Goal: Task Accomplishment & Management: Complete application form

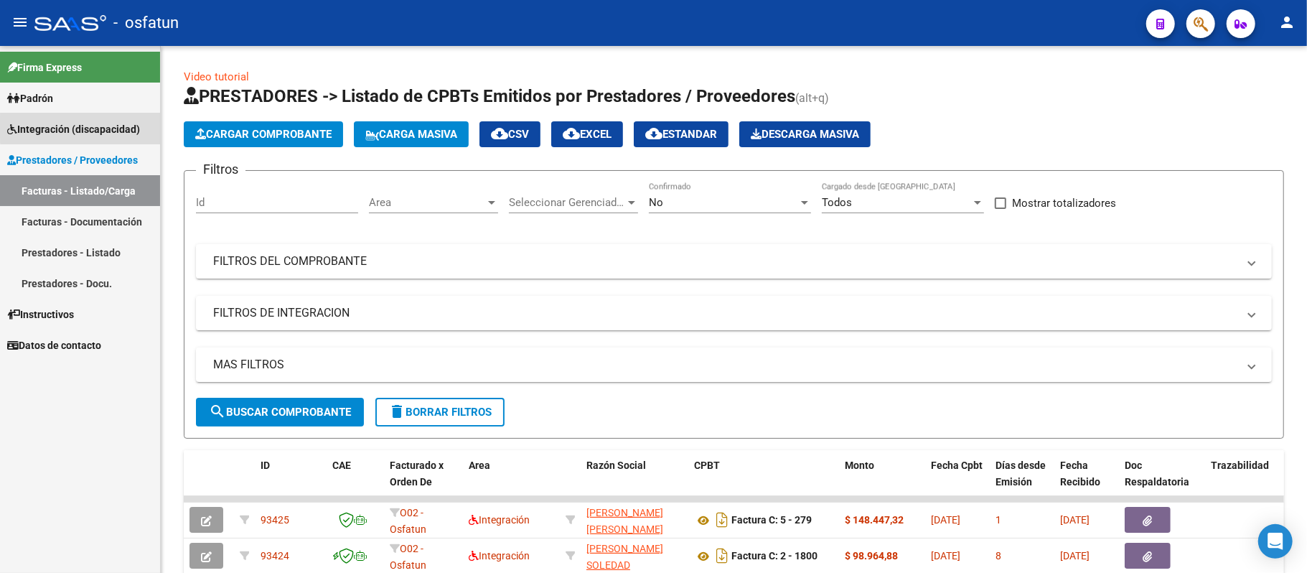
click at [92, 127] on span "Integración (discapacidad)" at bounding box center [73, 129] width 133 height 16
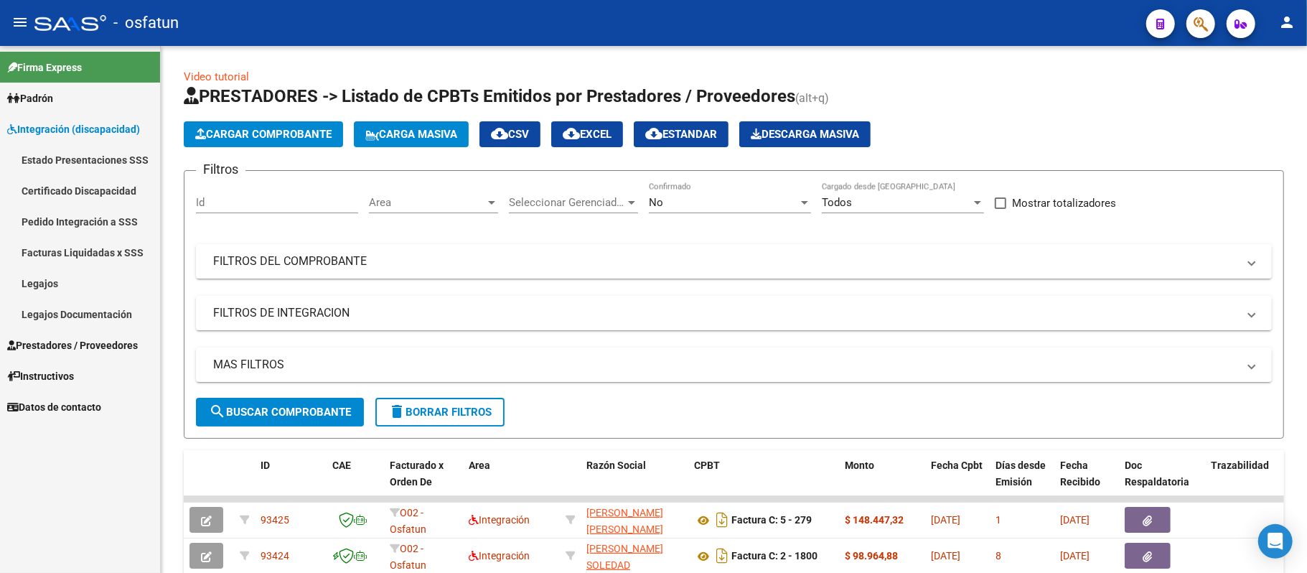
click at [72, 314] on link "Legajos Documentación" at bounding box center [80, 314] width 160 height 31
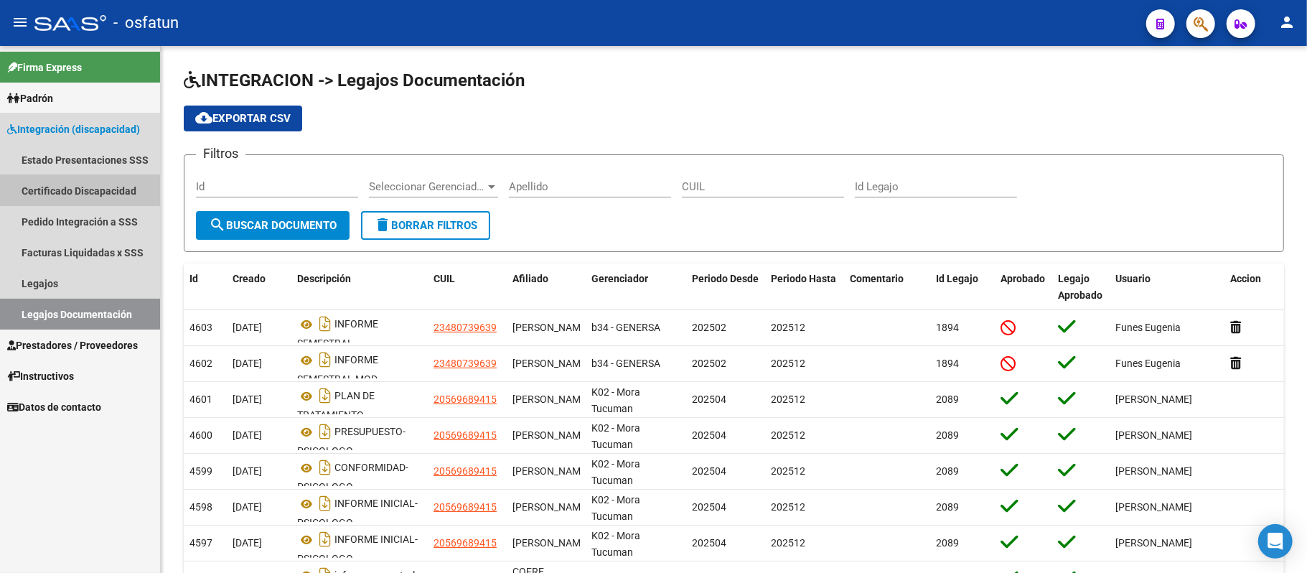
click at [90, 184] on link "Certificado Discapacidad" at bounding box center [80, 190] width 160 height 31
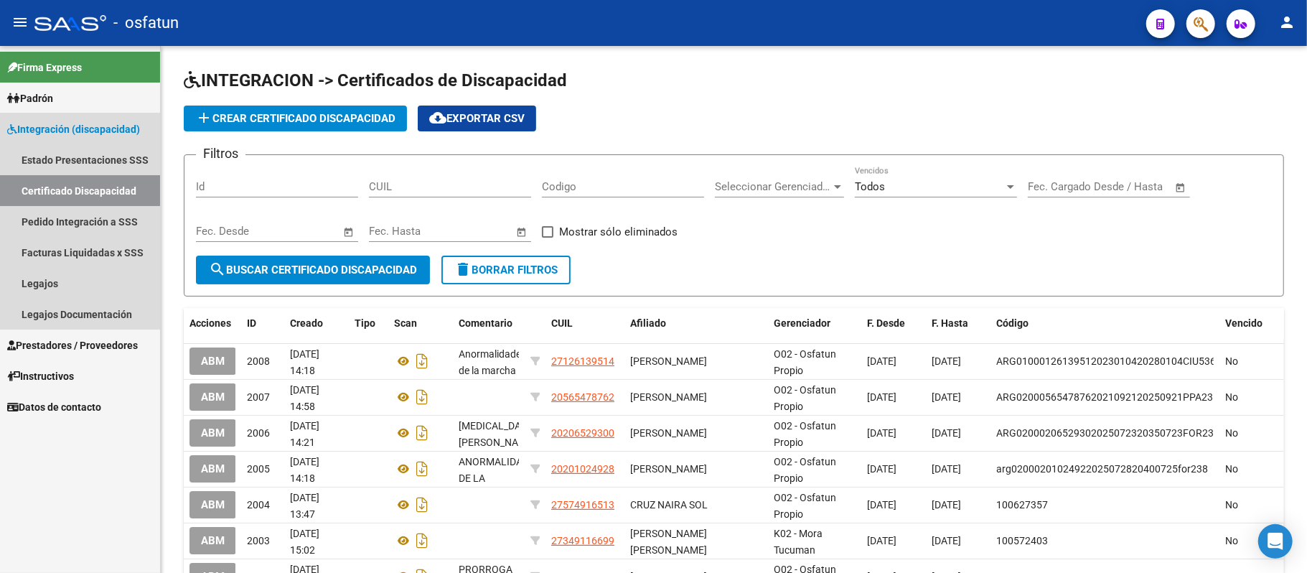
click at [89, 127] on span "Integración (discapacidad)" at bounding box center [73, 129] width 133 height 16
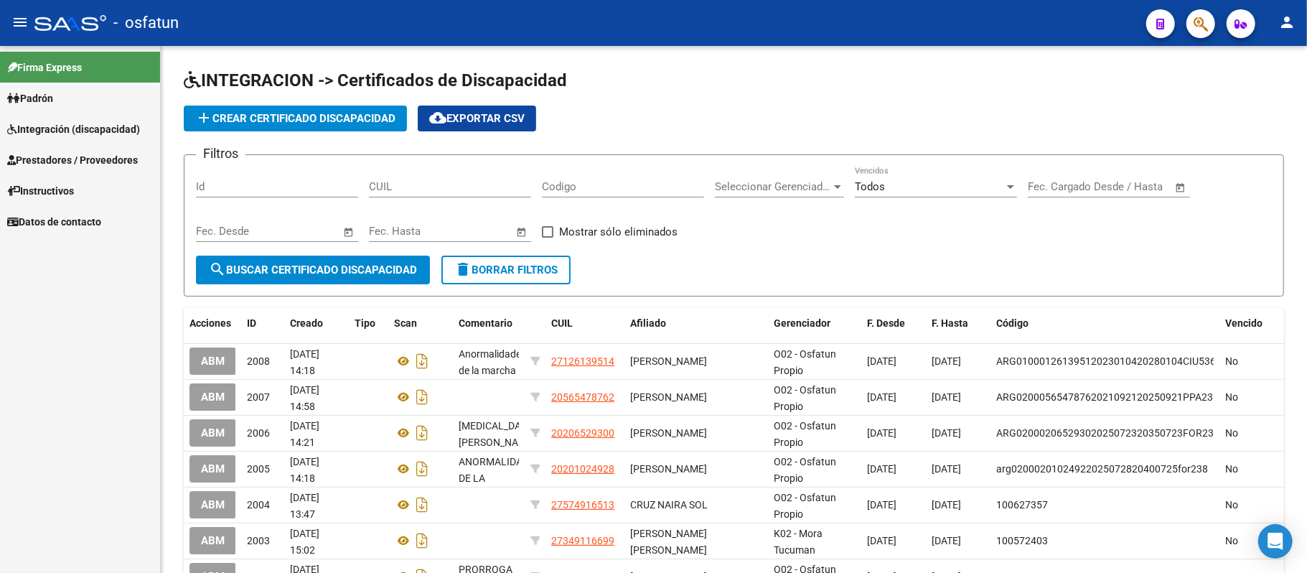
click at [89, 127] on span "Integración (discapacidad)" at bounding box center [73, 129] width 133 height 16
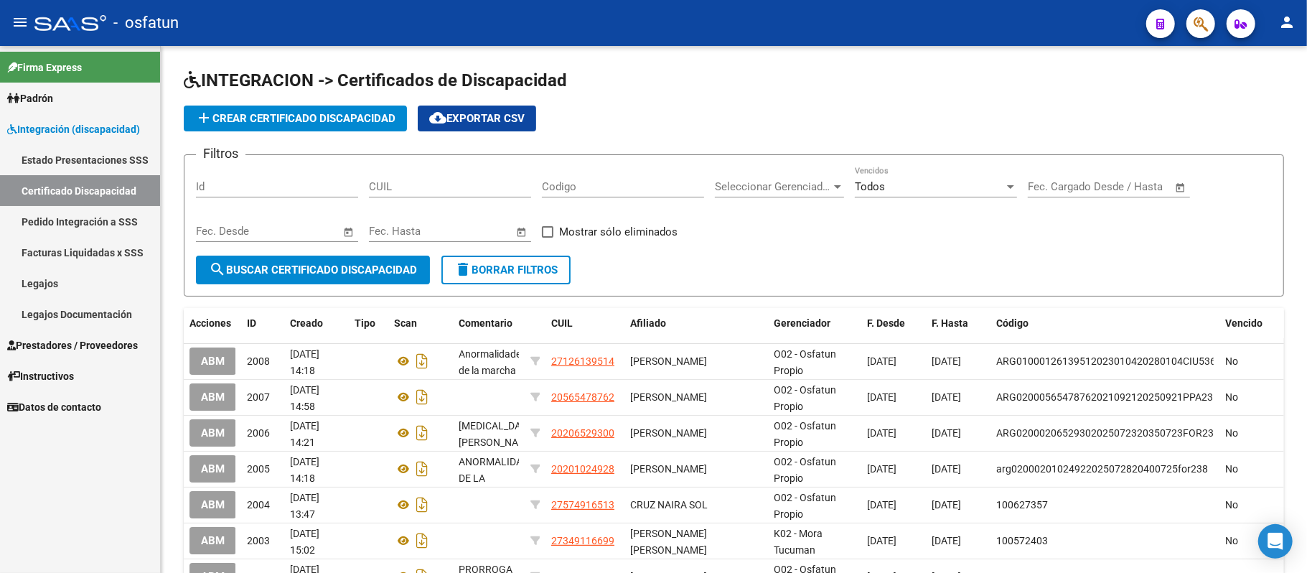
click at [76, 278] on link "Legajos" at bounding box center [80, 283] width 160 height 31
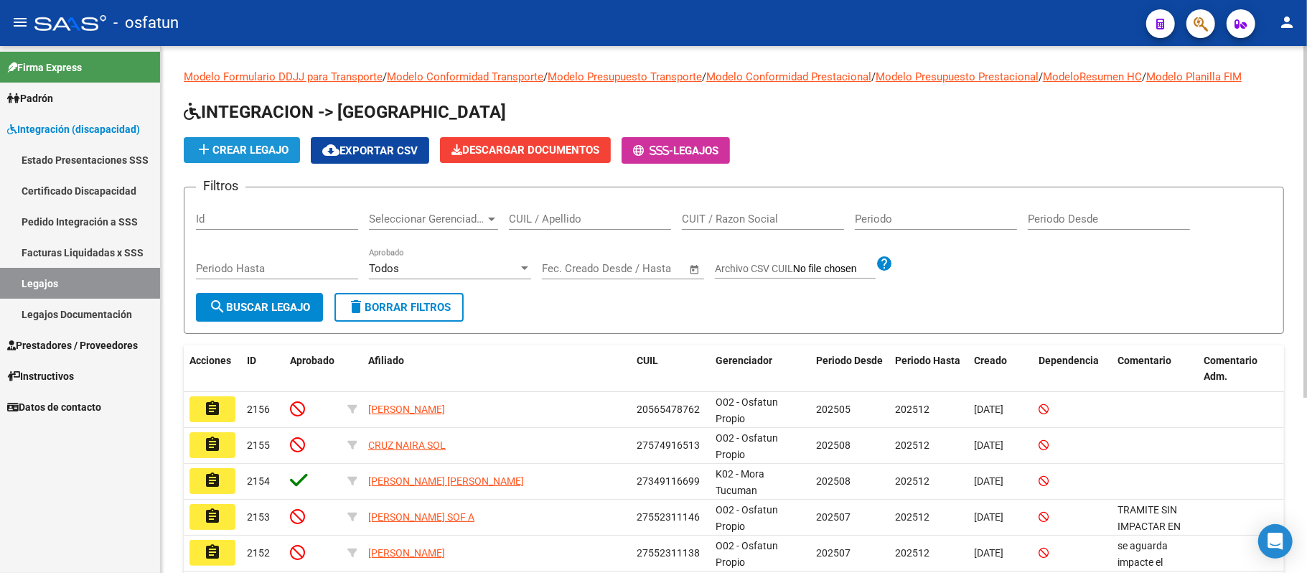
click at [216, 154] on span "add Crear Legajo" at bounding box center [241, 150] width 93 height 13
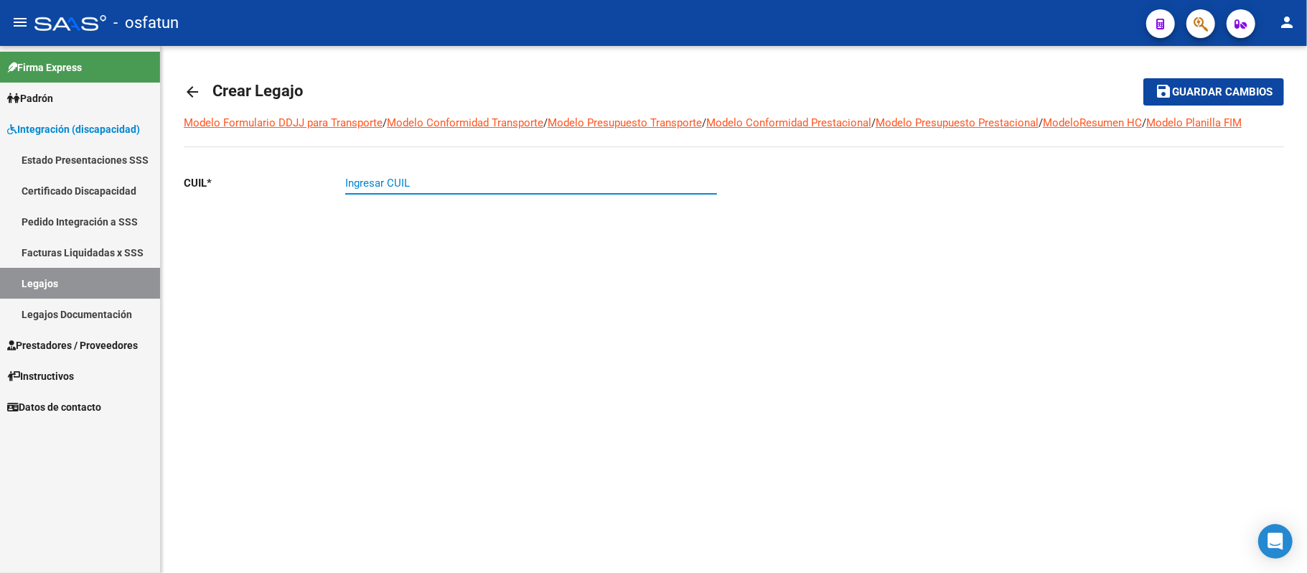
click at [449, 188] on input "Ingresar CUIL" at bounding box center [531, 183] width 372 height 13
type input "27-57534946-9"
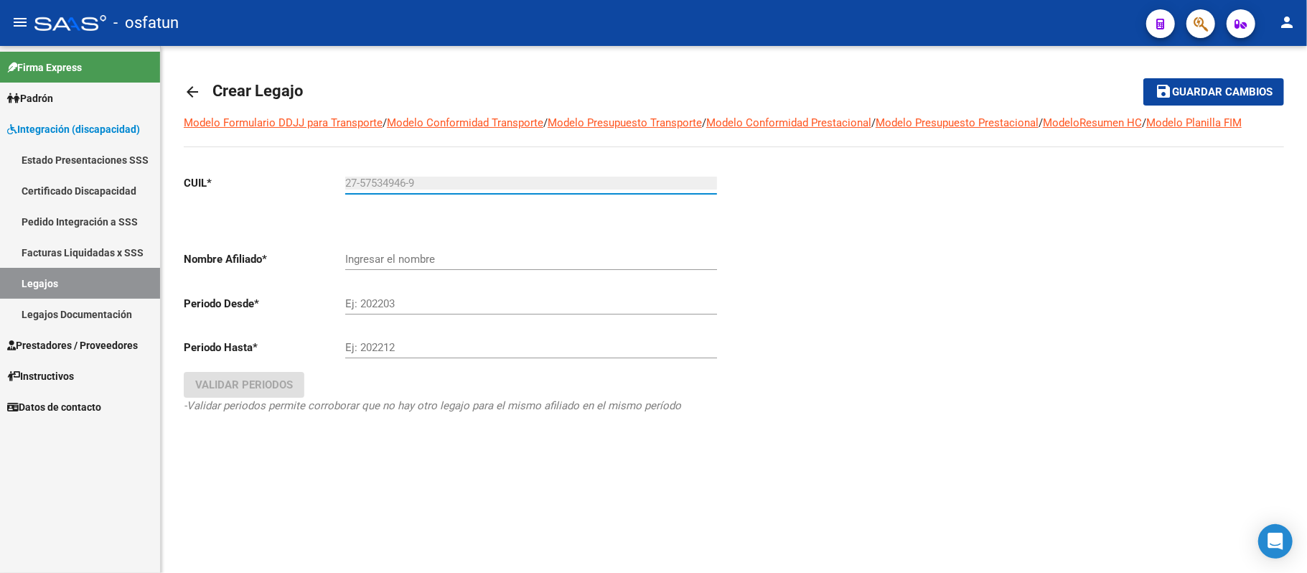
type input "[PERSON_NAME] ASIRI"
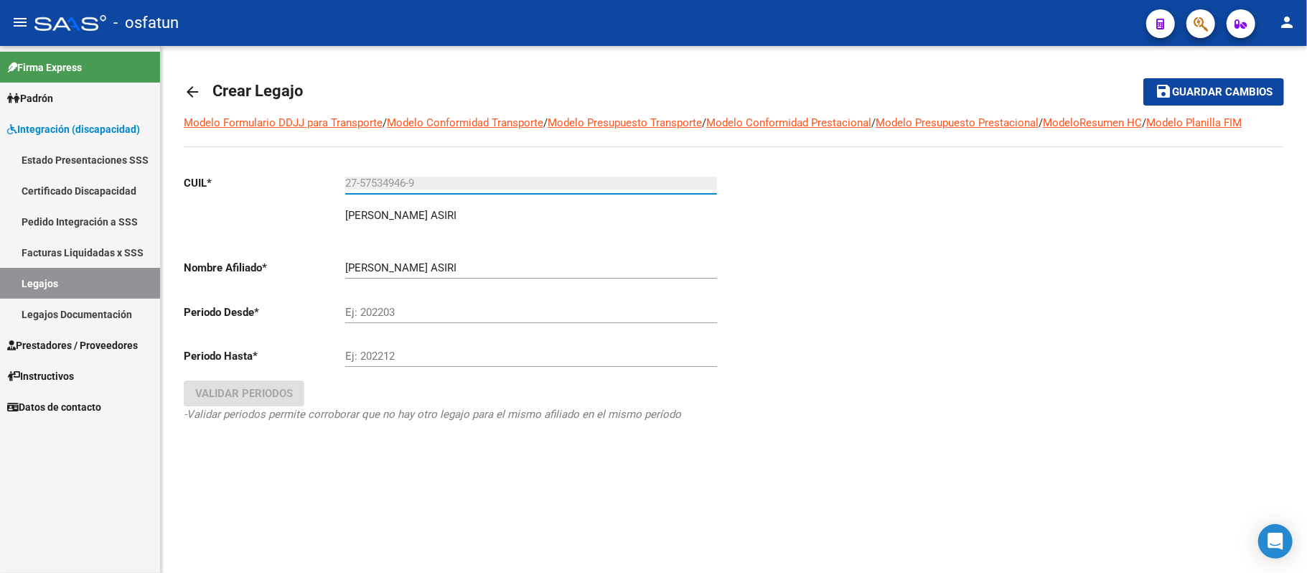
type input "27-57534946-9"
click at [414, 313] on input "Ej: 202203" at bounding box center [531, 312] width 372 height 13
click at [400, 313] on input "Ej: 202203" at bounding box center [531, 312] width 372 height 13
type input "202508"
click at [400, 349] on div "Ej: 202212" at bounding box center [531, 351] width 372 height 31
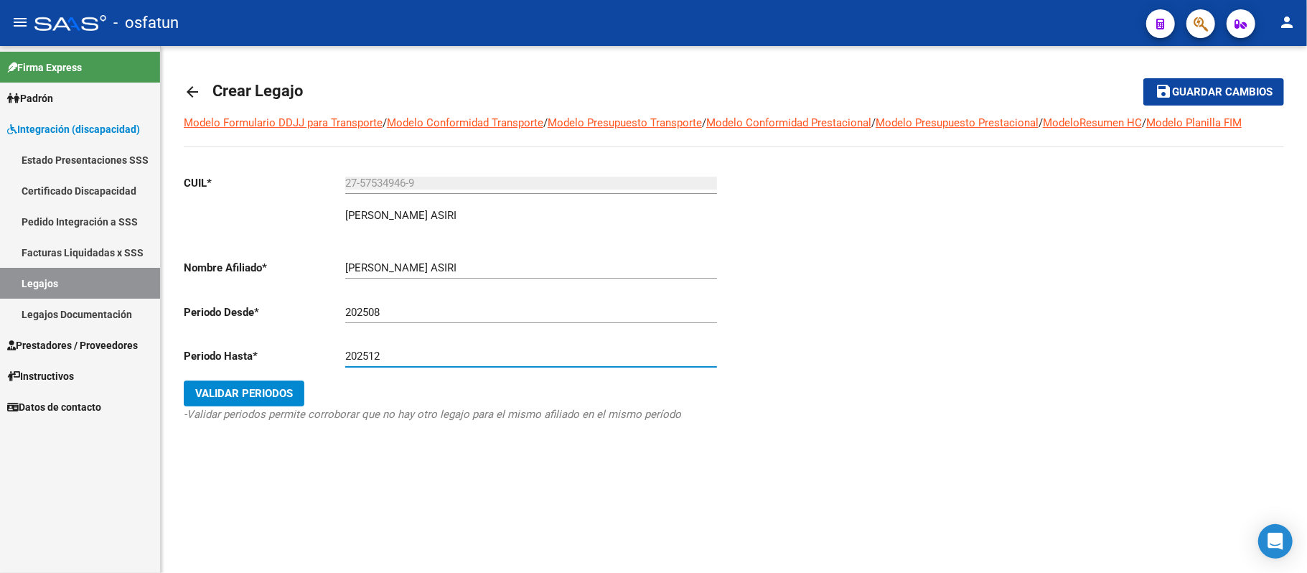
type input "202512"
click at [264, 395] on span "Validar Periodos" at bounding box center [244, 393] width 98 height 13
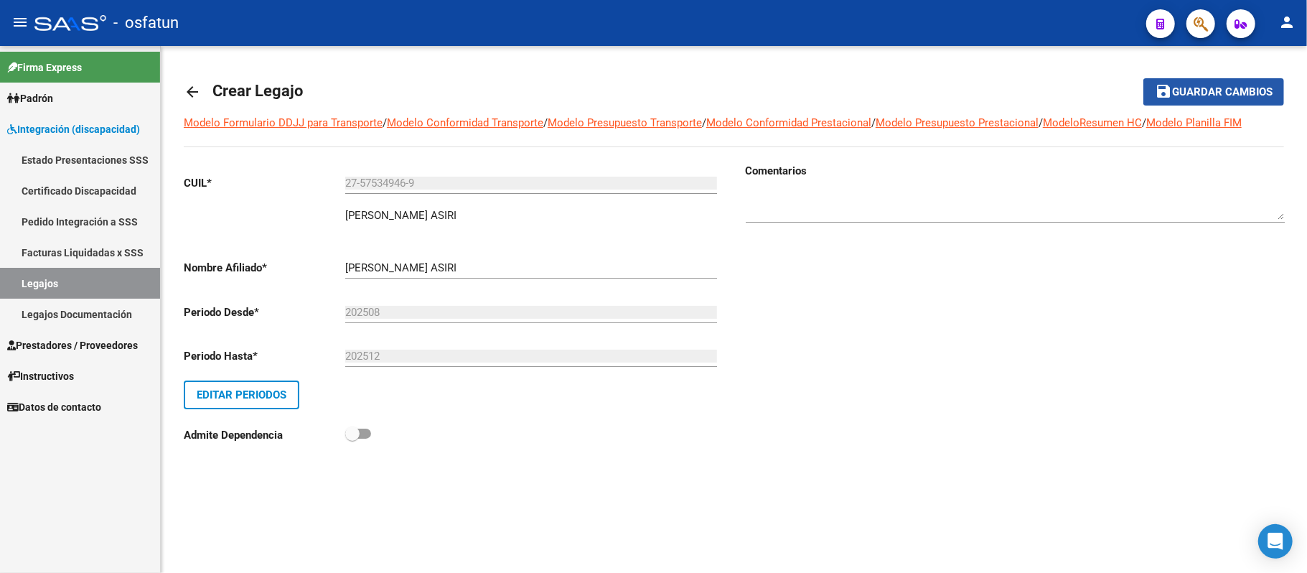
click at [1217, 90] on span "Guardar cambios" at bounding box center [1222, 92] width 100 height 13
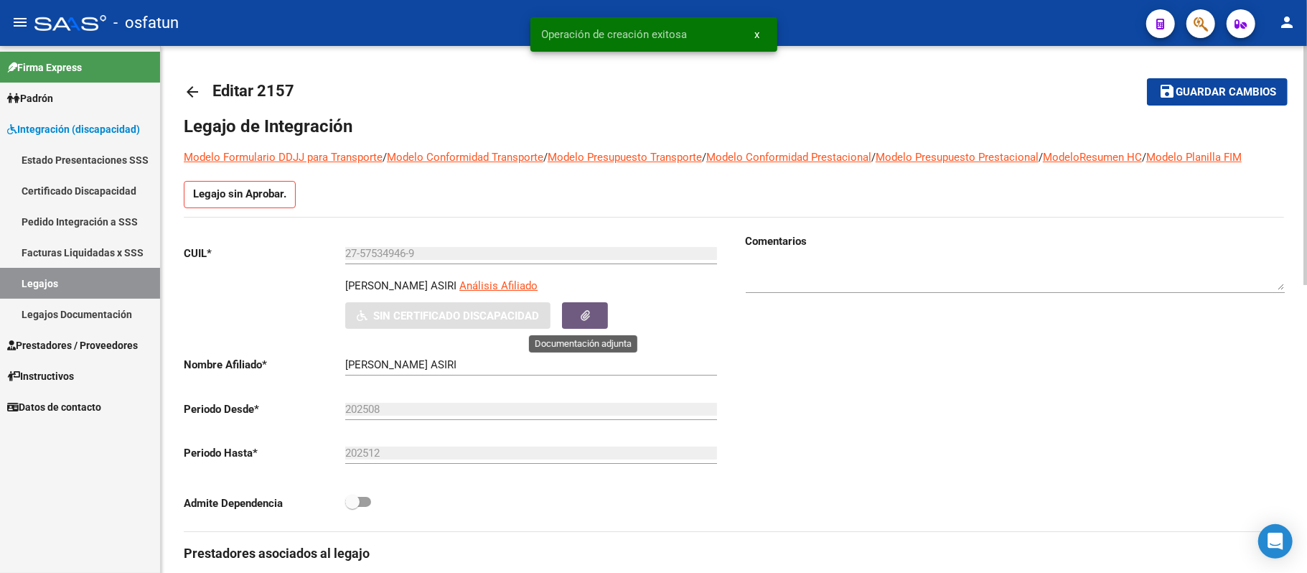
click at [590, 311] on button "button" at bounding box center [585, 315] width 46 height 27
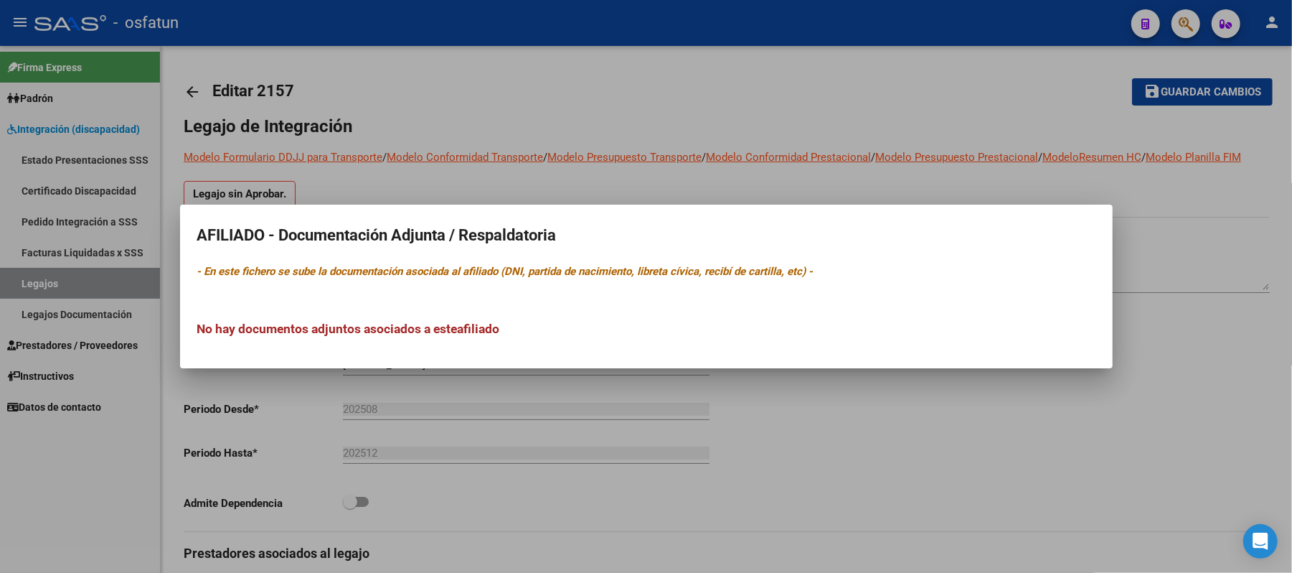
click at [844, 412] on div at bounding box center [646, 286] width 1292 height 573
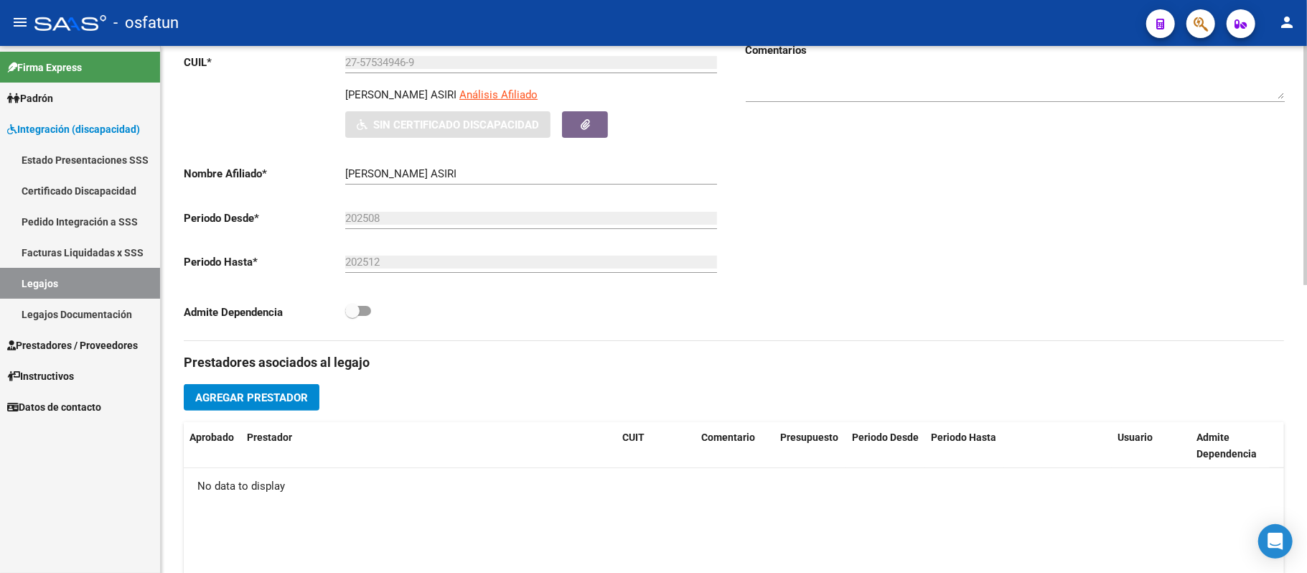
scroll to position [95, 0]
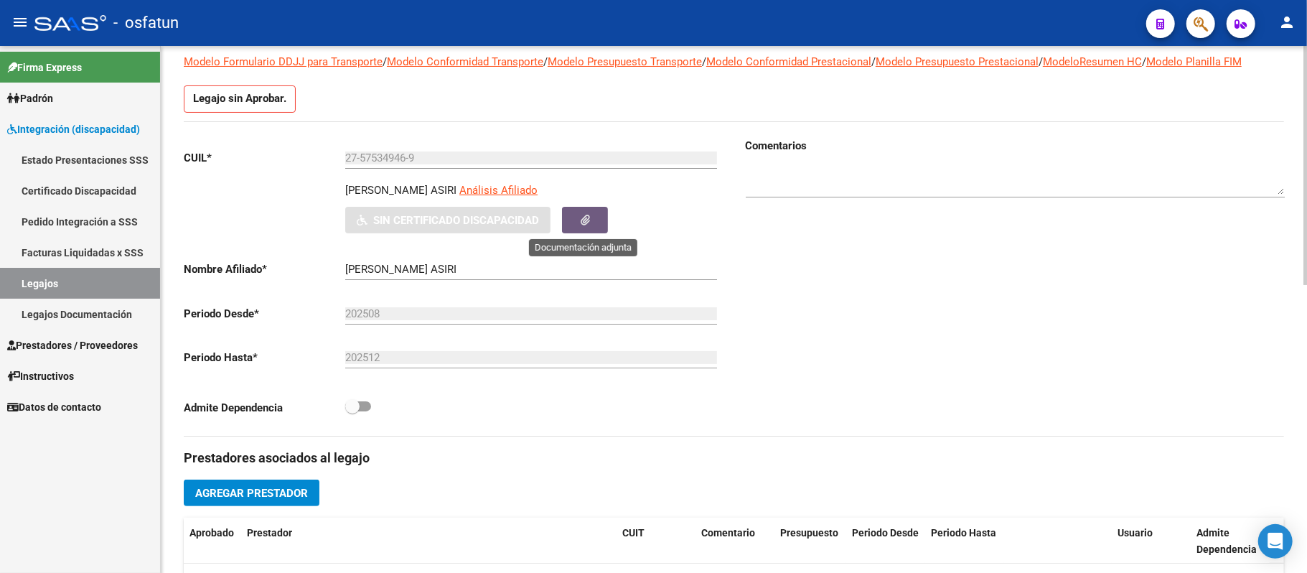
click at [573, 220] on button "button" at bounding box center [585, 220] width 46 height 27
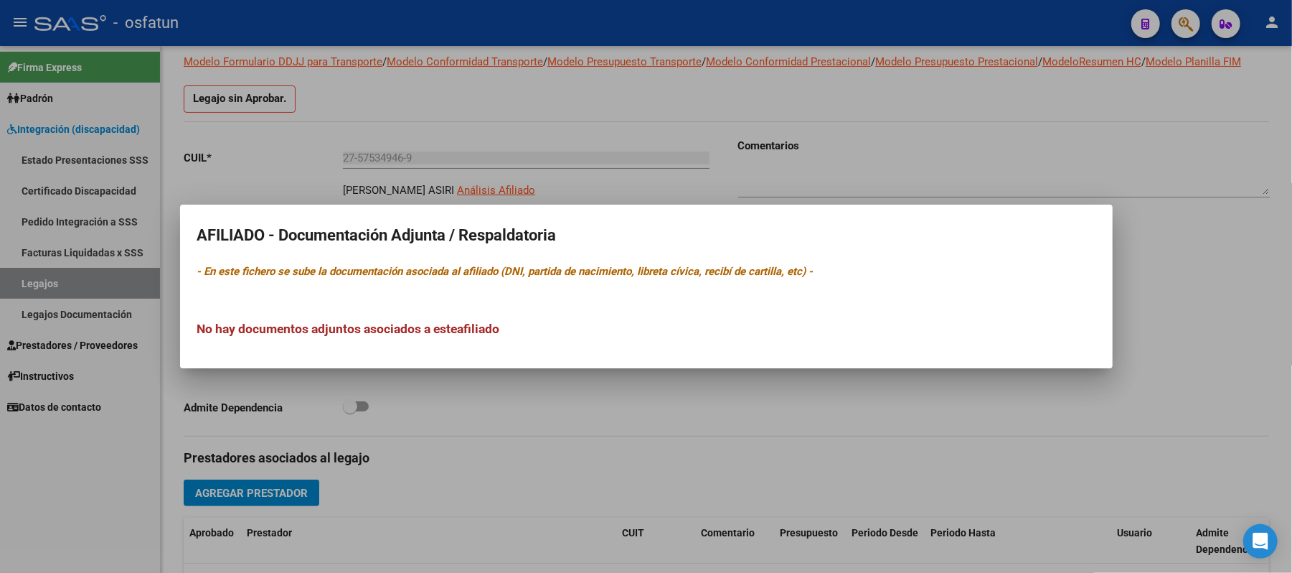
click at [388, 116] on div at bounding box center [646, 286] width 1292 height 573
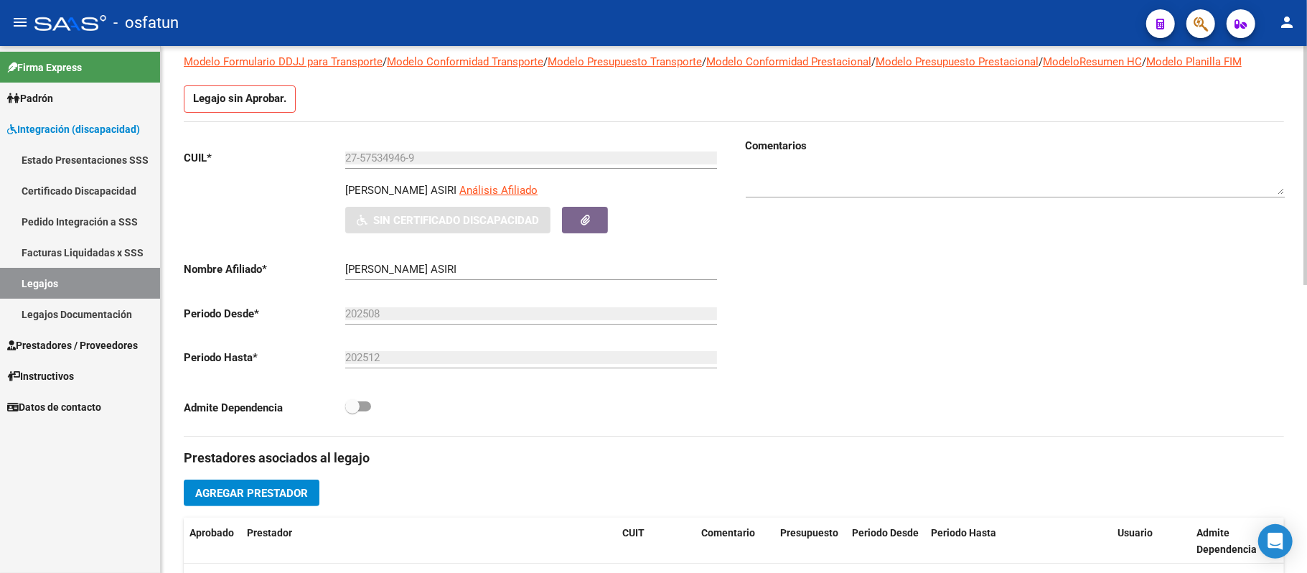
click at [248, 109] on p "Legajo sin Aprobar." at bounding box center [240, 98] width 112 height 27
click at [530, 189] on span "Análisis Afiliado" at bounding box center [498, 190] width 78 height 13
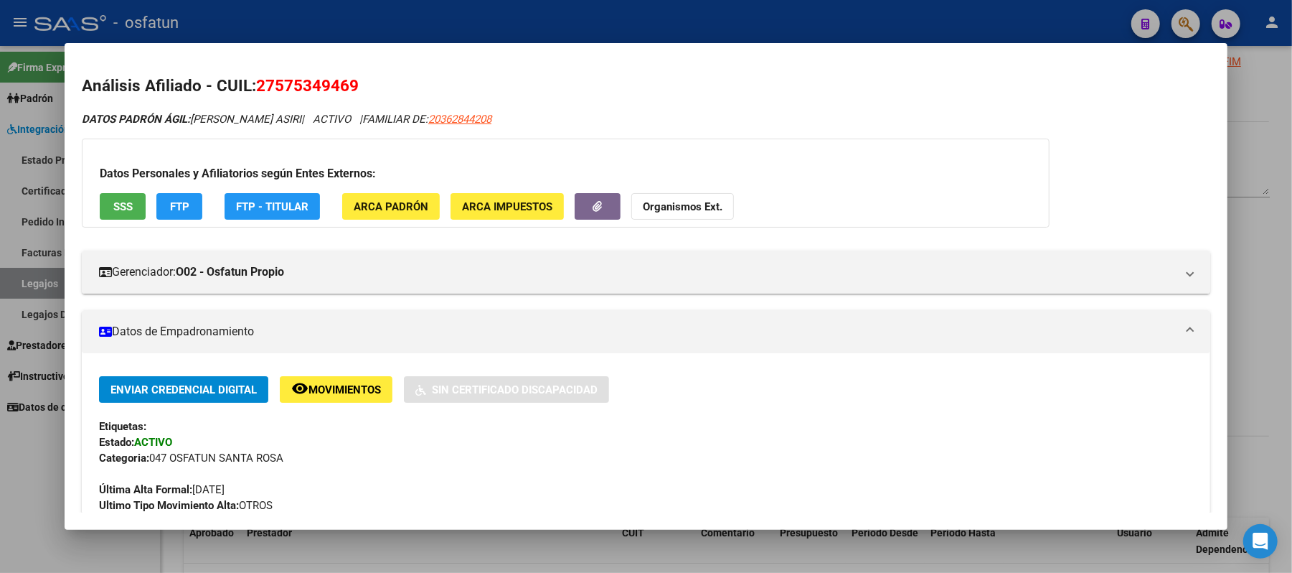
click at [1261, 78] on div at bounding box center [646, 286] width 1292 height 573
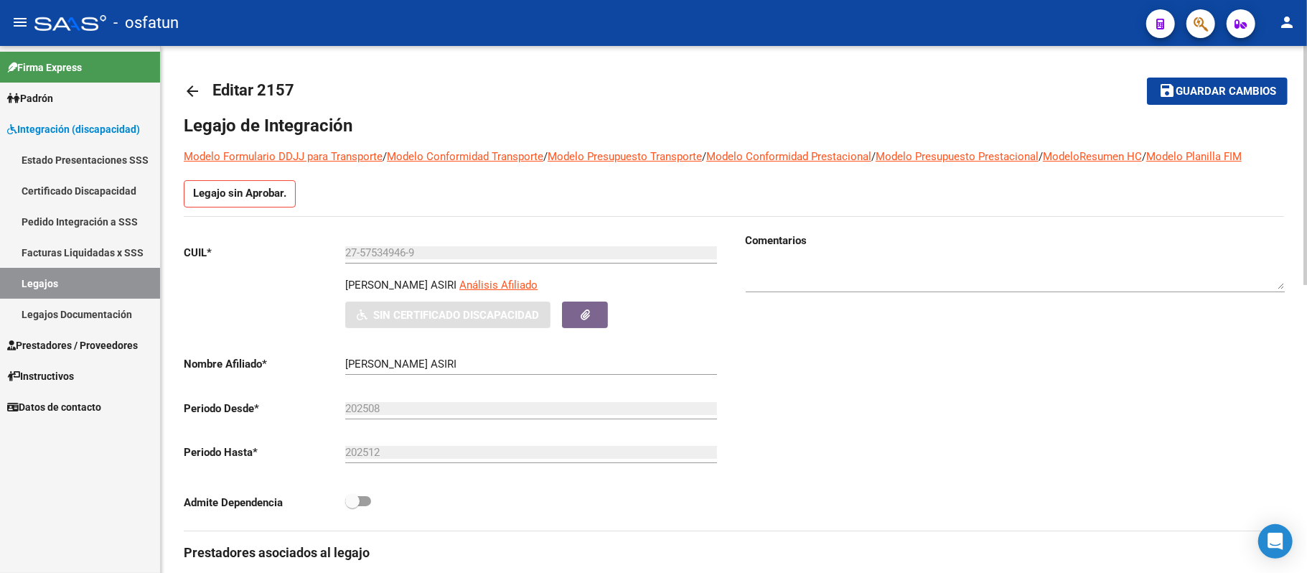
scroll to position [0, 0]
click at [574, 321] on button "button" at bounding box center [585, 315] width 46 height 27
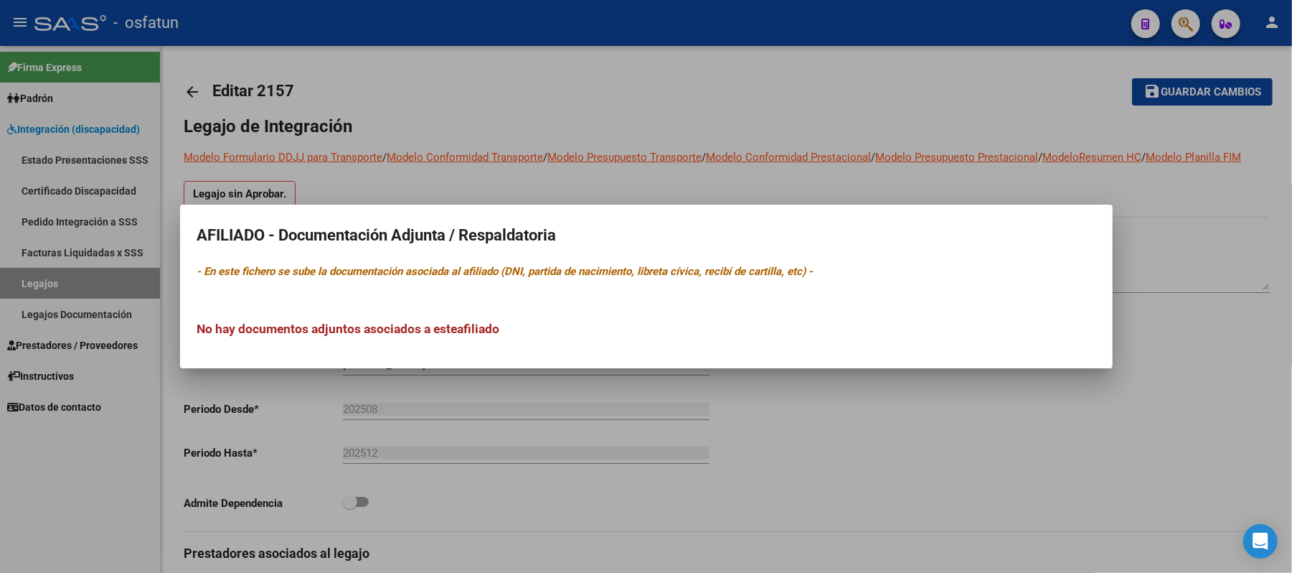
click at [400, 233] on h2 "AFILIADO - Documentación Adjunta / Respaldatoria" at bounding box center [646, 235] width 898 height 27
click at [1025, 416] on div at bounding box center [646, 286] width 1292 height 573
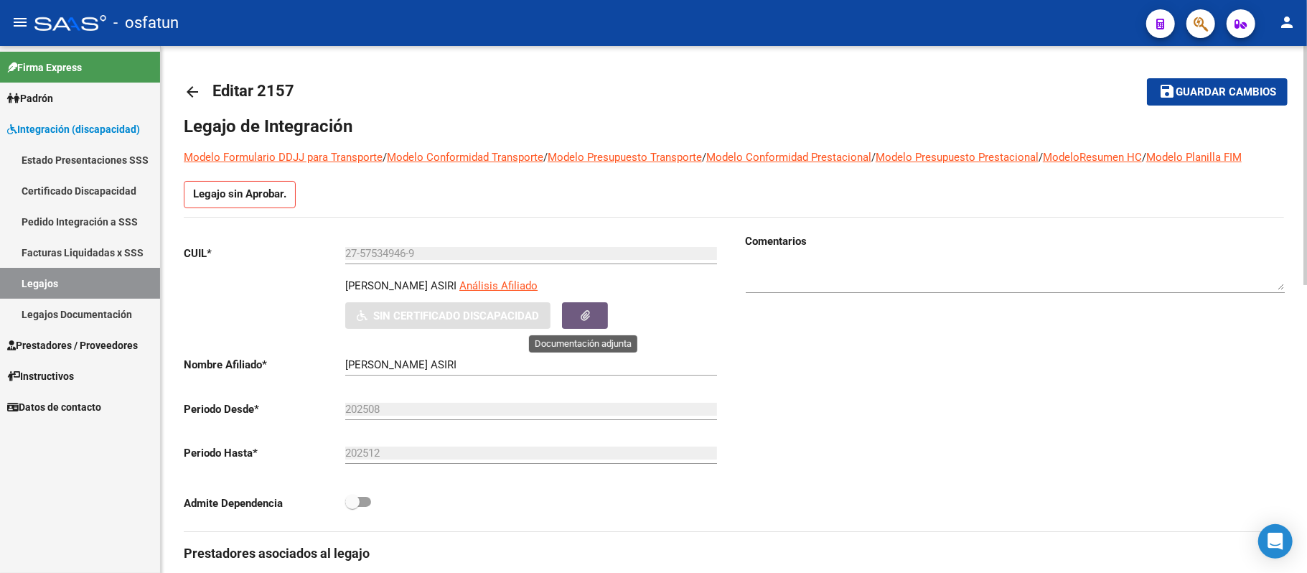
click at [571, 314] on button "button" at bounding box center [585, 315] width 46 height 27
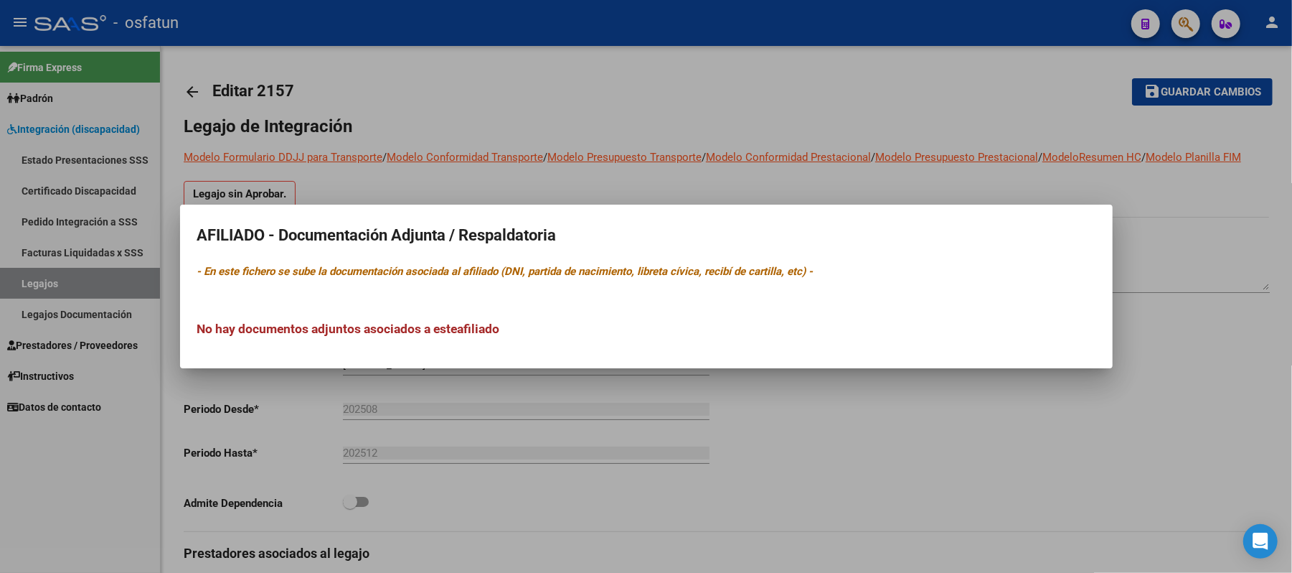
click at [494, 509] on div at bounding box center [646, 286] width 1292 height 573
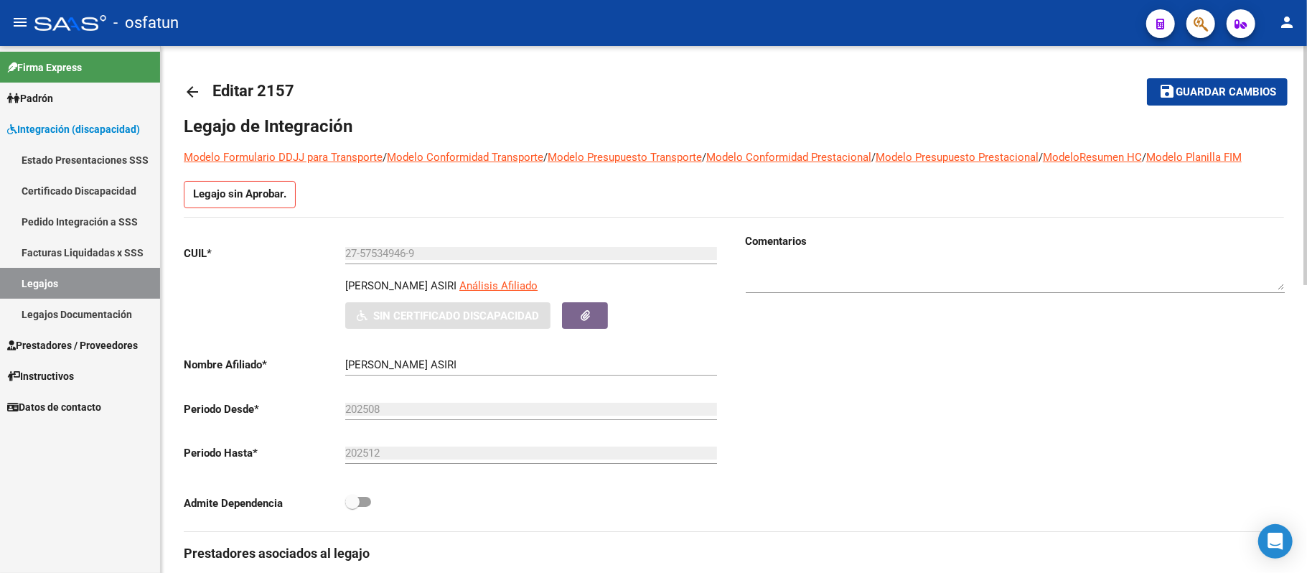
scroll to position [95, 0]
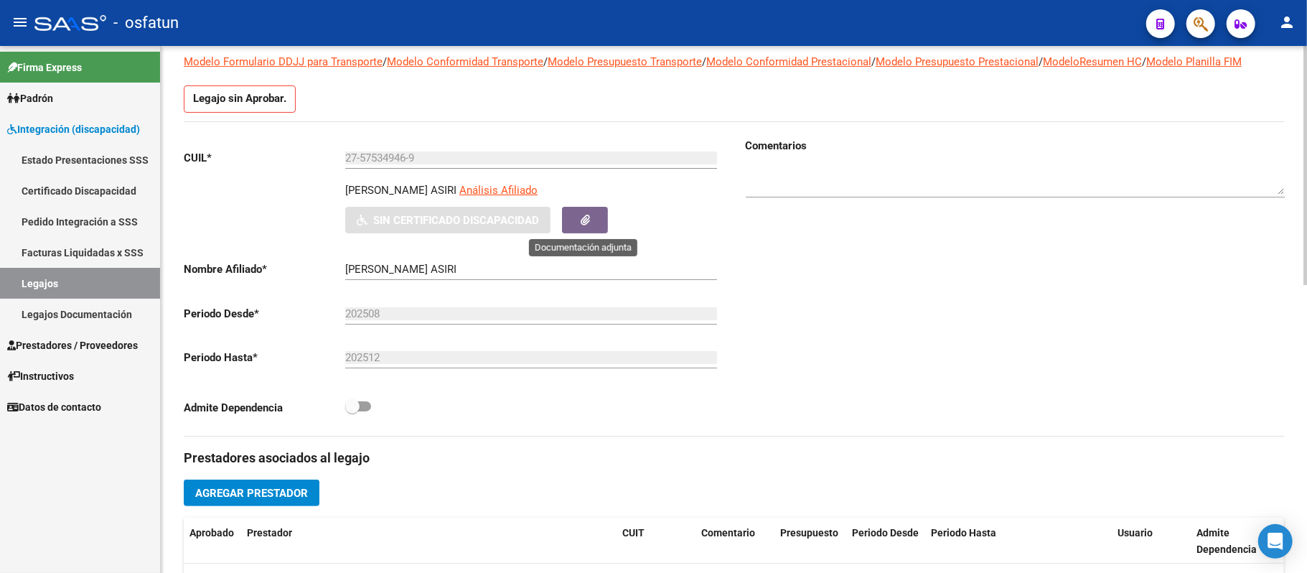
click at [592, 216] on button "button" at bounding box center [585, 220] width 46 height 27
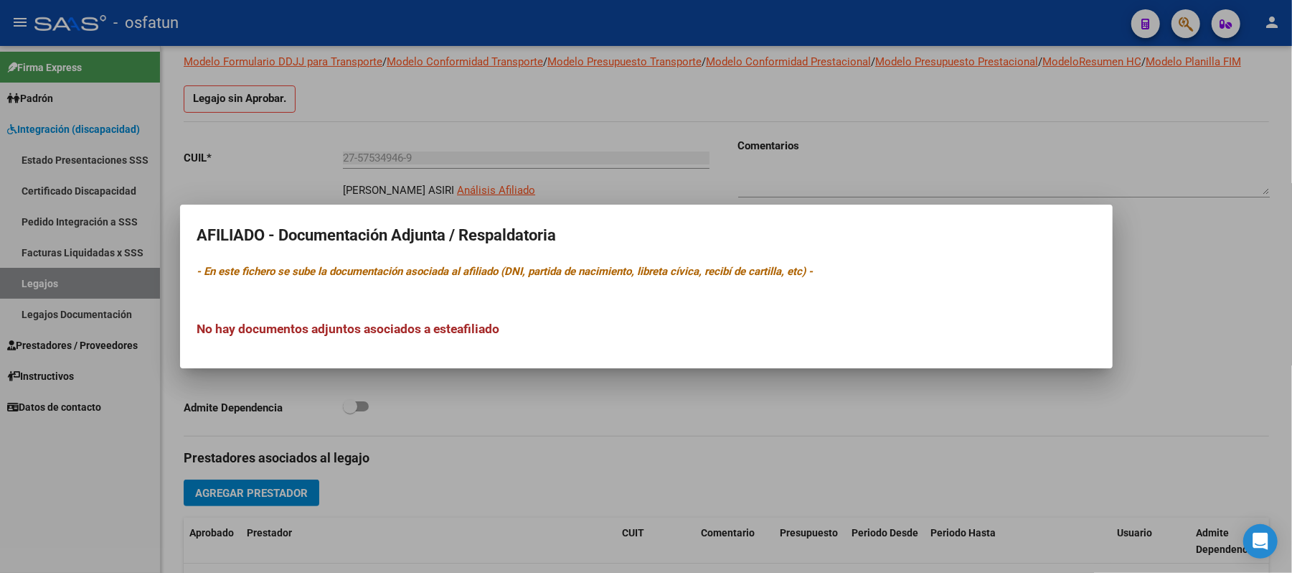
click at [676, 150] on div at bounding box center [646, 286] width 1292 height 573
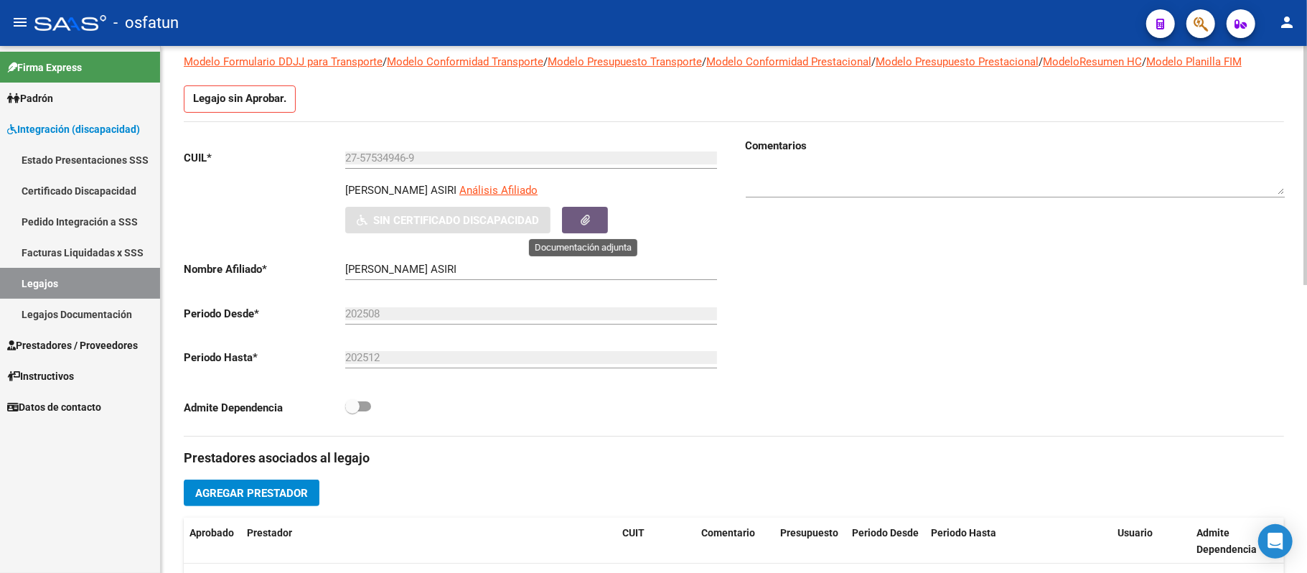
click at [589, 218] on button "button" at bounding box center [585, 220] width 46 height 27
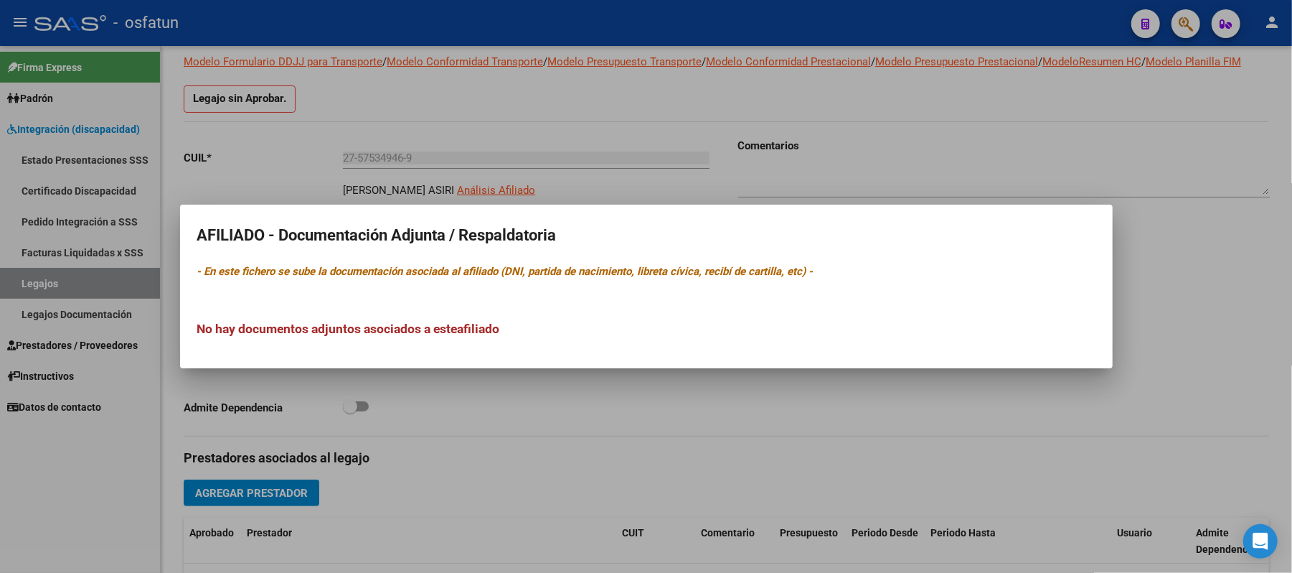
click at [833, 128] on div at bounding box center [646, 286] width 1292 height 573
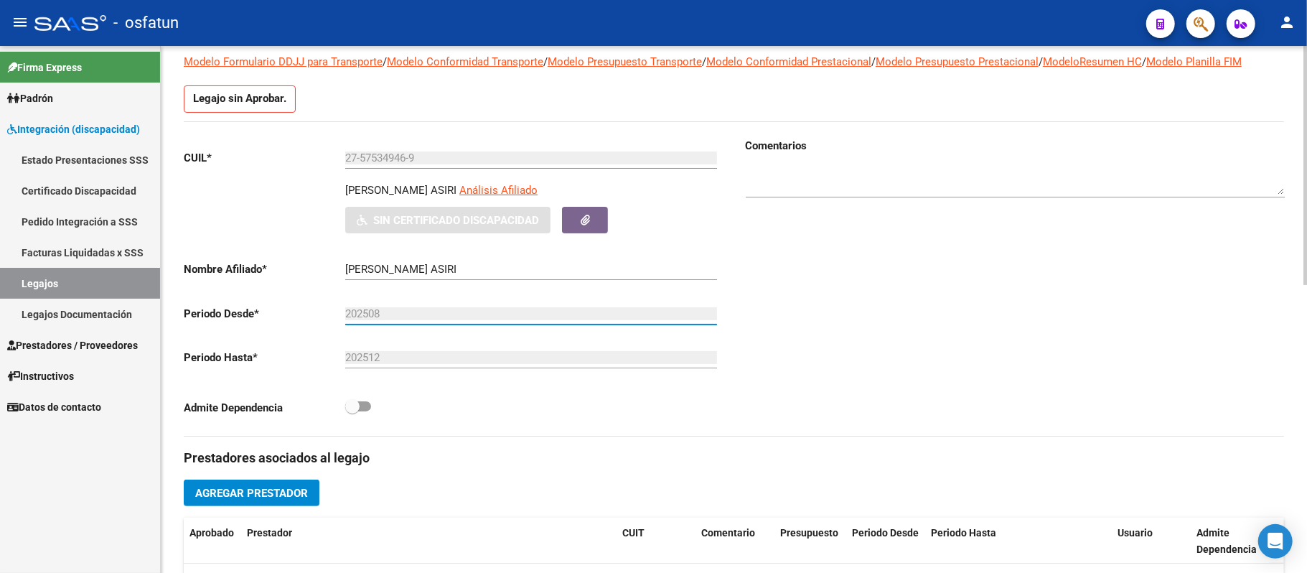
click at [405, 307] on input "202508" at bounding box center [531, 313] width 372 height 13
drag, startPoint x: 405, startPoint y: 307, endPoint x: 330, endPoint y: 308, distance: 74.6
click at [330, 308] on app-form-text-field "Periodo Desde * 202508 Ej: 202203" at bounding box center [450, 313] width 533 height 13
click at [439, 363] on input "202512" at bounding box center [531, 357] width 372 height 13
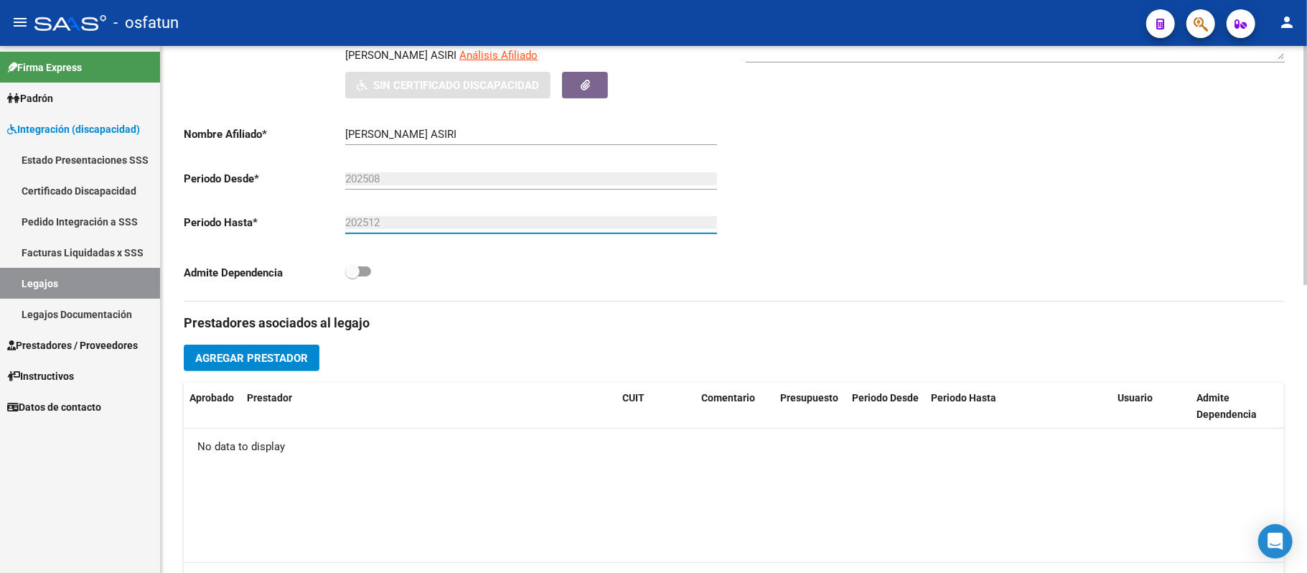
scroll to position [287, 0]
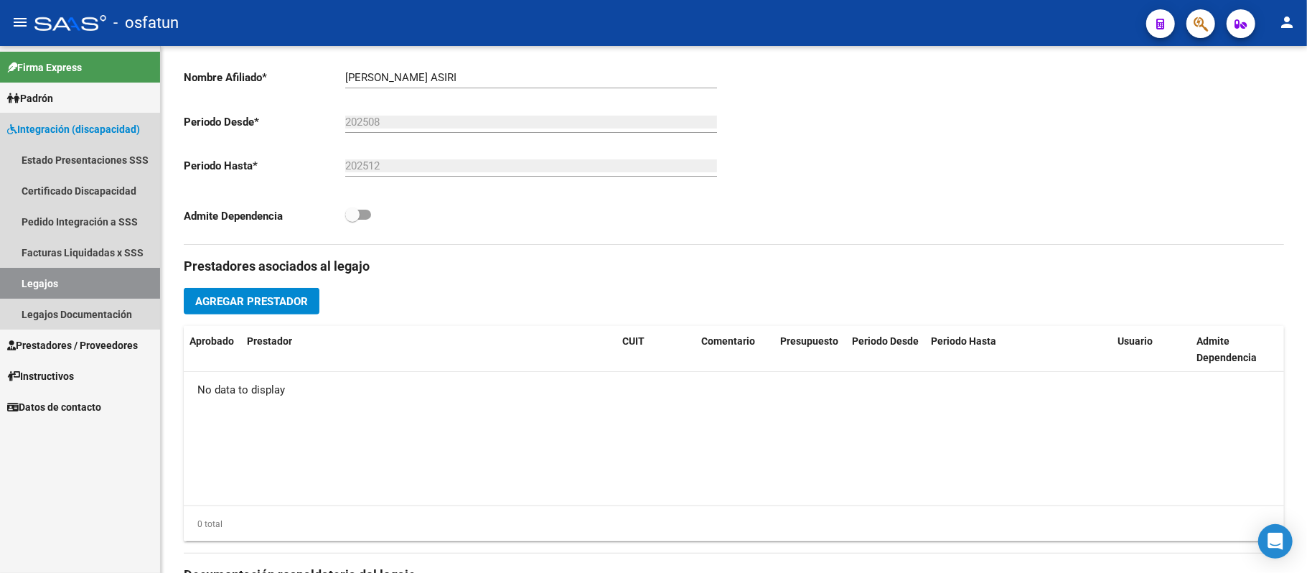
click at [102, 121] on span "Integración (discapacidad)" at bounding box center [73, 129] width 133 height 16
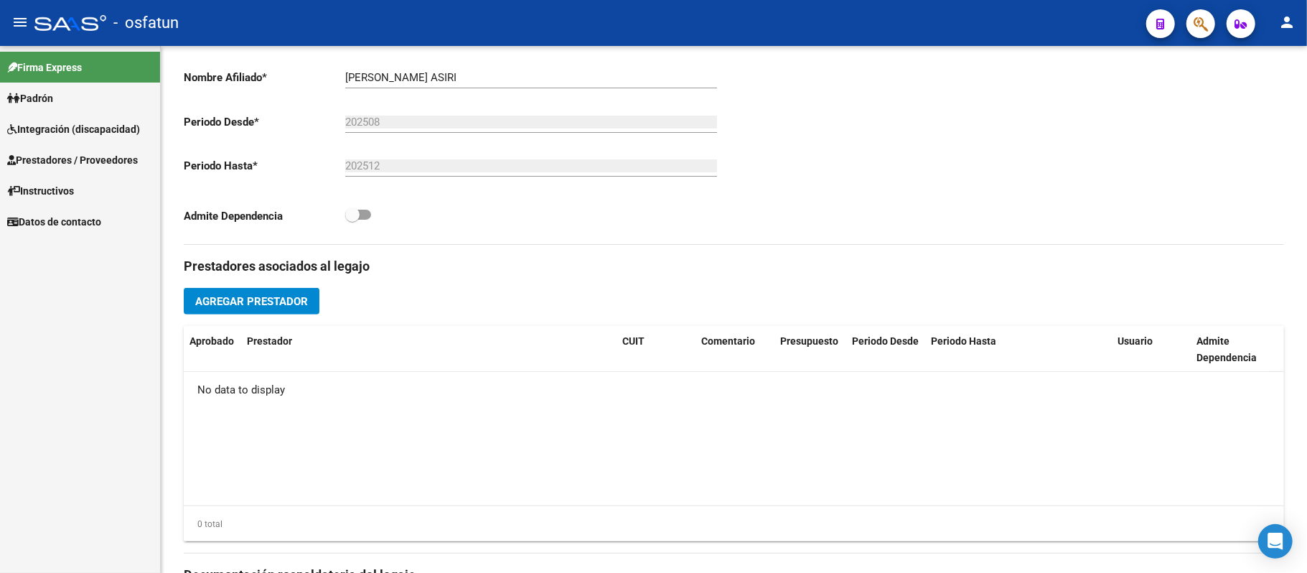
click at [99, 187] on link "Instructivos" at bounding box center [80, 190] width 160 height 31
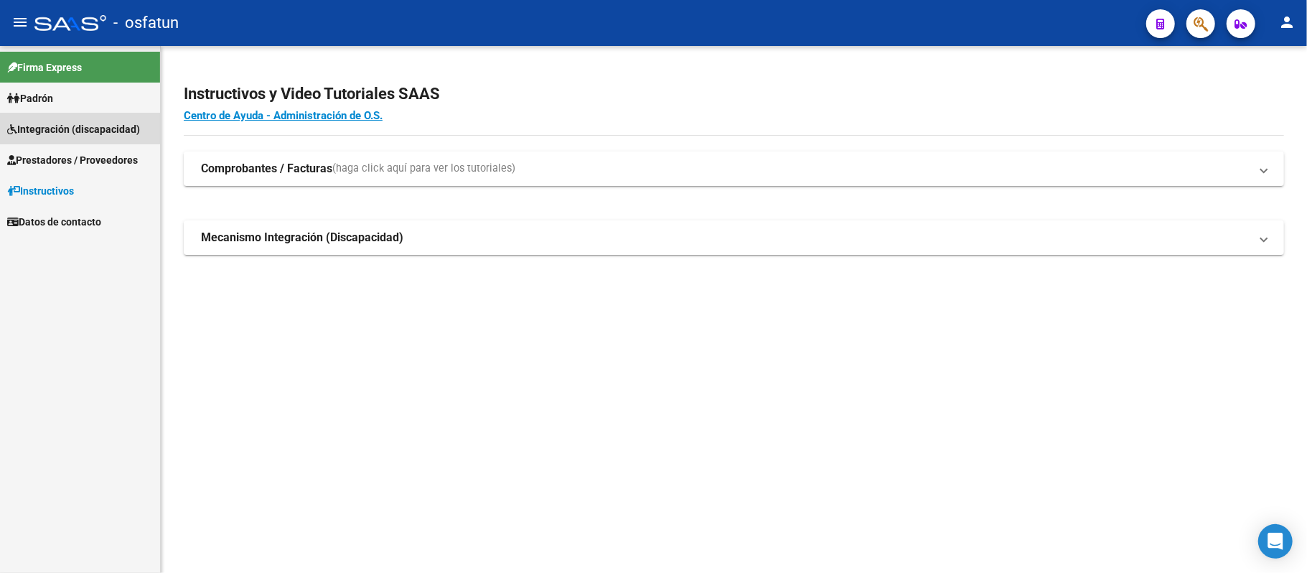
click at [72, 124] on span "Integración (discapacidad)" at bounding box center [73, 129] width 133 height 16
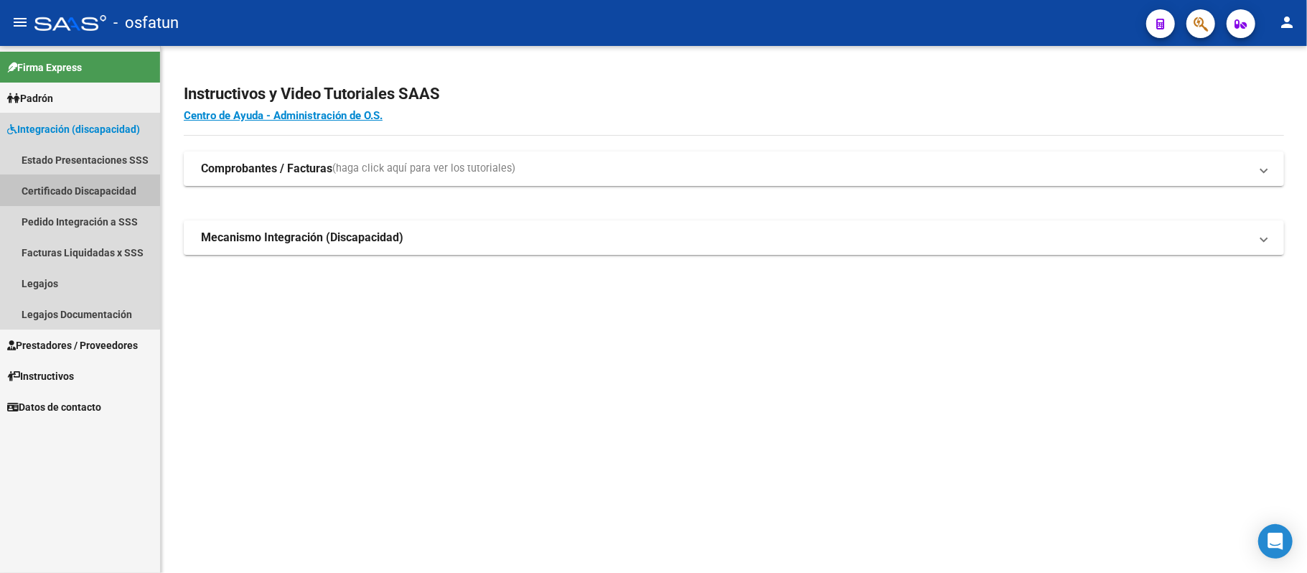
click at [70, 189] on link "Certificado Discapacidad" at bounding box center [80, 190] width 160 height 31
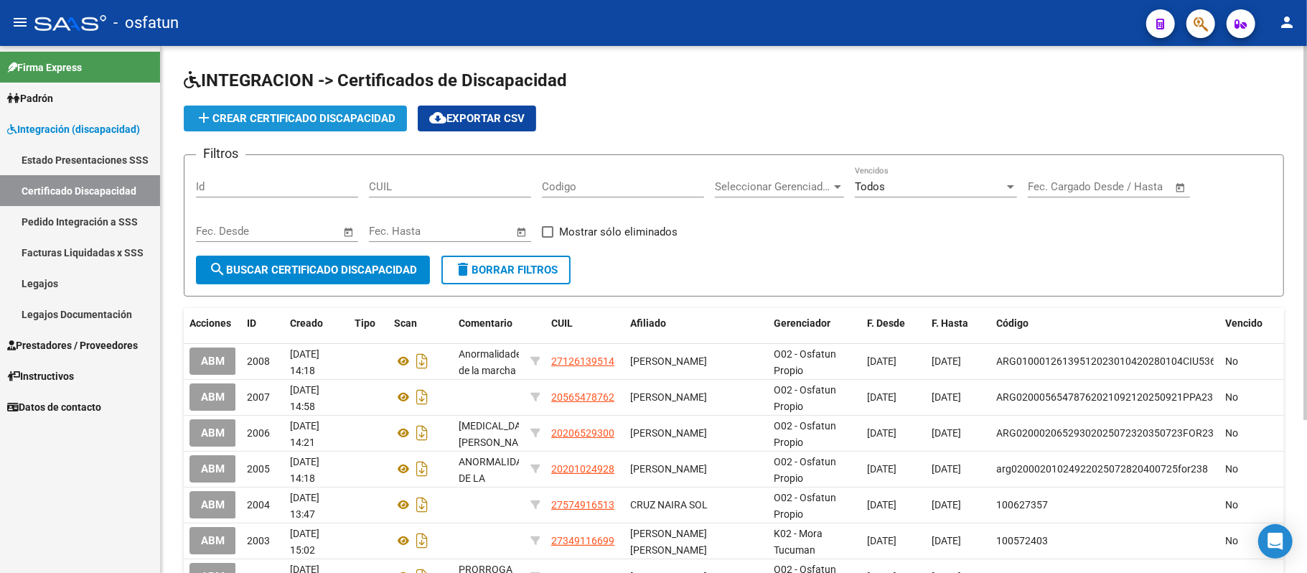
click at [303, 121] on span "add Crear Certificado Discapacidad" at bounding box center [295, 118] width 200 height 13
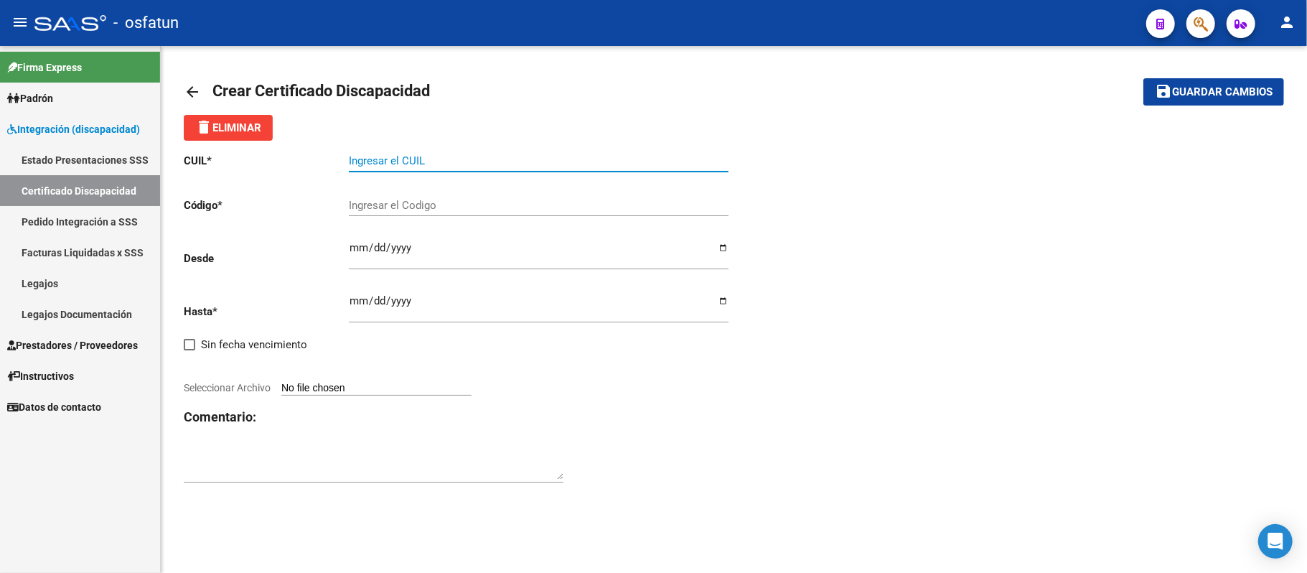
click at [443, 156] on input "Ingresar el CUIL" at bounding box center [539, 160] width 380 height 13
type input "27-57534946-9"
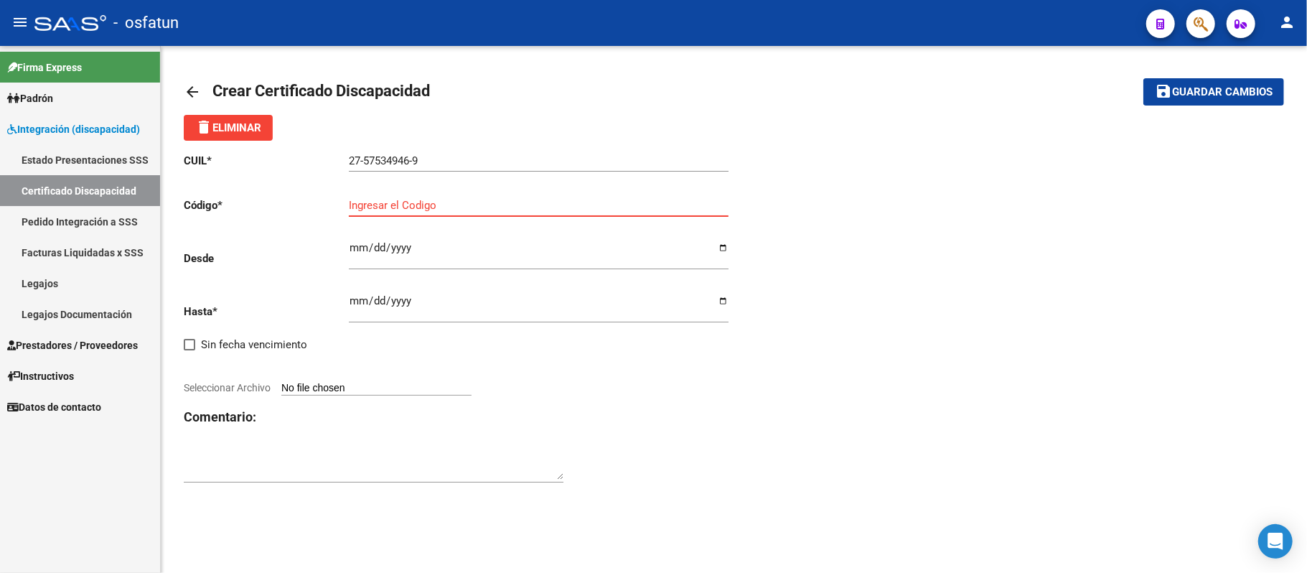
click at [443, 199] on input "Ingresar el Codigo" at bounding box center [539, 205] width 380 height 13
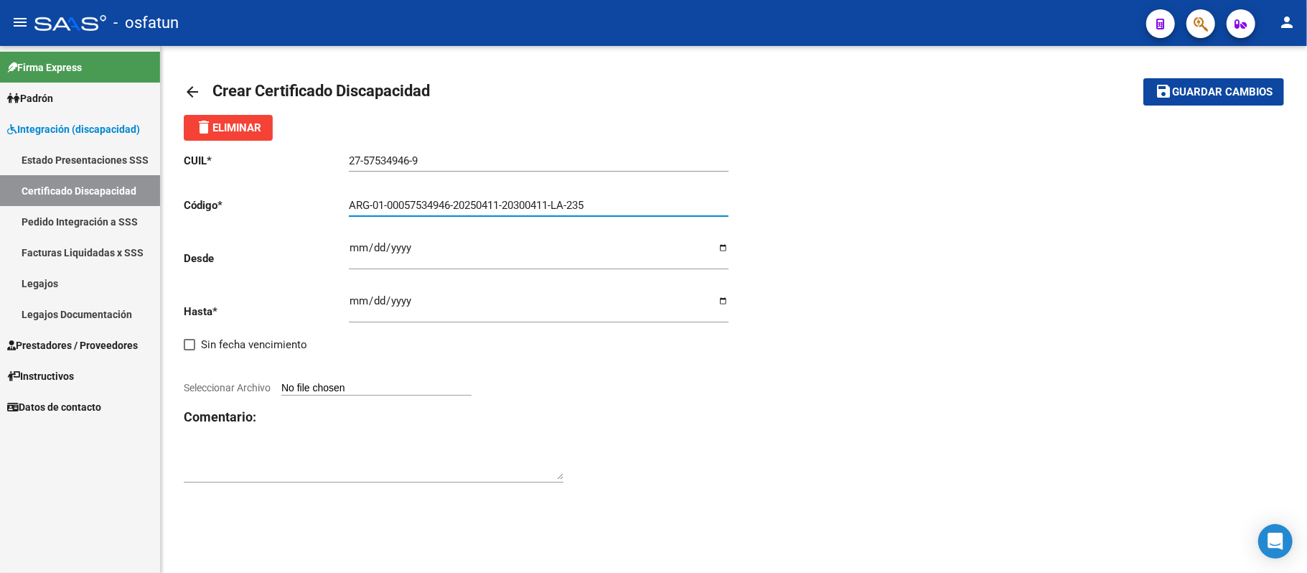
type input "ARG-01-00057534946-20250411-20300411-LA-235"
click at [435, 250] on input "Ingresar fec. Desde" at bounding box center [539, 253] width 380 height 23
type input "[DATE]"
click at [411, 299] on input "Ingresar fec. Hasta" at bounding box center [539, 306] width 380 height 23
click at [346, 300] on div "CUIL * 27-57534946-9 Ingresar el CUIL Código * ARG-01-00057534946-20250411-2030…" at bounding box center [459, 318] width 550 height 355
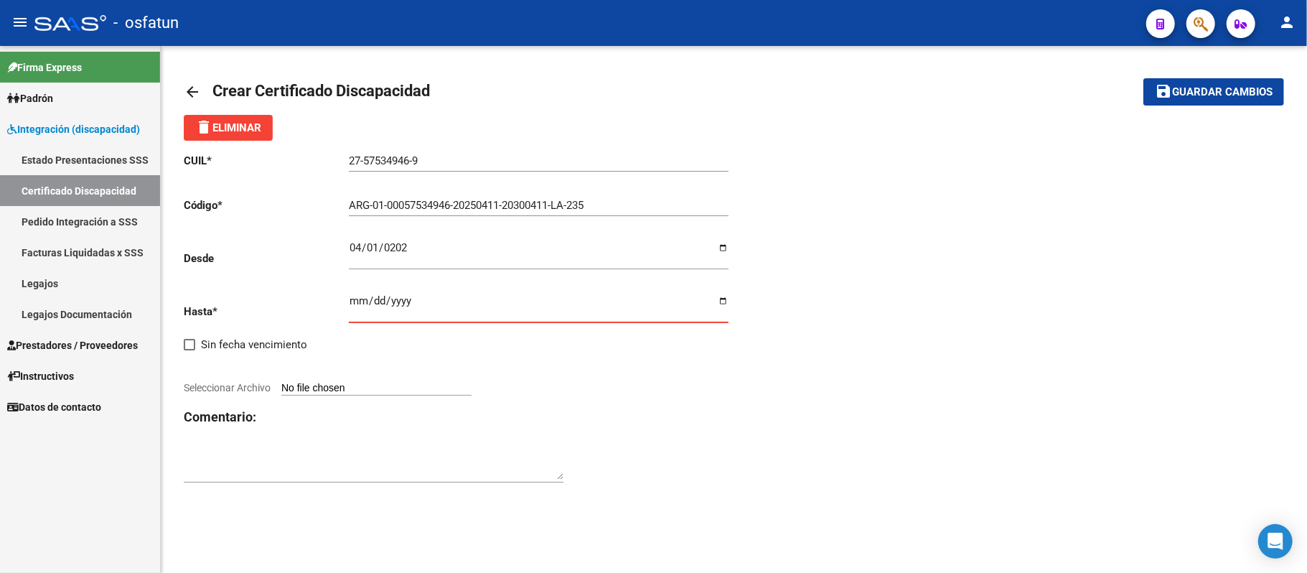
click at [354, 300] on input "Ingresar fec. Hasta" at bounding box center [539, 306] width 380 height 23
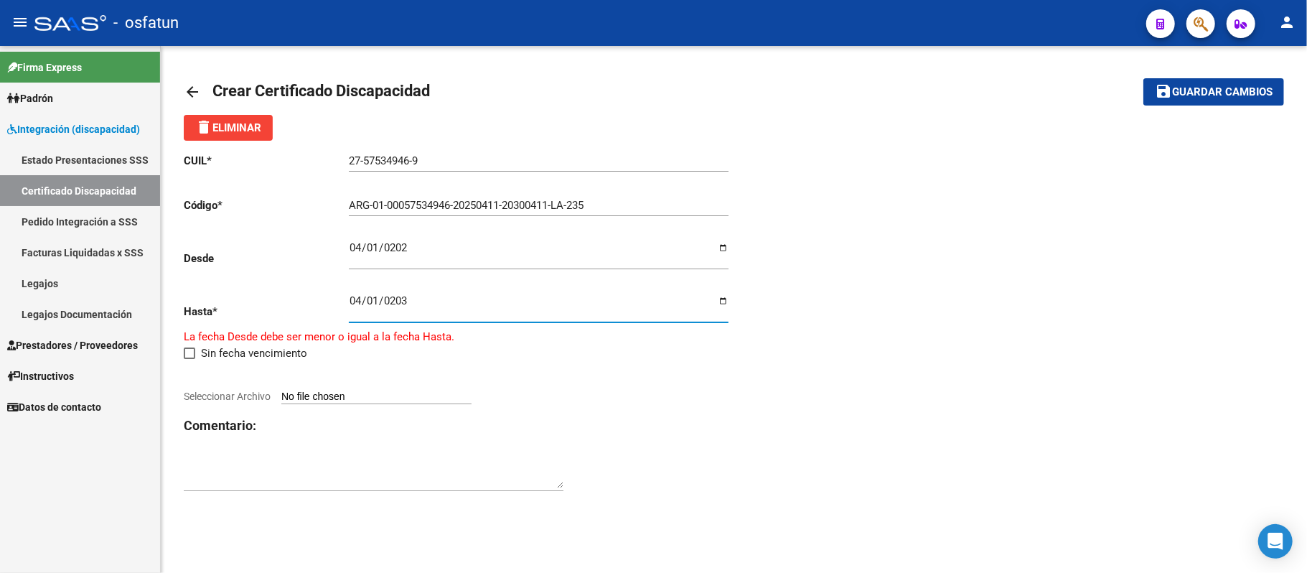
type input "[DATE]"
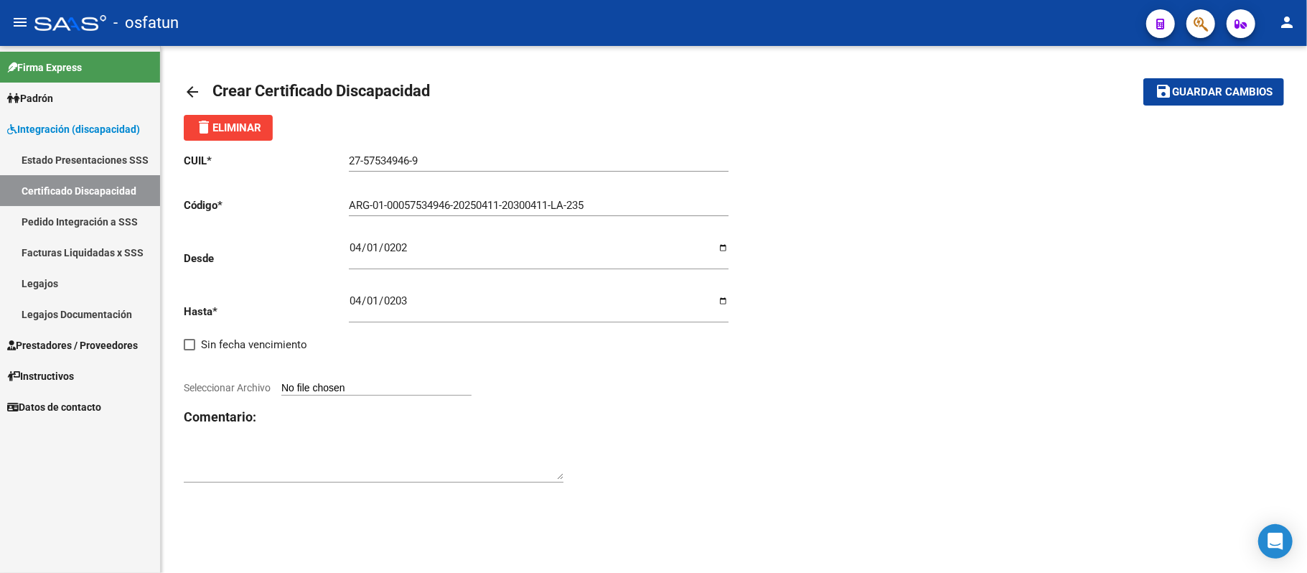
click at [365, 390] on input "Seleccionar Archivo" at bounding box center [376, 389] width 190 height 14
type input "C:\fakepath\CUD.pdf"
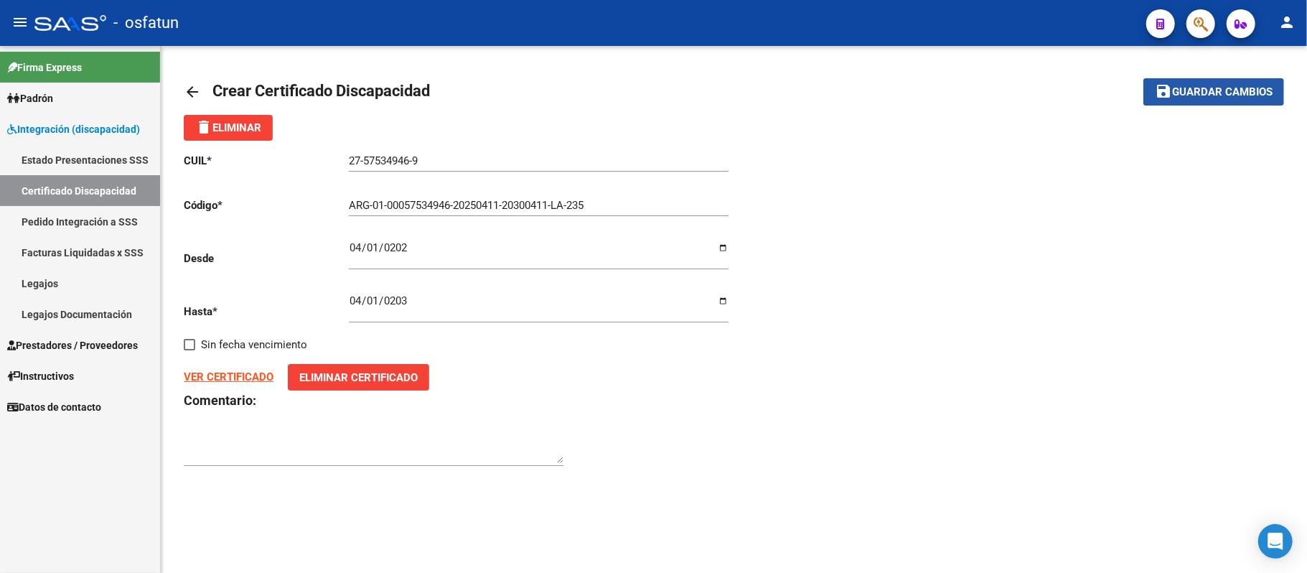
click at [1239, 88] on span "Guardar cambios" at bounding box center [1222, 92] width 100 height 13
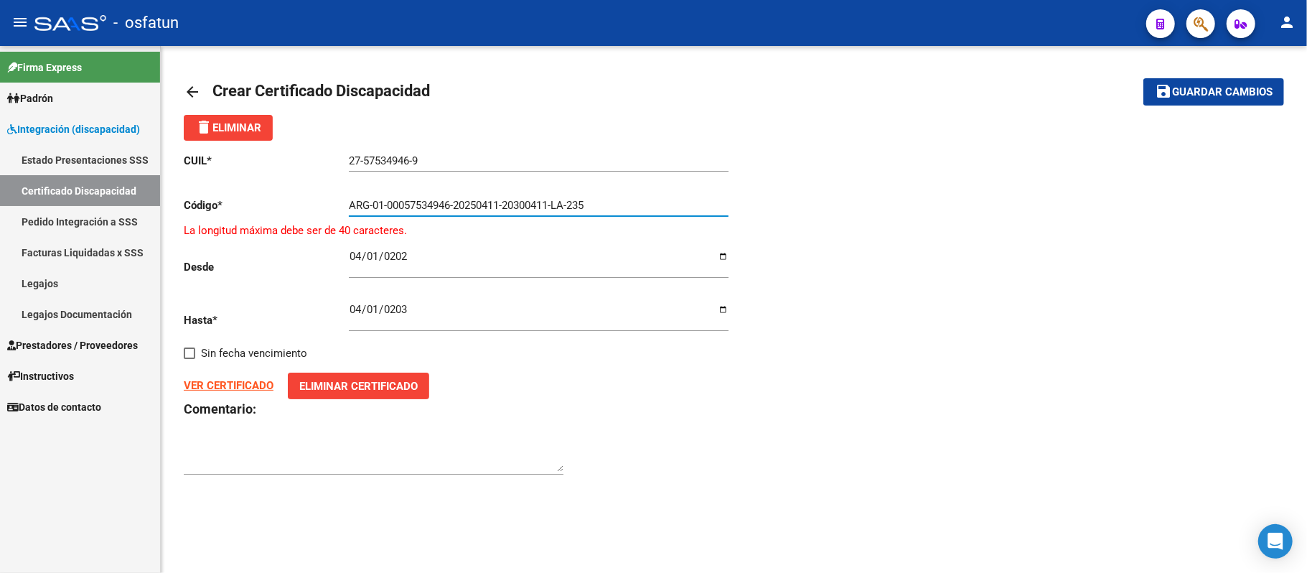
click at [369, 201] on input "ARG-01-00057534946-20250411-20300411-LA-235" at bounding box center [539, 205] width 380 height 13
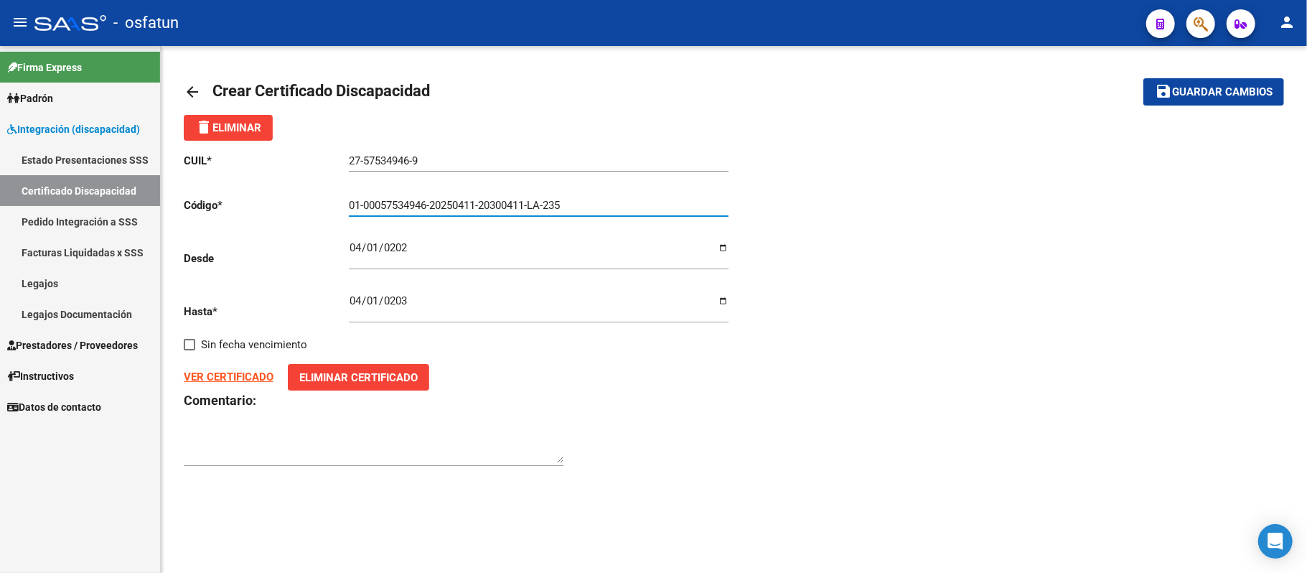
type input "01-00057534946-20250411-20300411-LA-235"
click at [1197, 95] on span "Guardar cambios" at bounding box center [1222, 92] width 100 height 13
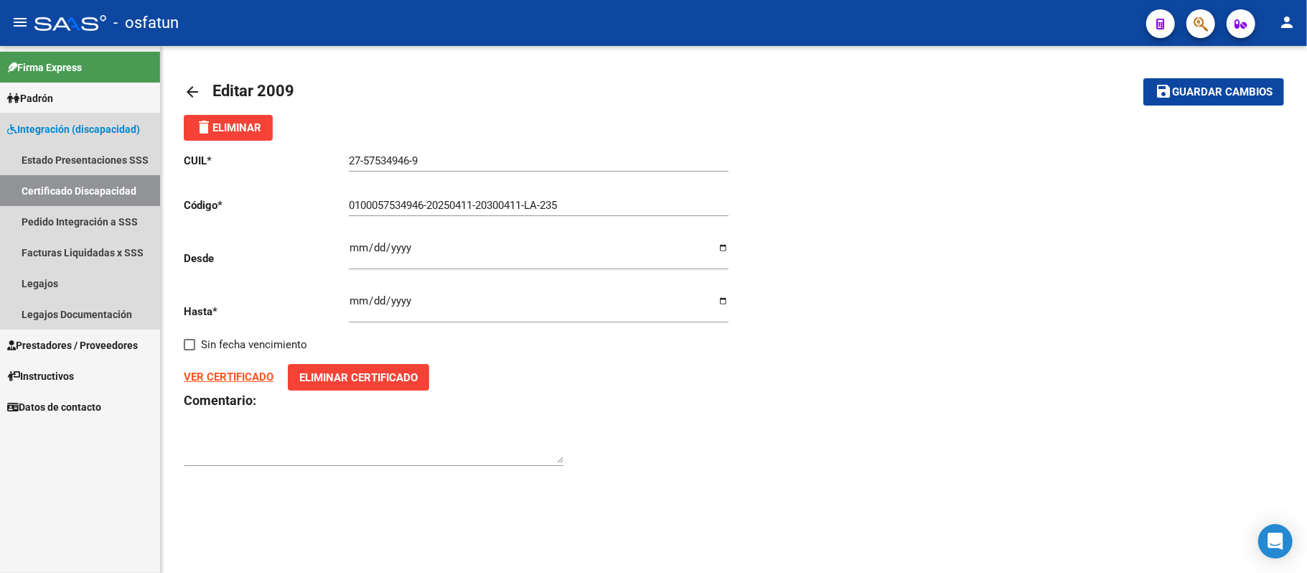
click at [72, 124] on span "Integración (discapacidad)" at bounding box center [73, 129] width 133 height 16
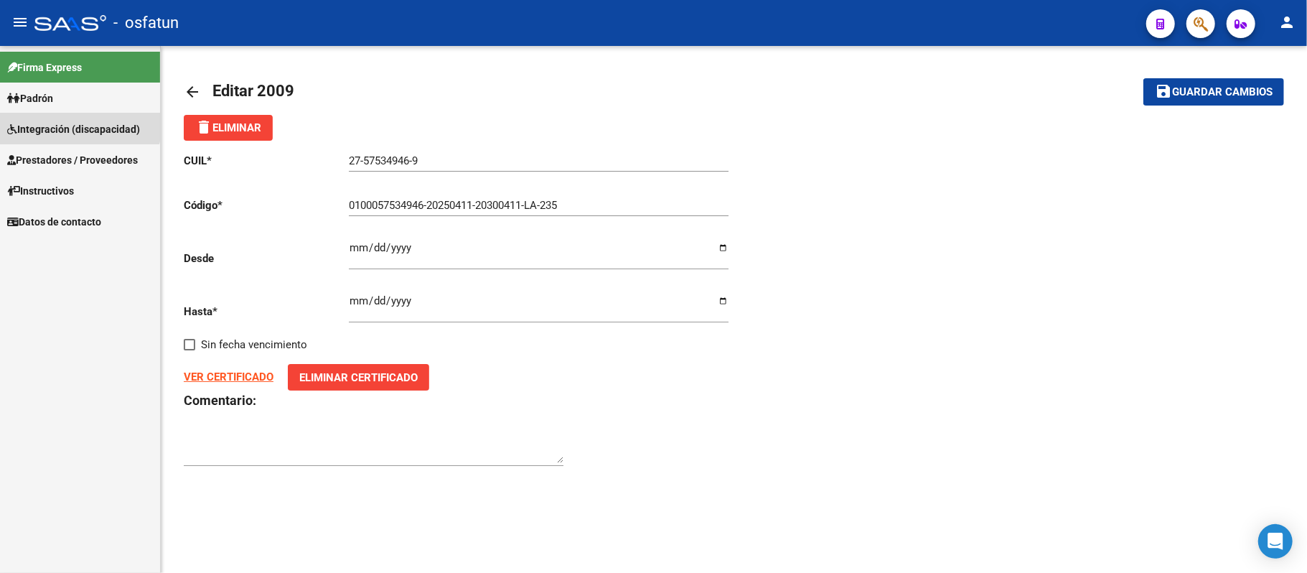
click at [58, 121] on span "Integración (discapacidad)" at bounding box center [73, 129] width 133 height 16
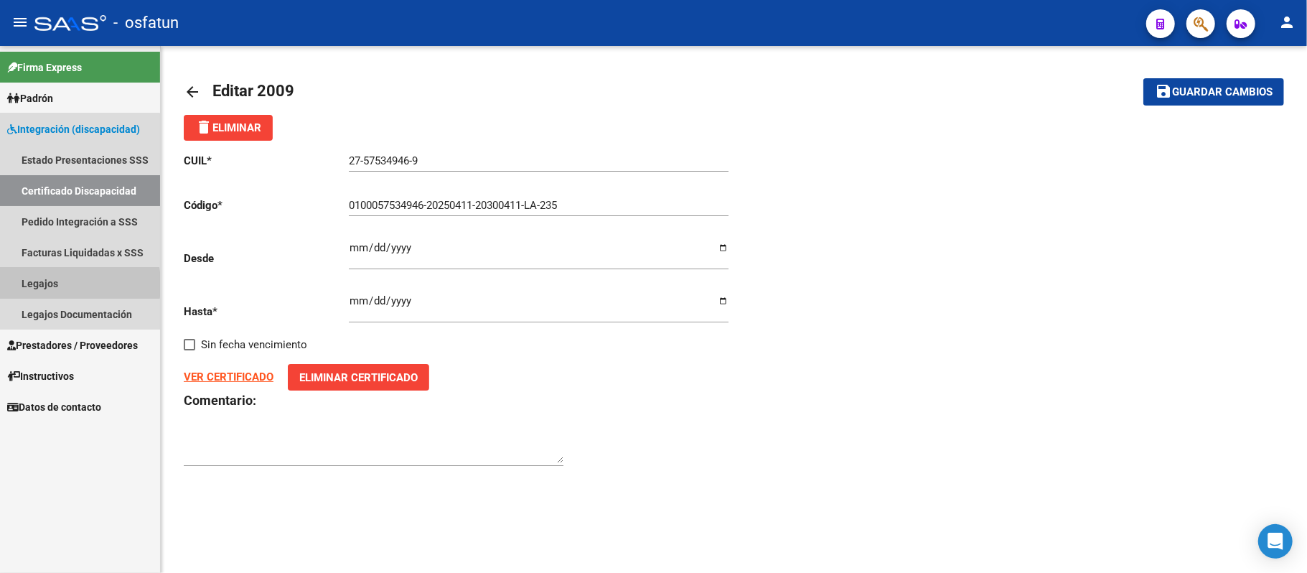
click at [40, 284] on link "Legajos" at bounding box center [80, 283] width 160 height 31
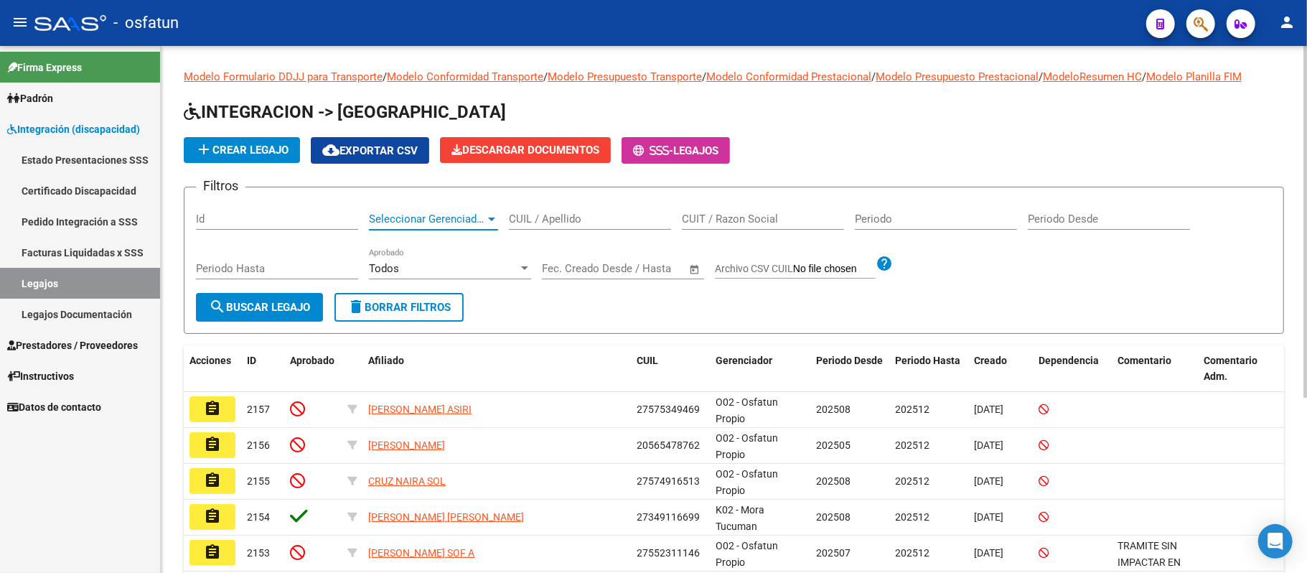
click at [392, 213] on span "Seleccionar Gerenciador" at bounding box center [427, 218] width 116 height 13
type input "[PERSON_NAME]"
click at [607, 218] on input "CUIL / Apellido" at bounding box center [590, 218] width 162 height 13
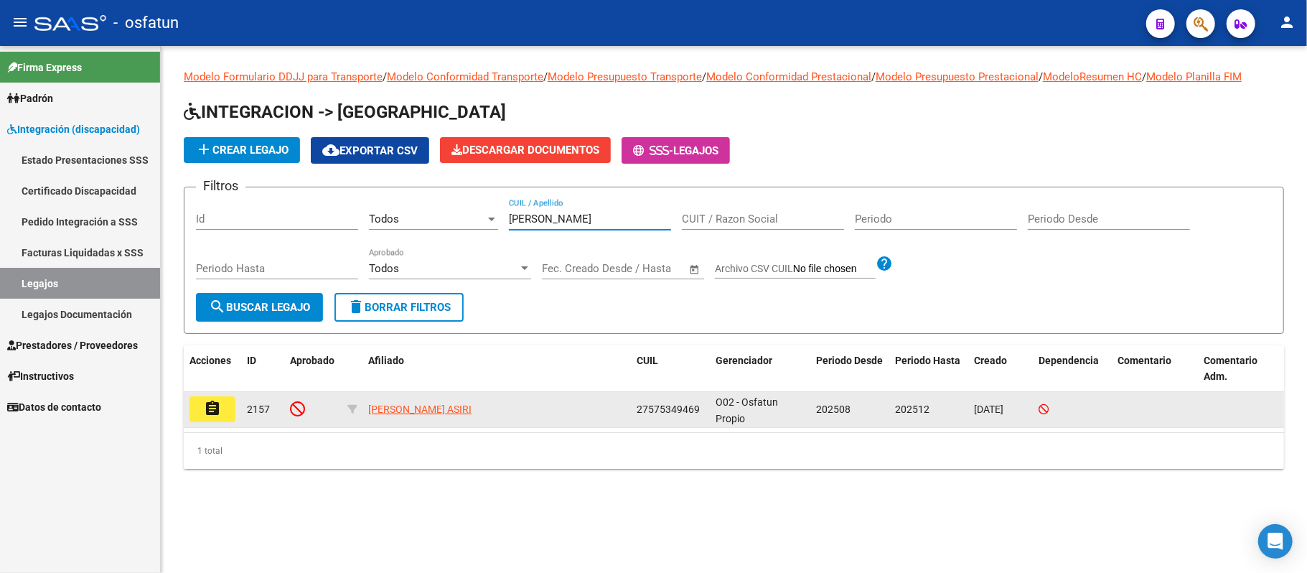
type input "[PERSON_NAME]"
click at [214, 408] on mat-icon "assignment" at bounding box center [212, 408] width 17 height 17
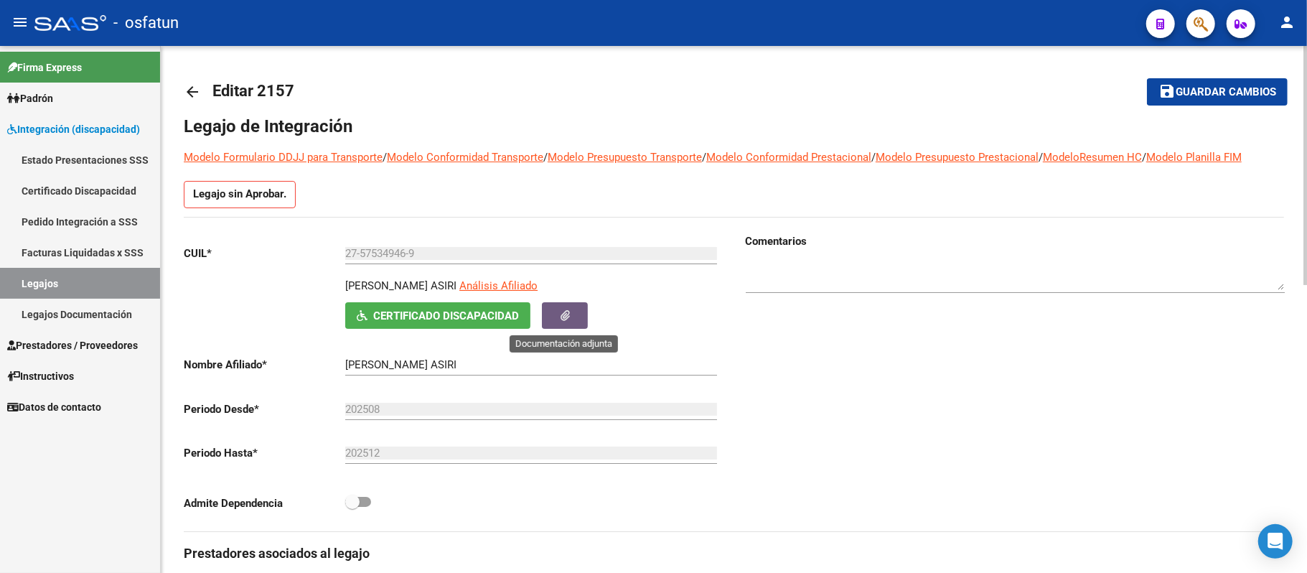
click at [575, 316] on button "button" at bounding box center [565, 315] width 46 height 27
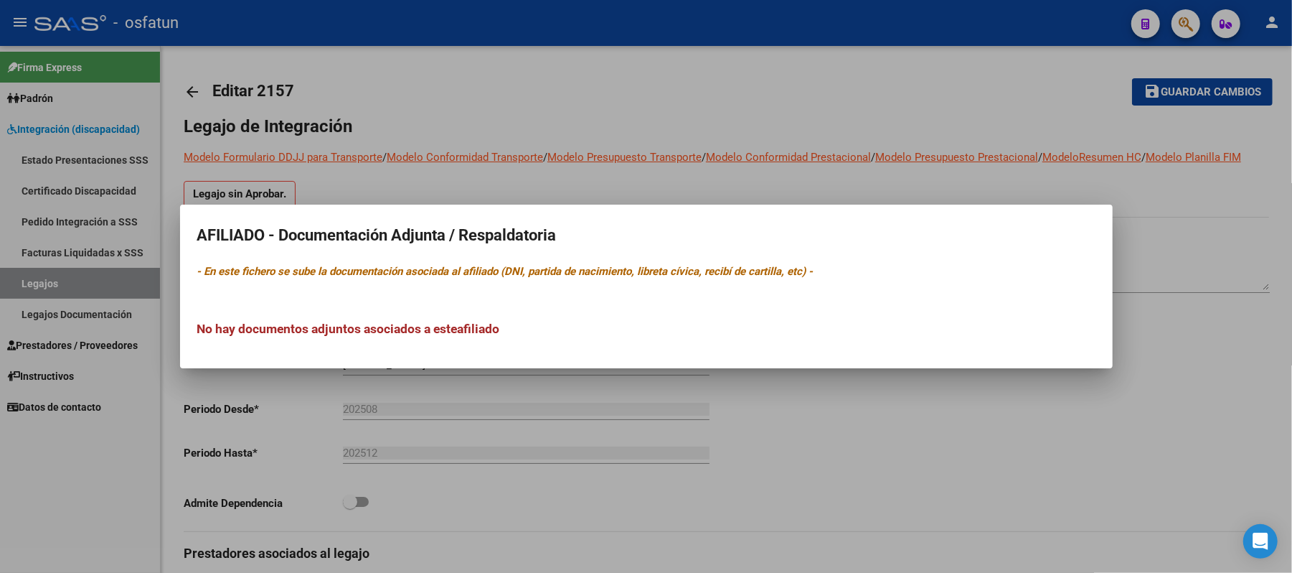
click at [499, 487] on div at bounding box center [646, 286] width 1292 height 573
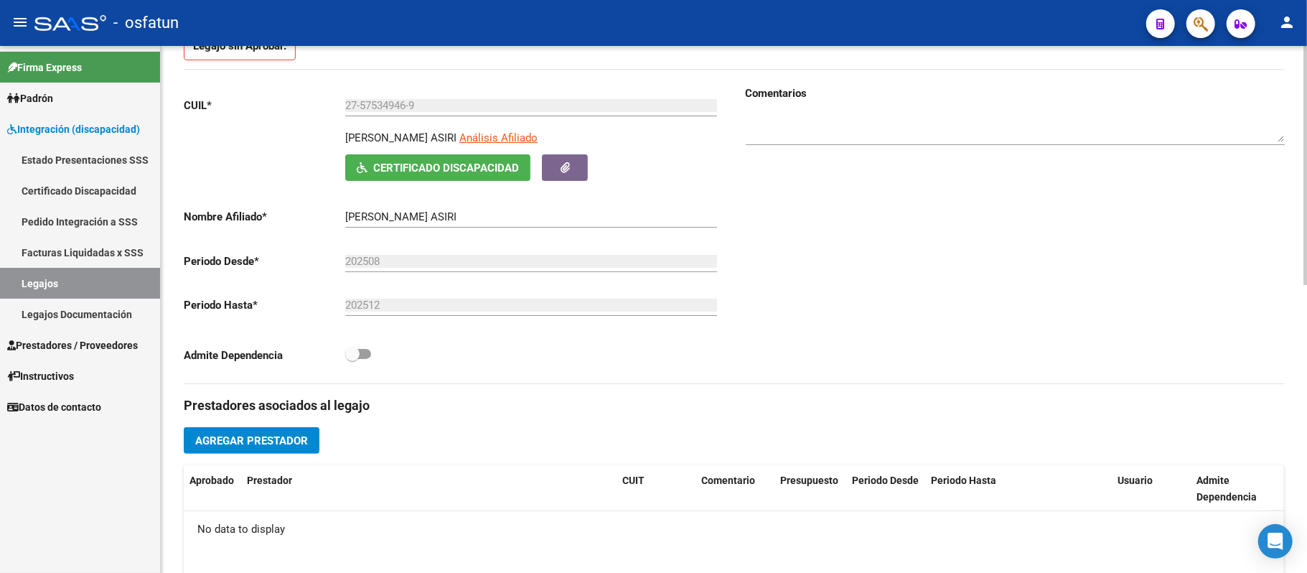
scroll to position [95, 0]
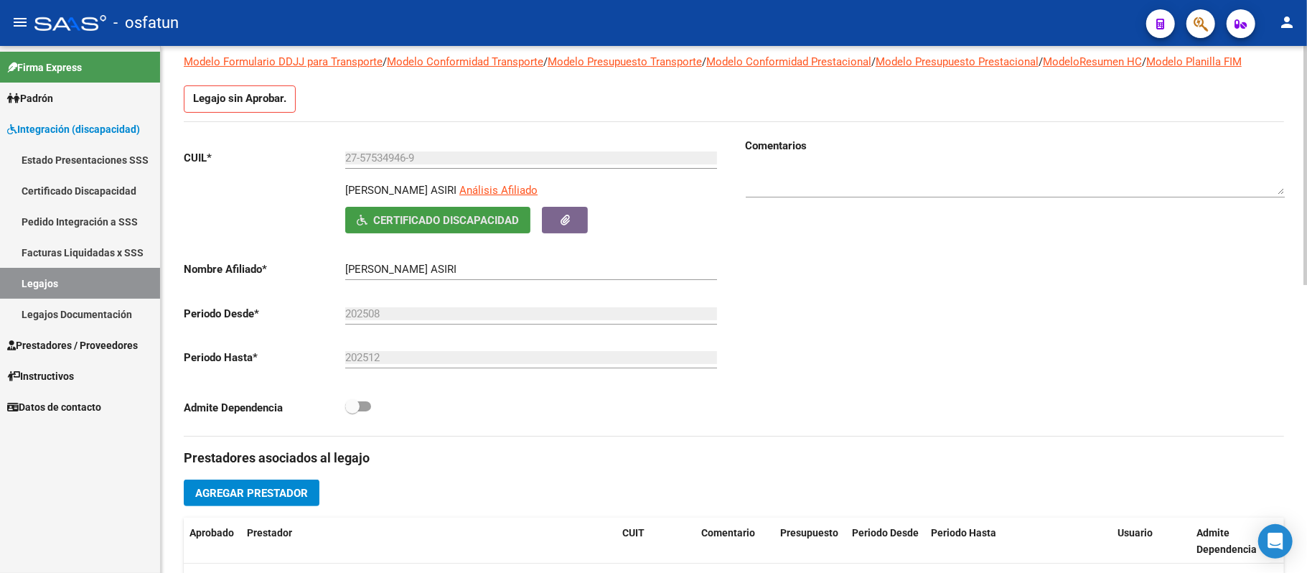
click at [494, 221] on span "Certificado Discapacidad" at bounding box center [446, 220] width 146 height 13
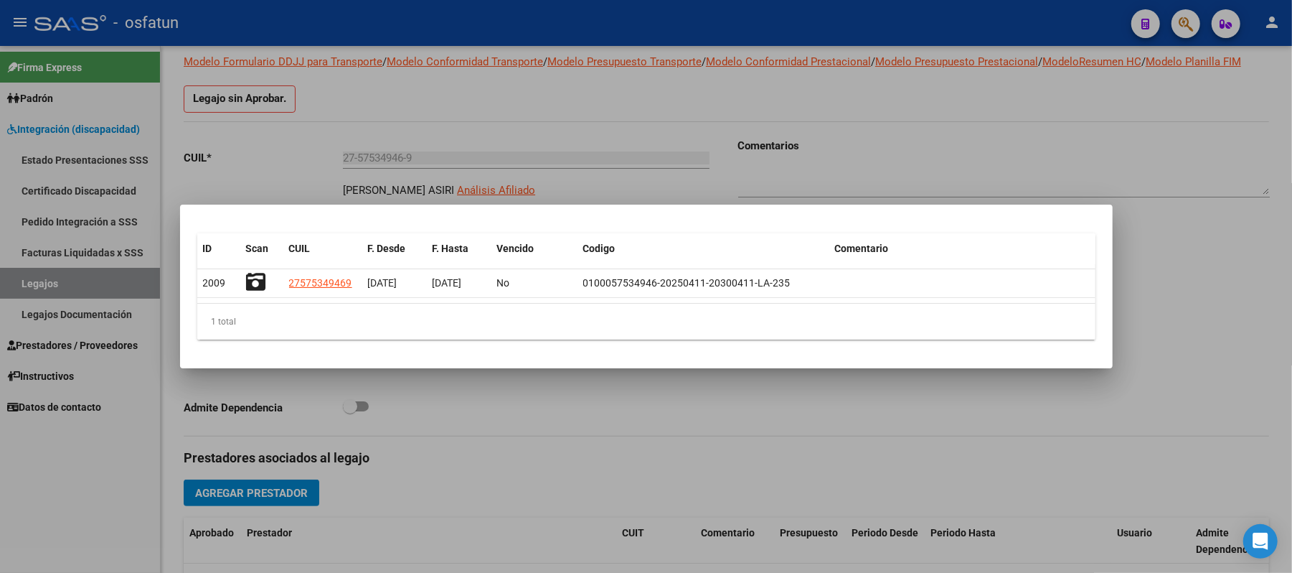
click at [291, 489] on div at bounding box center [646, 286] width 1292 height 573
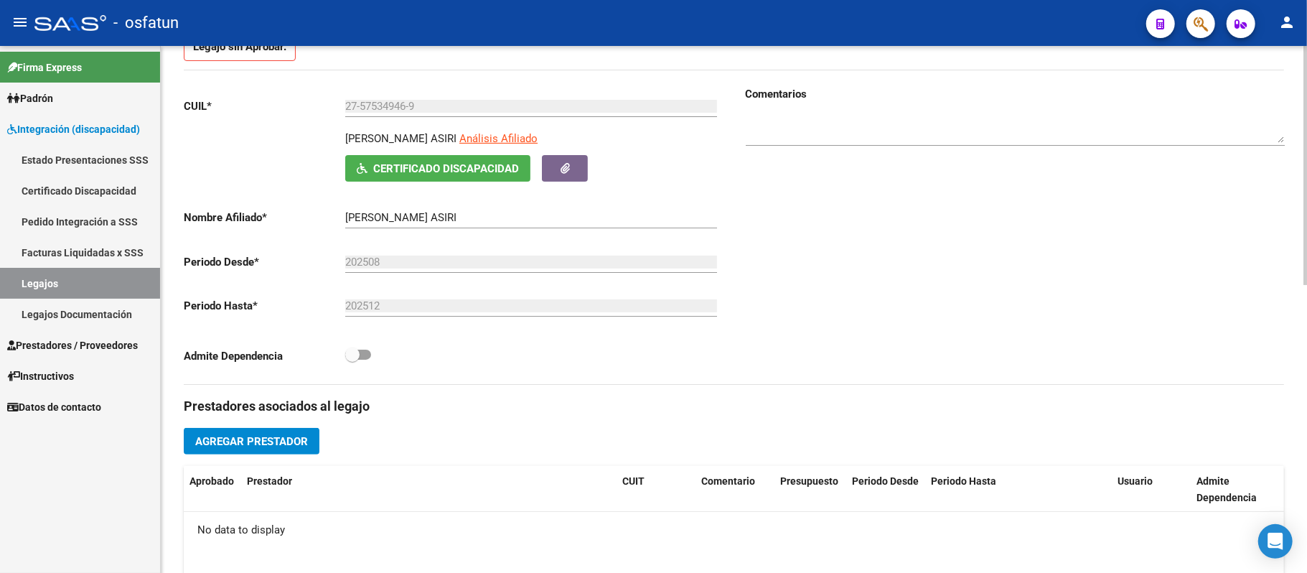
scroll to position [191, 0]
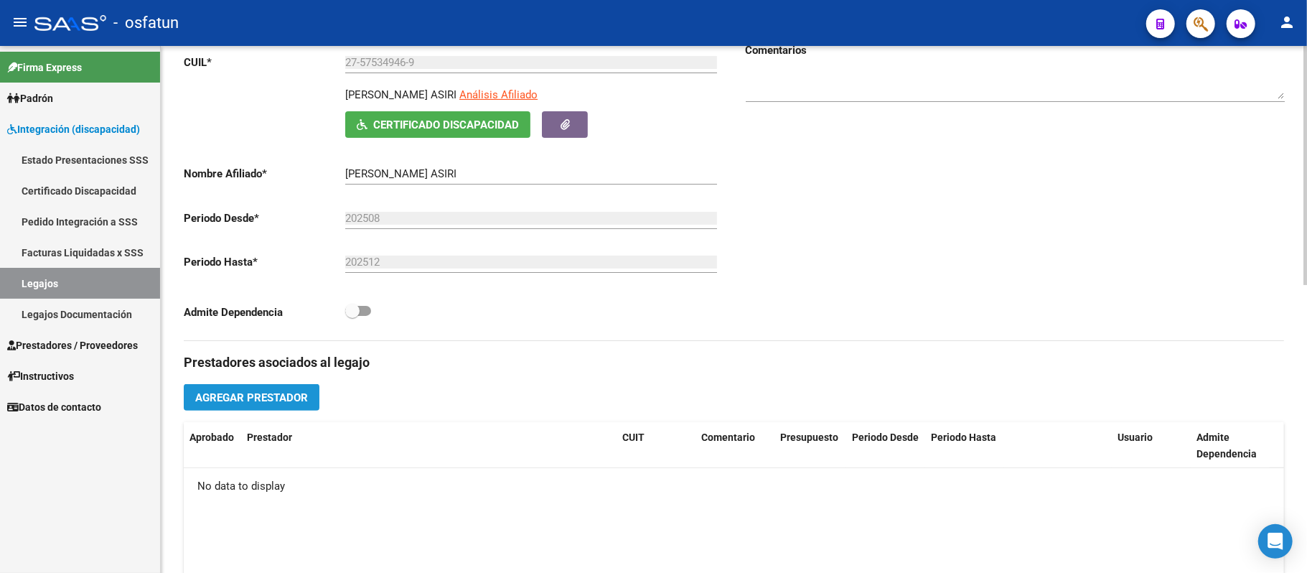
click at [248, 404] on span "Agregar Prestador" at bounding box center [251, 397] width 113 height 13
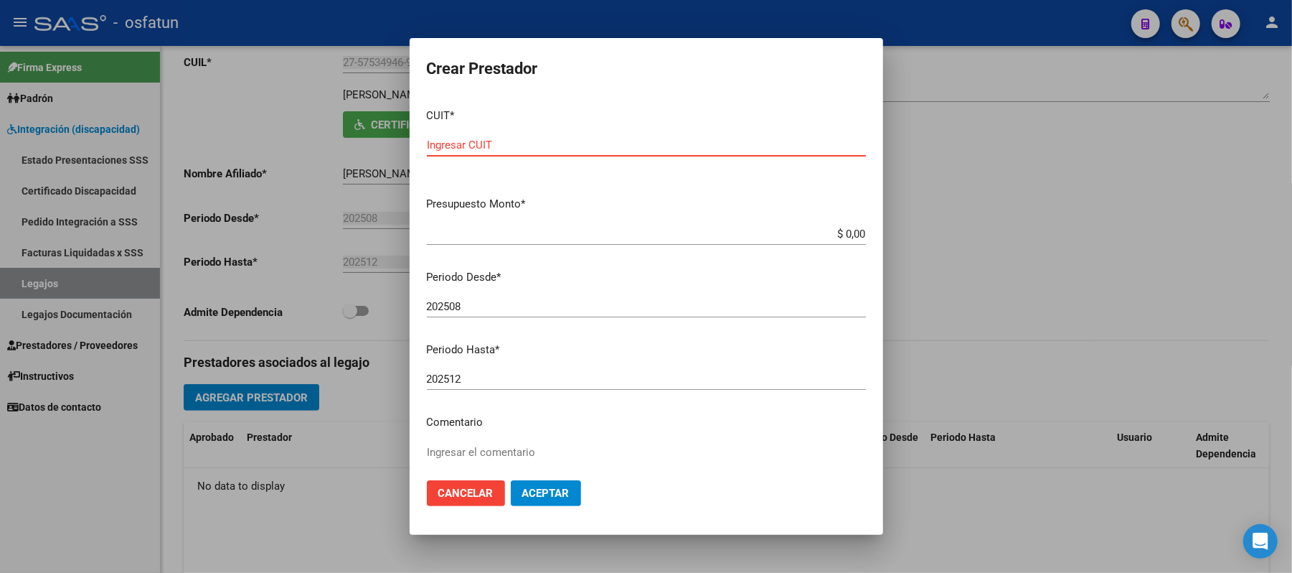
click at [506, 144] on input "Ingresar CUIT" at bounding box center [646, 145] width 439 height 13
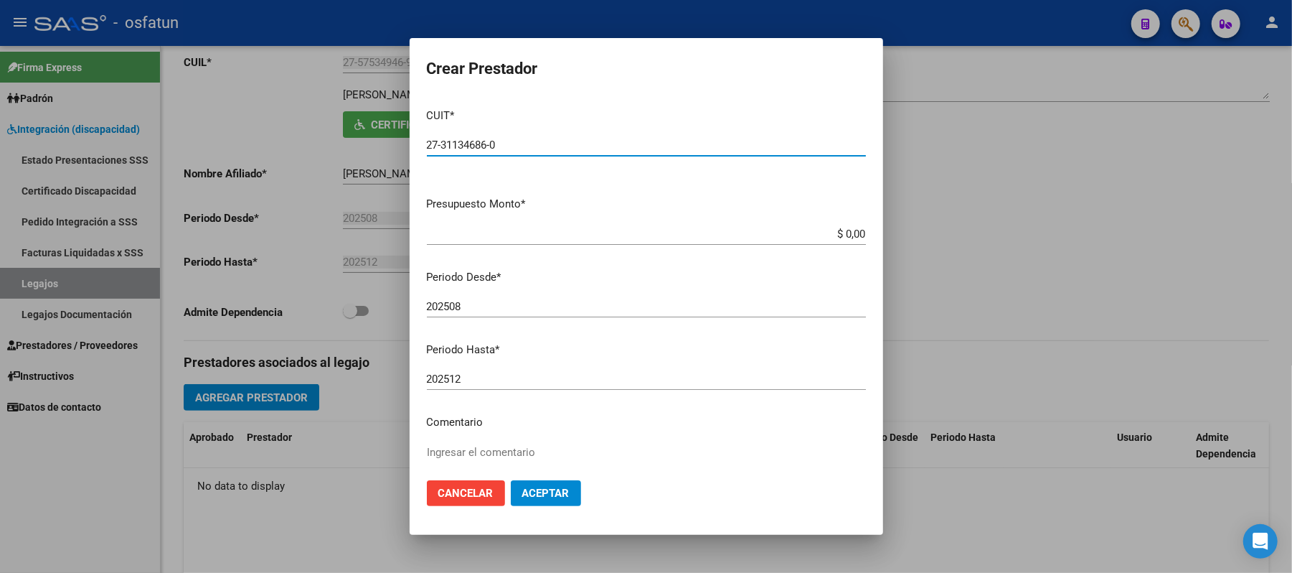
type input "27-31134686-0"
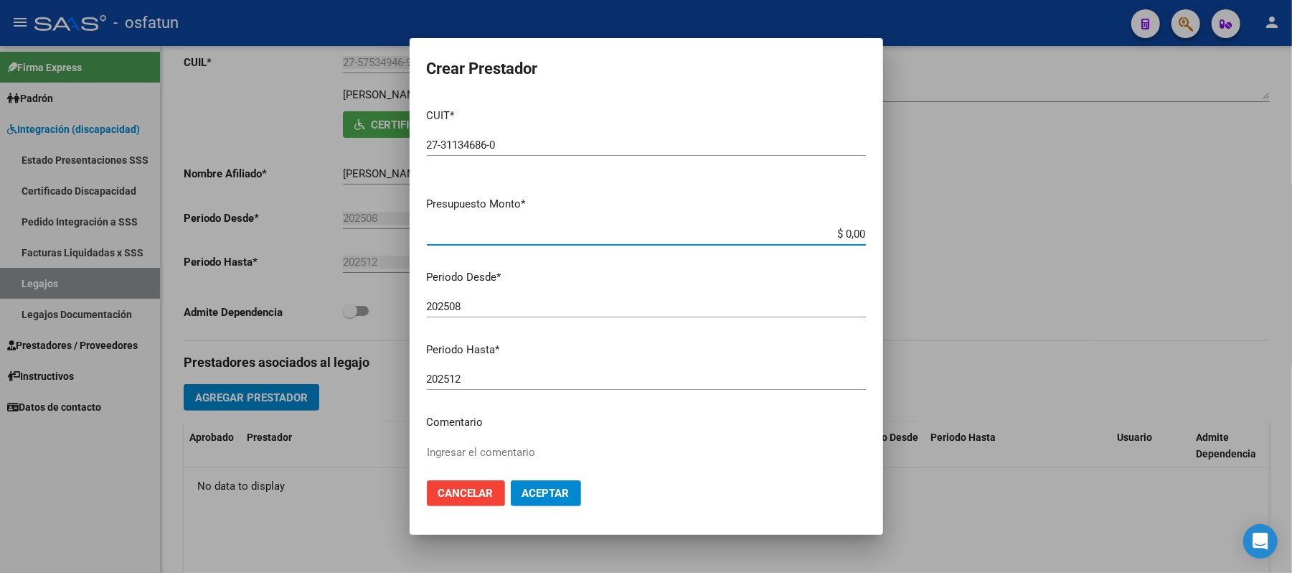
click at [848, 230] on input "$ 0,00" at bounding box center [646, 233] width 439 height 13
type input "$ 118.757,84"
click at [540, 492] on span "Aceptar" at bounding box center [545, 493] width 47 height 13
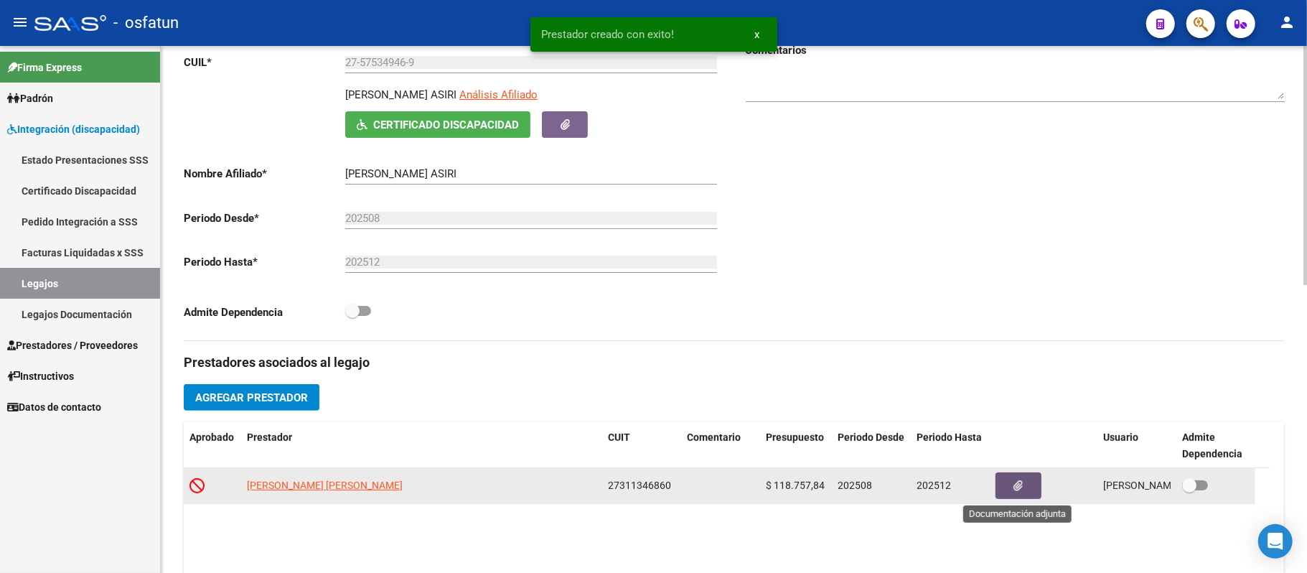
click at [1014, 485] on icon "button" at bounding box center [1018, 485] width 9 height 11
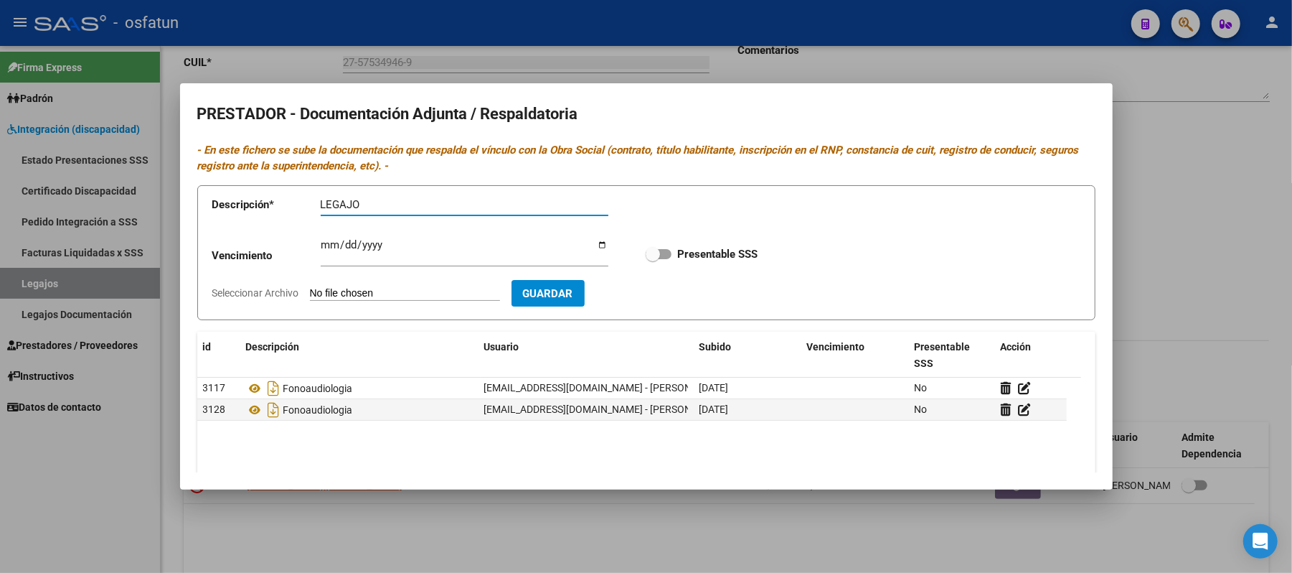
drag, startPoint x: 370, startPoint y: 201, endPoint x: 316, endPoint y: 204, distance: 53.9
click at [316, 204] on app-form-text-field "Descripción * LEGAJO Descripción" at bounding box center [420, 207] width 417 height 43
type input "V"
type input "FONOAUDIOLOGIA"
click at [380, 294] on input "Seleccionar Archivo" at bounding box center [405, 294] width 190 height 14
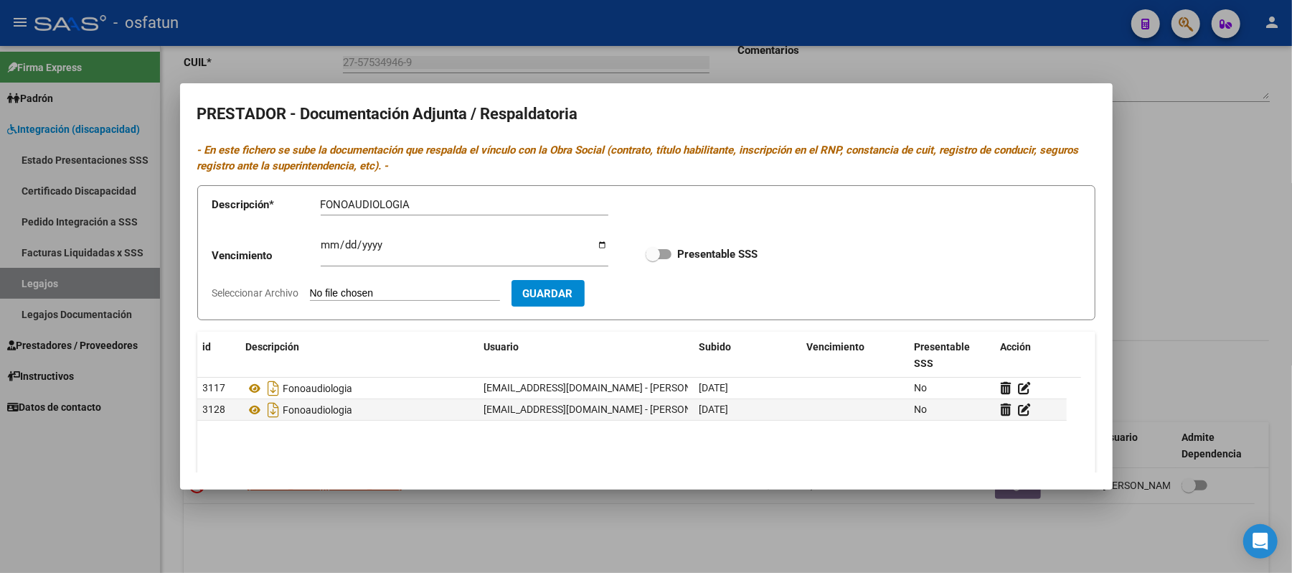
type input "C:\fakepath\PRESTADOR.pdf"
click at [657, 290] on span "Guardar" at bounding box center [631, 293] width 50 height 13
checkbox input "true"
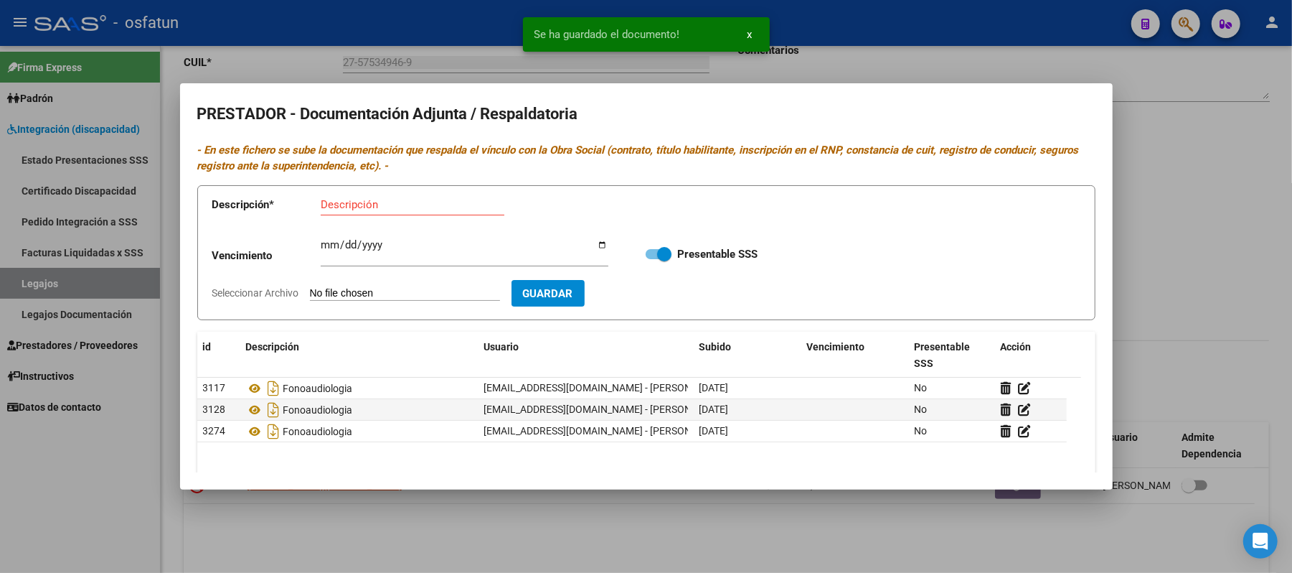
click at [1232, 191] on div at bounding box center [646, 286] width 1292 height 573
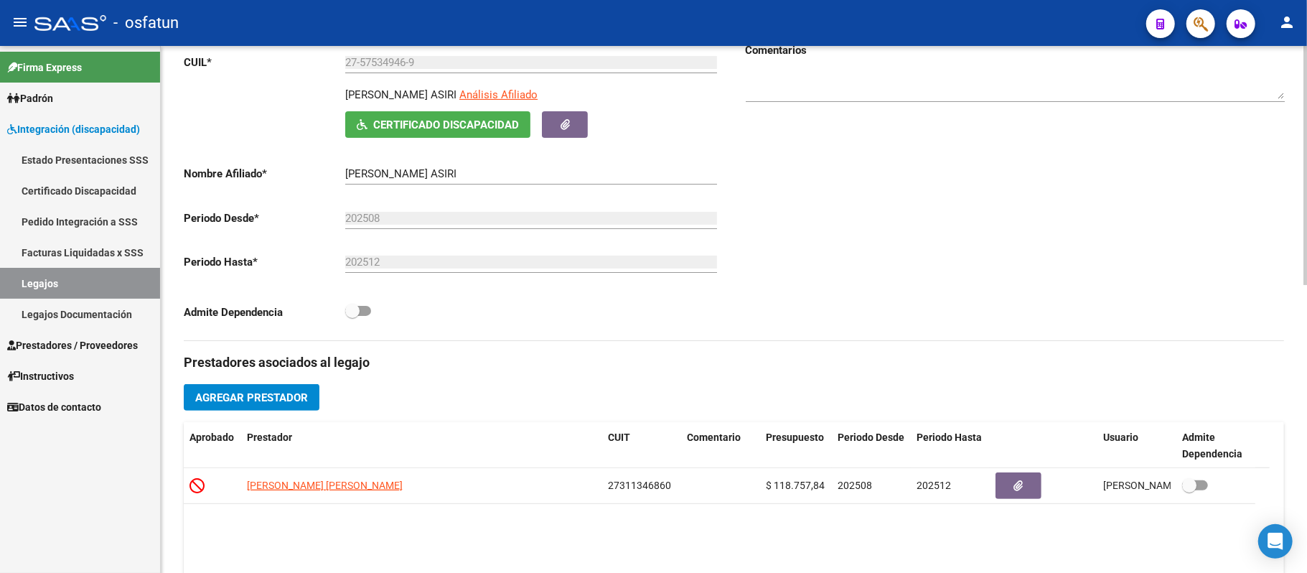
click at [285, 402] on span "Agregar Prestador" at bounding box center [251, 397] width 113 height 13
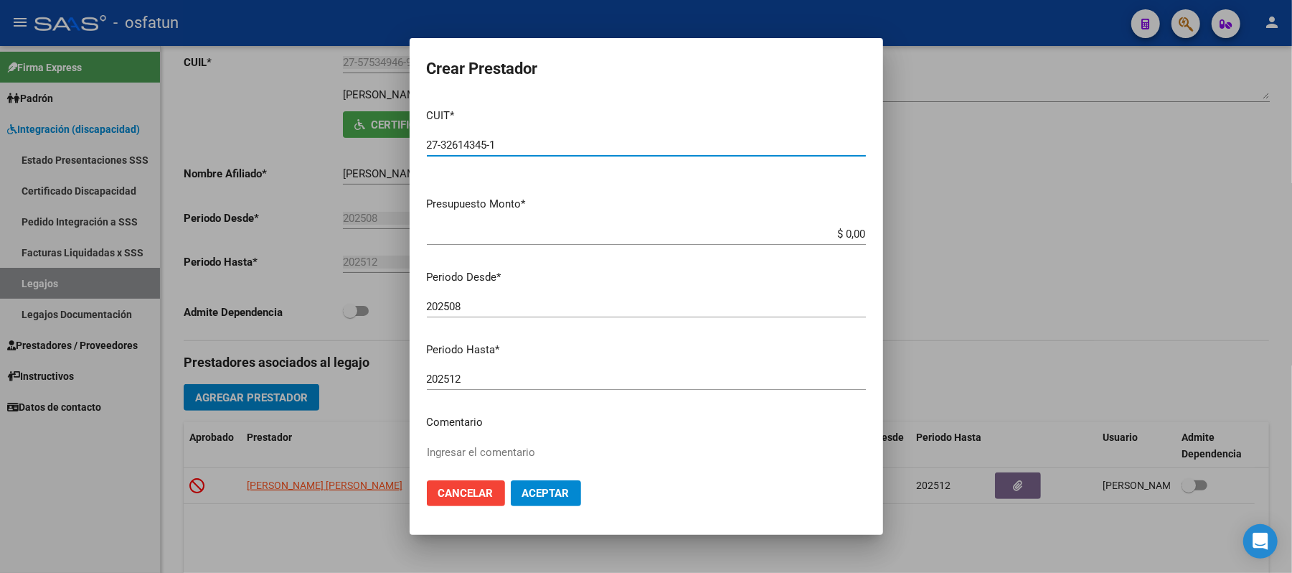
type input "27-32614345-1"
click at [853, 233] on app-form-text-field "Presupuesto Monto * $ 0,00 Ingresar el monto" at bounding box center [652, 218] width 451 height 44
click at [853, 227] on app-form-text-field "Presupuesto Monto * $ 0,00 Ingresar el monto" at bounding box center [652, 218] width 451 height 44
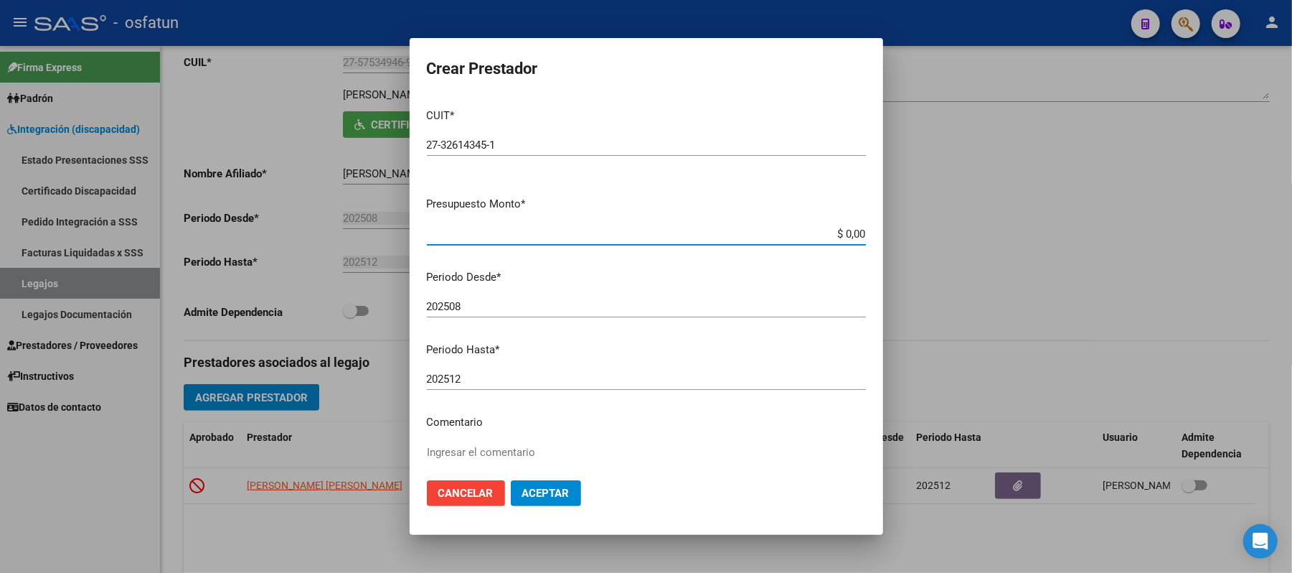
click at [847, 230] on input "$ 0,00" at bounding box center [646, 233] width 439 height 13
type input "$ 118.757,84"
click at [531, 492] on span "Aceptar" at bounding box center [545, 493] width 47 height 13
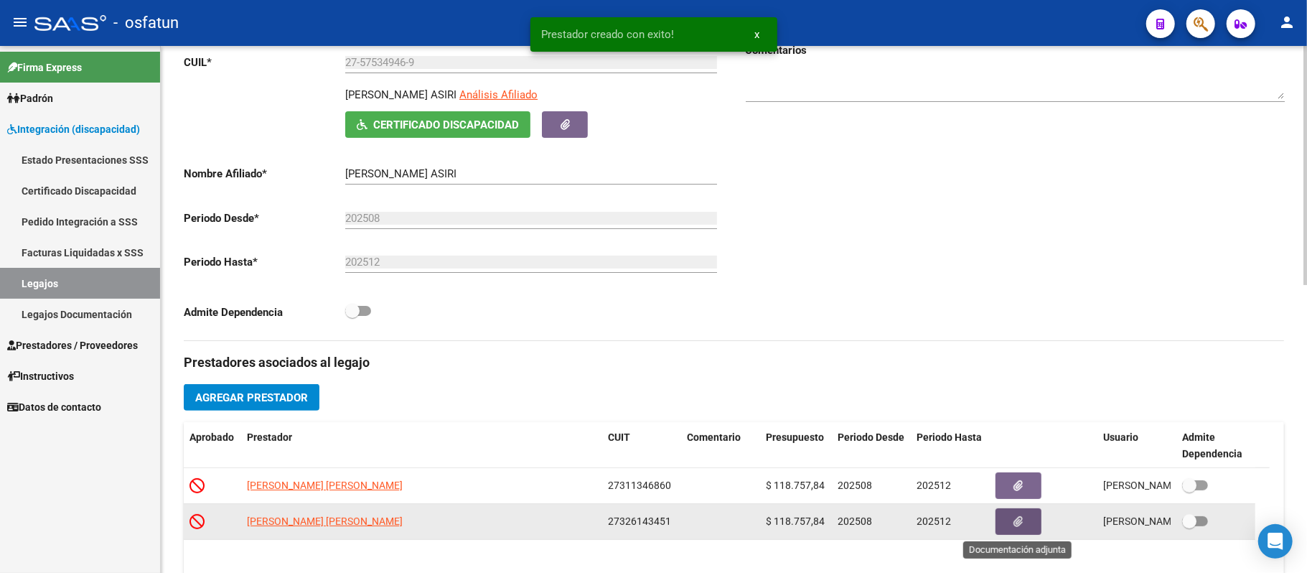
click at [1018, 520] on icon "button" at bounding box center [1018, 521] width 9 height 11
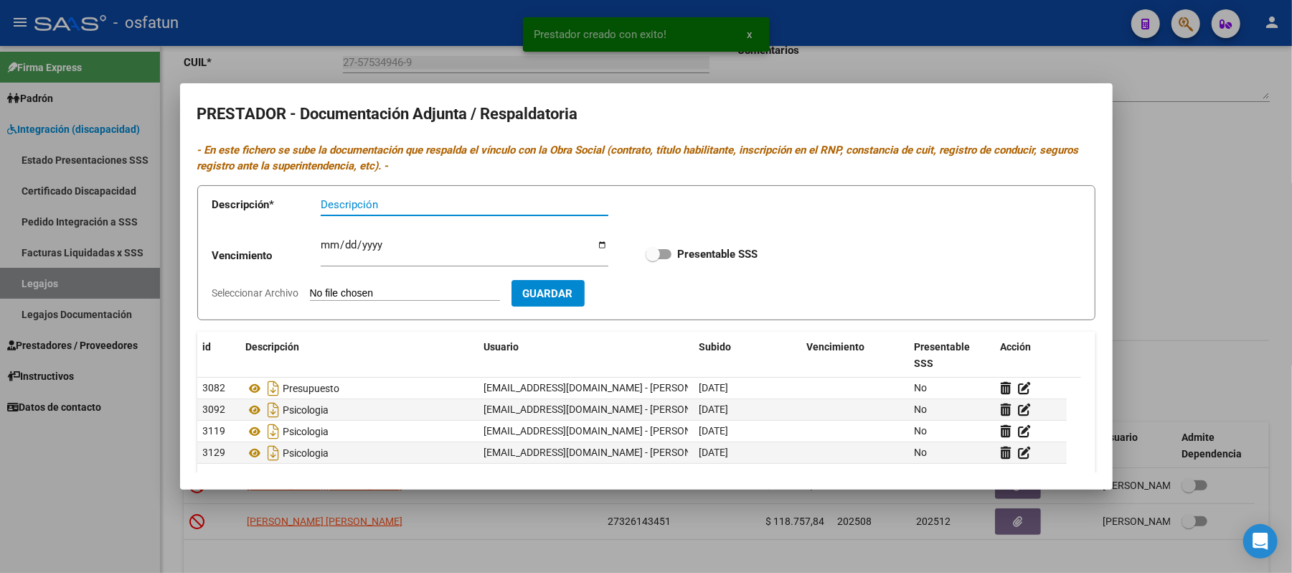
click at [432, 207] on input "Descripción" at bounding box center [465, 204] width 288 height 13
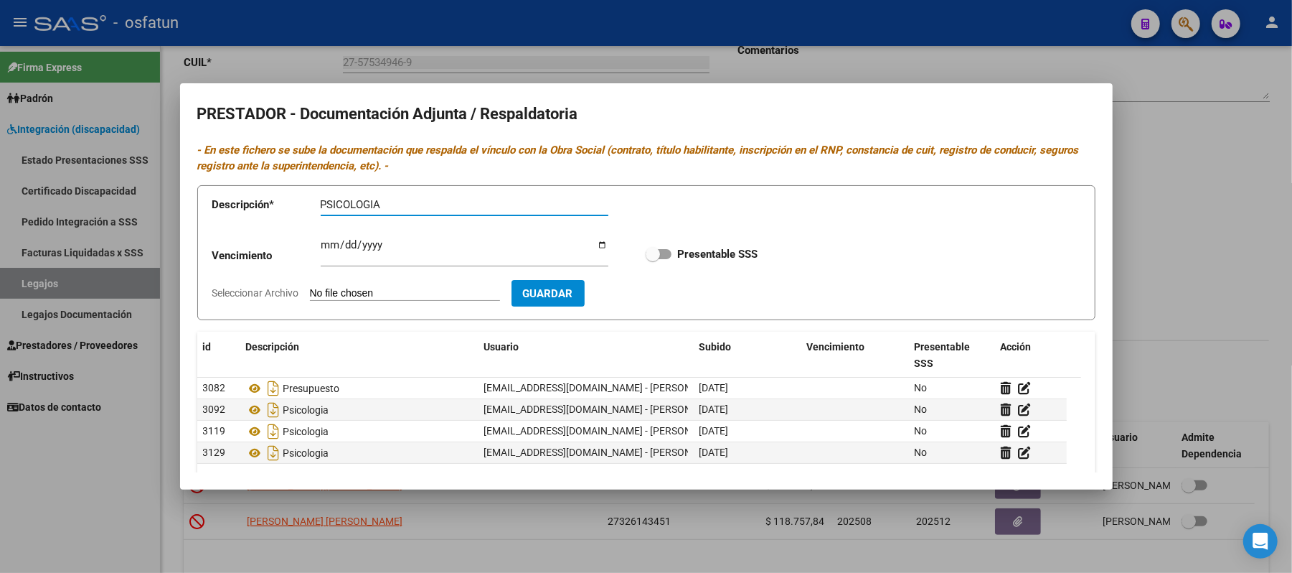
type input "PSICOLOGIA"
click at [421, 290] on input "Seleccionar Archivo" at bounding box center [405, 294] width 190 height 14
type input "C:\fakepath\PRESTADOR.pdf"
click at [668, 285] on button "Guardar" at bounding box center [631, 293] width 73 height 27
checkbox input "true"
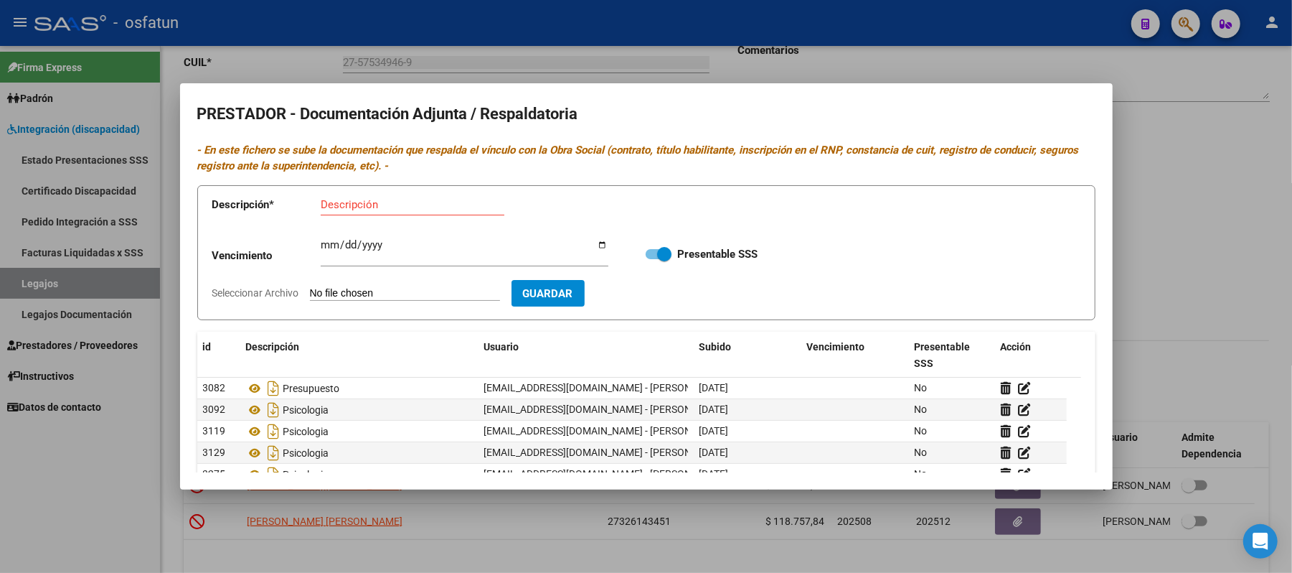
click at [1165, 198] on div at bounding box center [646, 286] width 1292 height 573
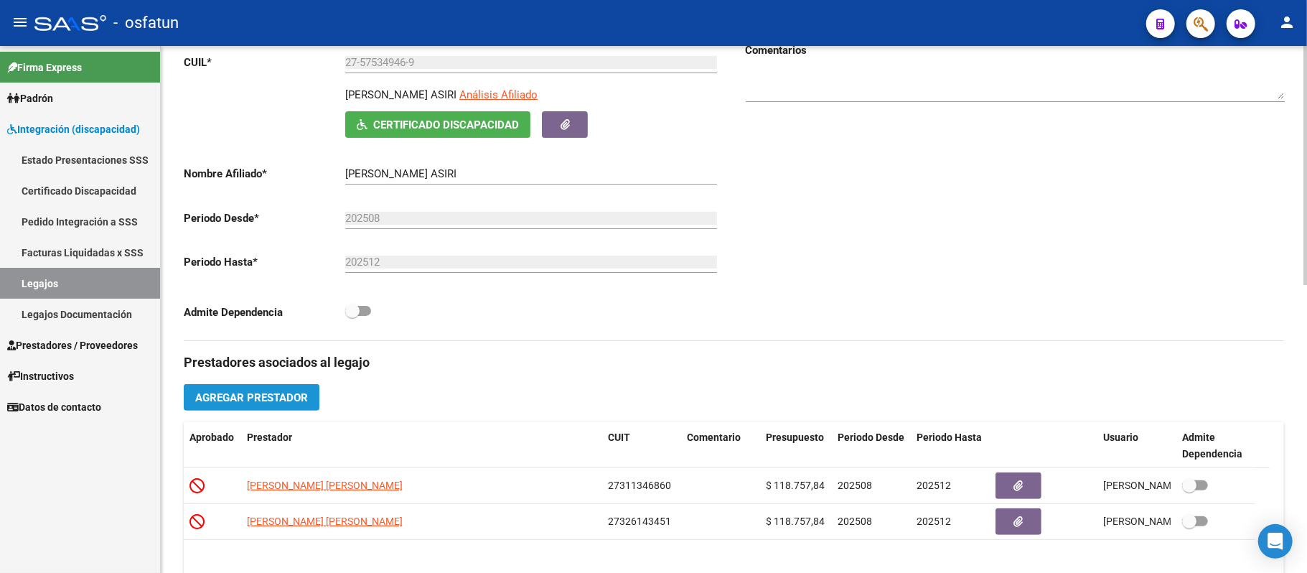
click at [190, 398] on button "Agregar Prestador" at bounding box center [252, 397] width 136 height 27
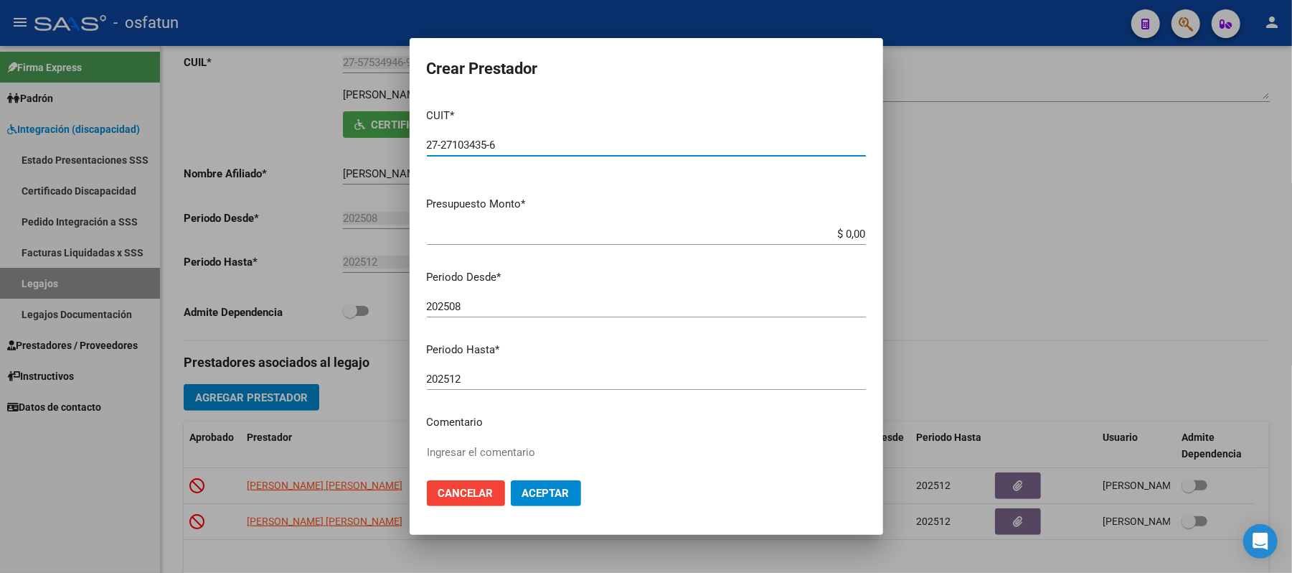
type input "27-27103435-6"
click at [853, 230] on app-form-text-field "Presupuesto Monto * $ 0,00 Ingresar el monto" at bounding box center [652, 218] width 451 height 44
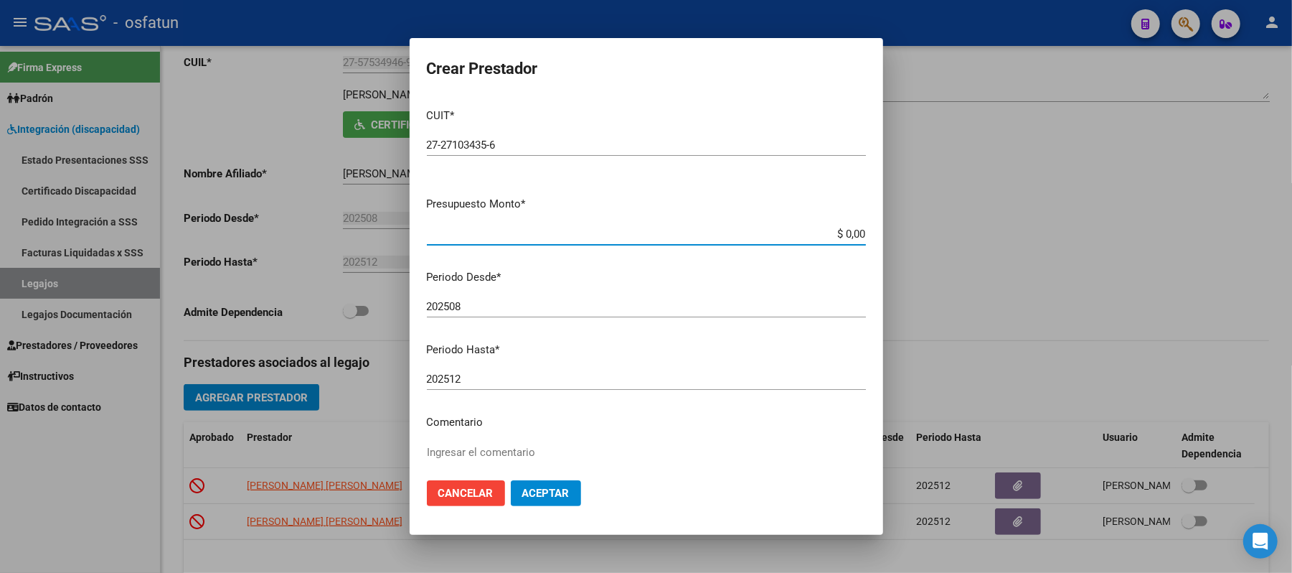
click at [850, 230] on input "$ 0,00" at bounding box center [646, 233] width 439 height 13
type input "$ 118.757,84"
click at [553, 492] on span "Aceptar" at bounding box center [545, 493] width 47 height 13
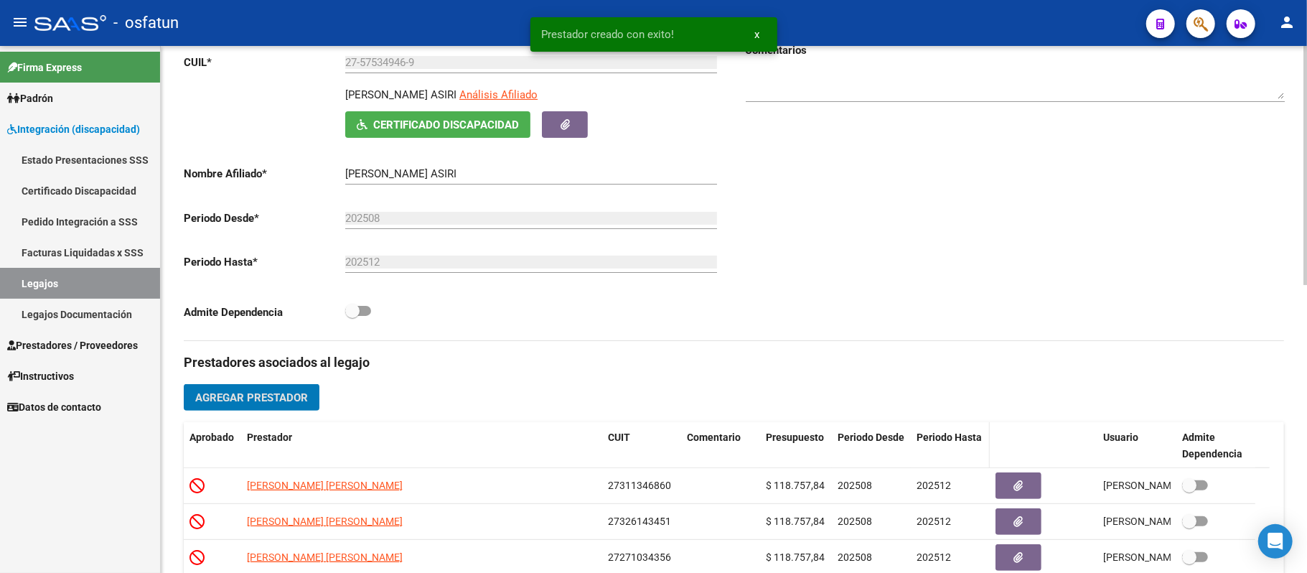
scroll to position [287, 0]
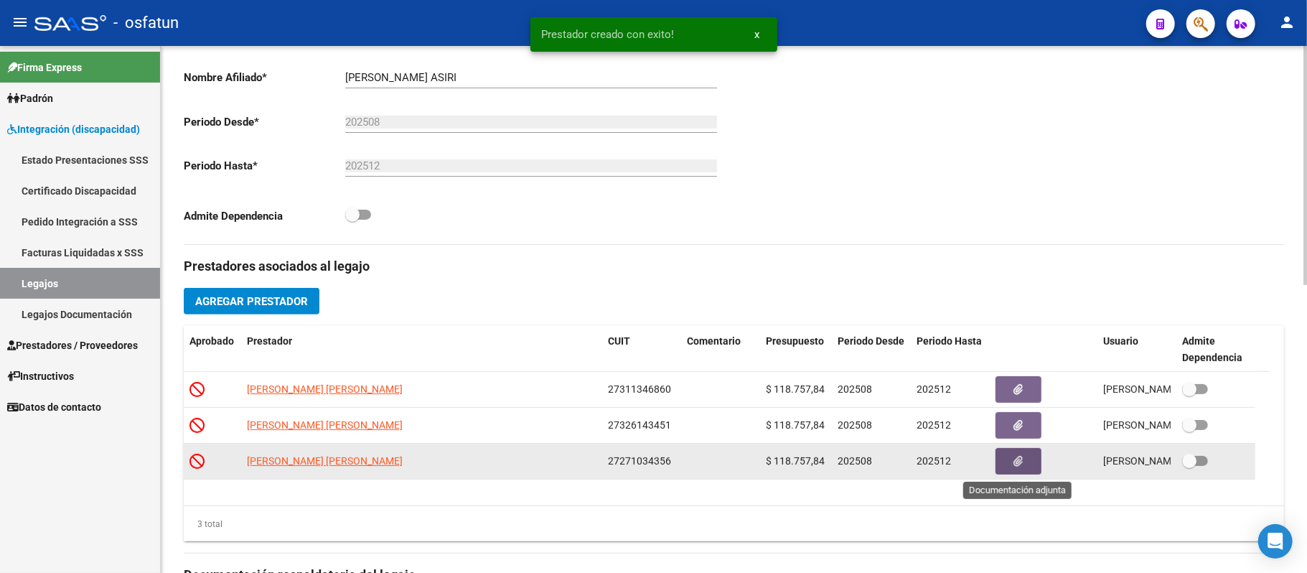
click at [1019, 462] on icon "button" at bounding box center [1018, 461] width 9 height 11
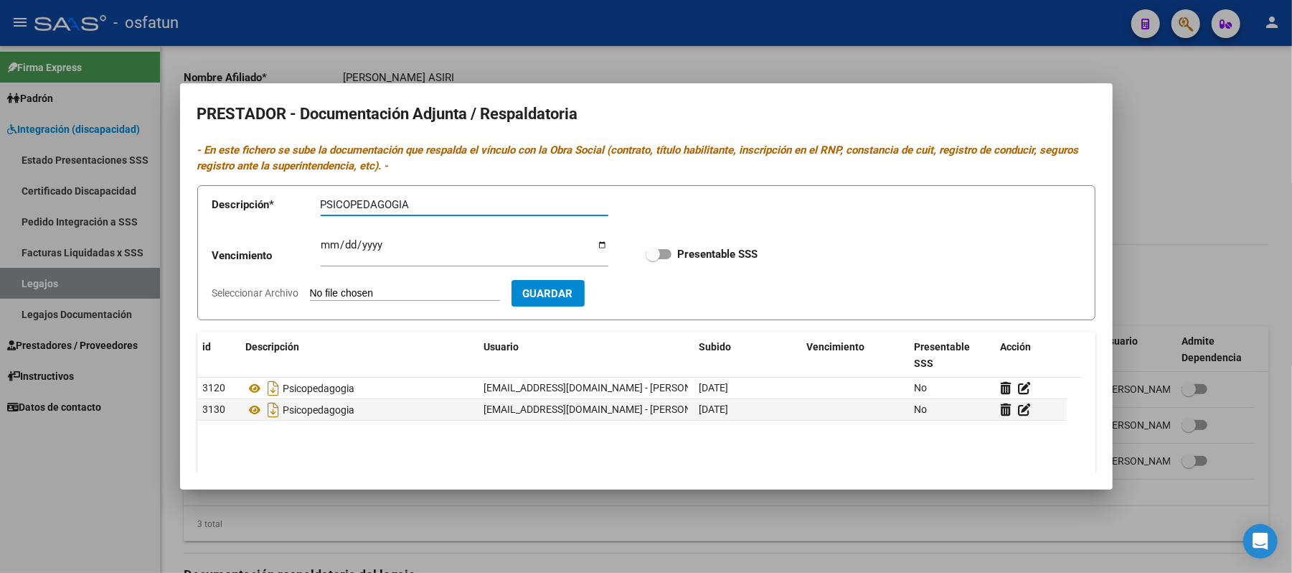
type input "PSICOPEDAGOGIA"
click at [561, 293] on span "Guardar" at bounding box center [548, 293] width 50 height 13
click at [413, 291] on input "Seleccionar Archivo" at bounding box center [405, 294] width 190 height 14
type input "C:\fakepath\LEGAJO PREST.pdf"
click at [644, 291] on span "Guardar" at bounding box center [631, 293] width 50 height 13
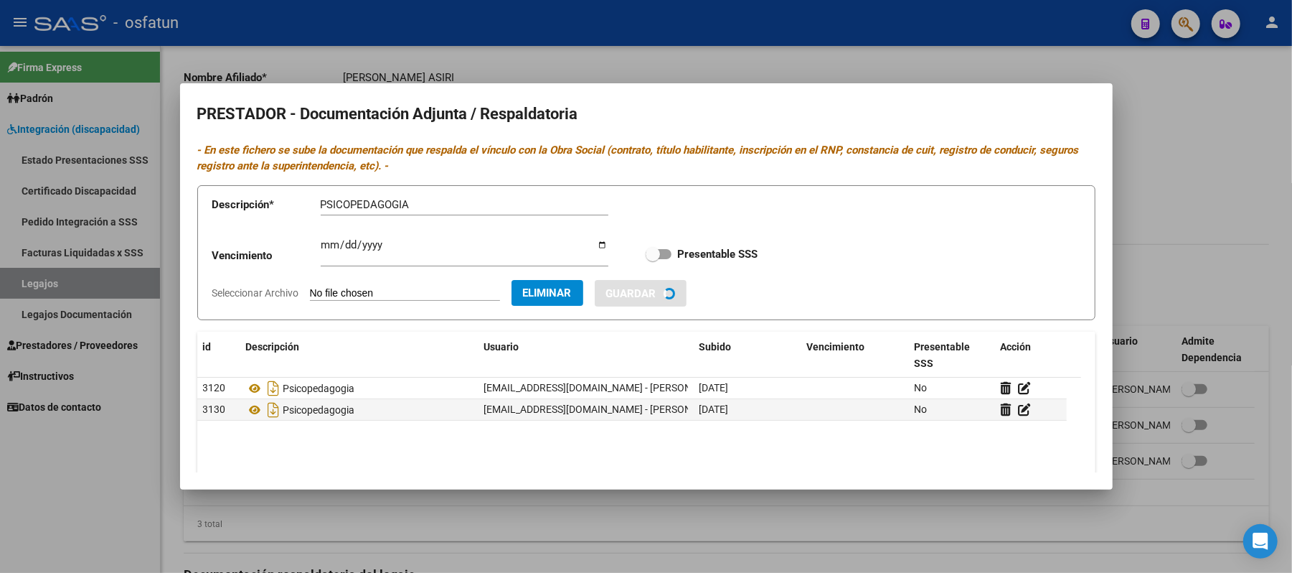
checkbox input "true"
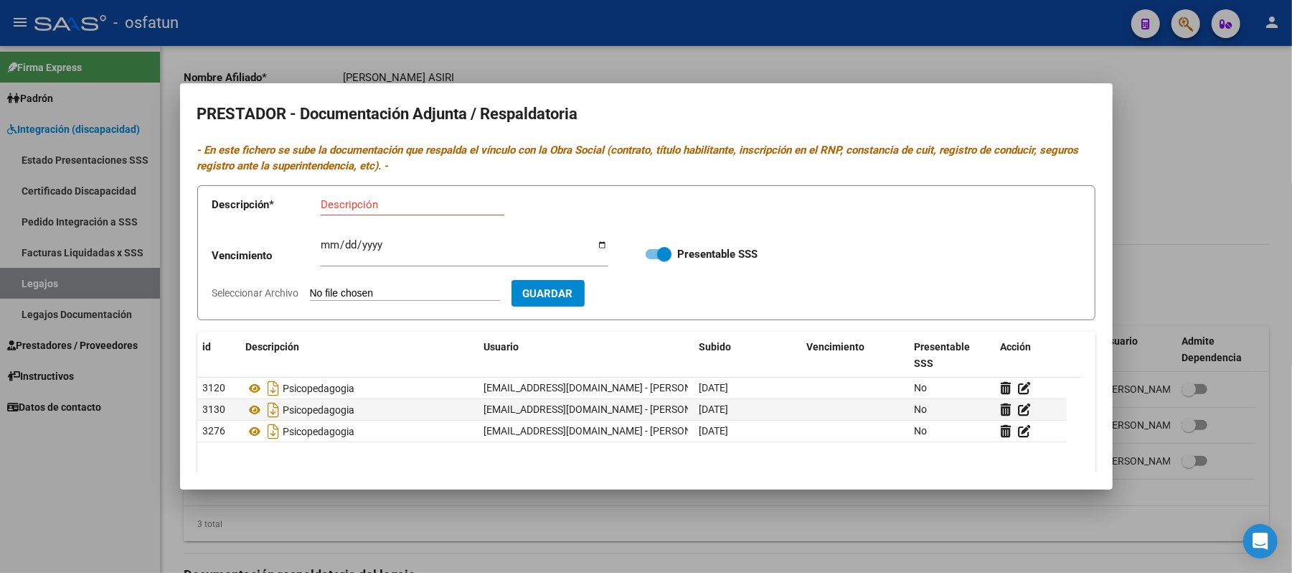
click at [1186, 164] on div at bounding box center [646, 286] width 1292 height 573
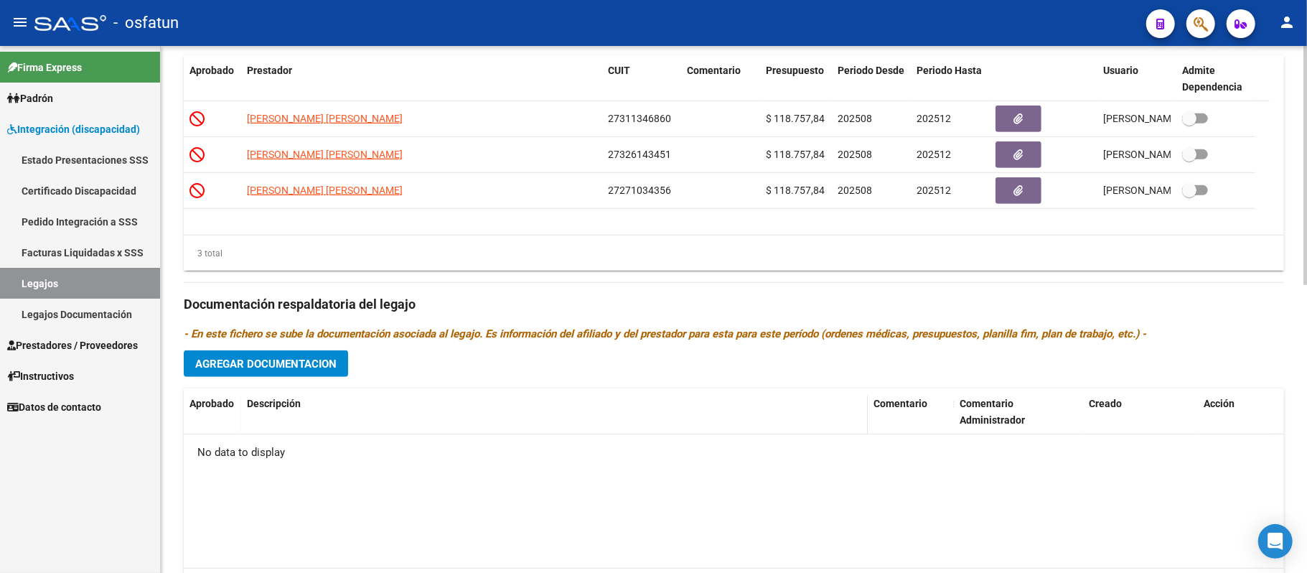
scroll to position [574, 0]
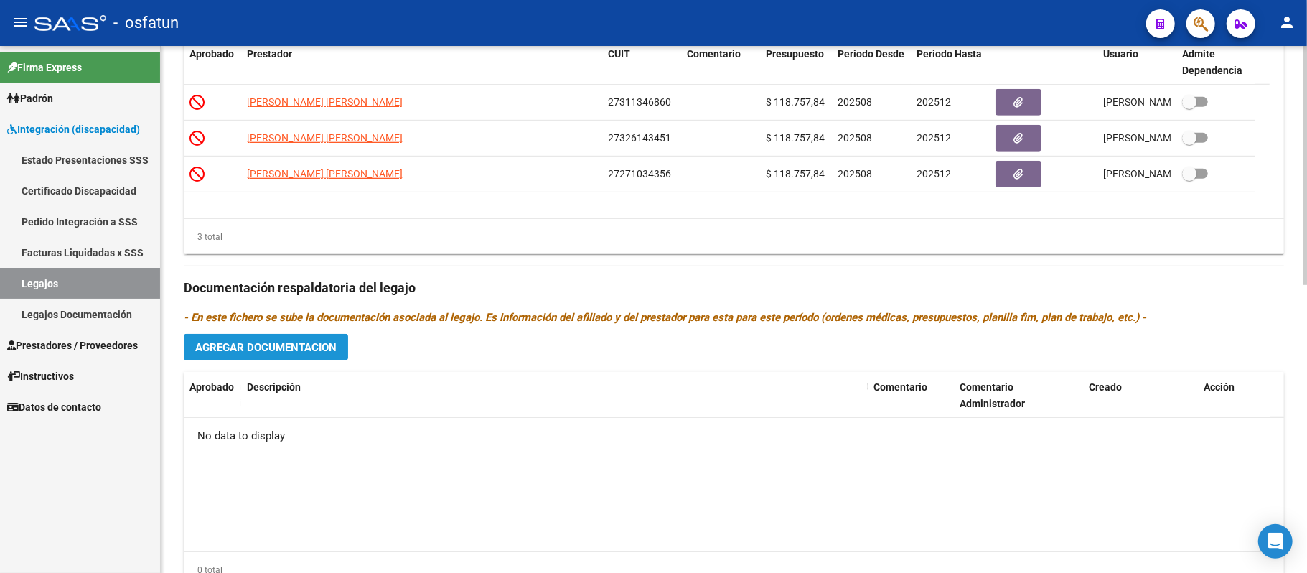
click at [271, 347] on span "Agregar Documentacion" at bounding box center [265, 347] width 141 height 13
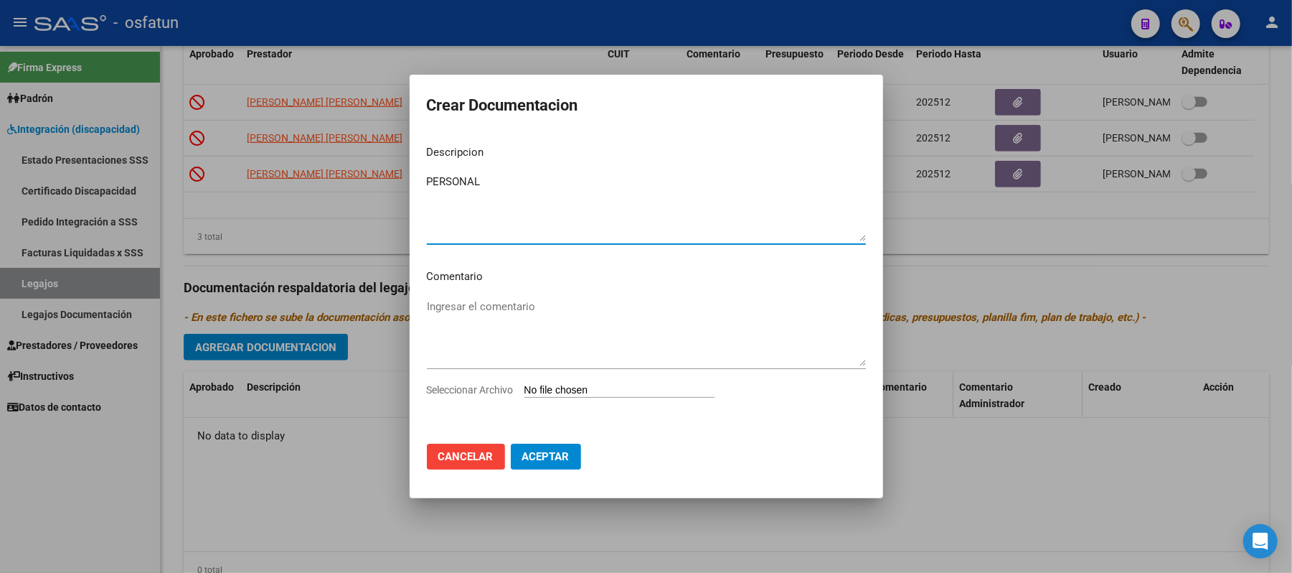
type textarea "PERSONAL"
click at [538, 390] on input "Seleccionar Archivo" at bounding box center [620, 391] width 190 height 14
type input "C:\fakepath\LEGAJO PERSONAL.pdf"
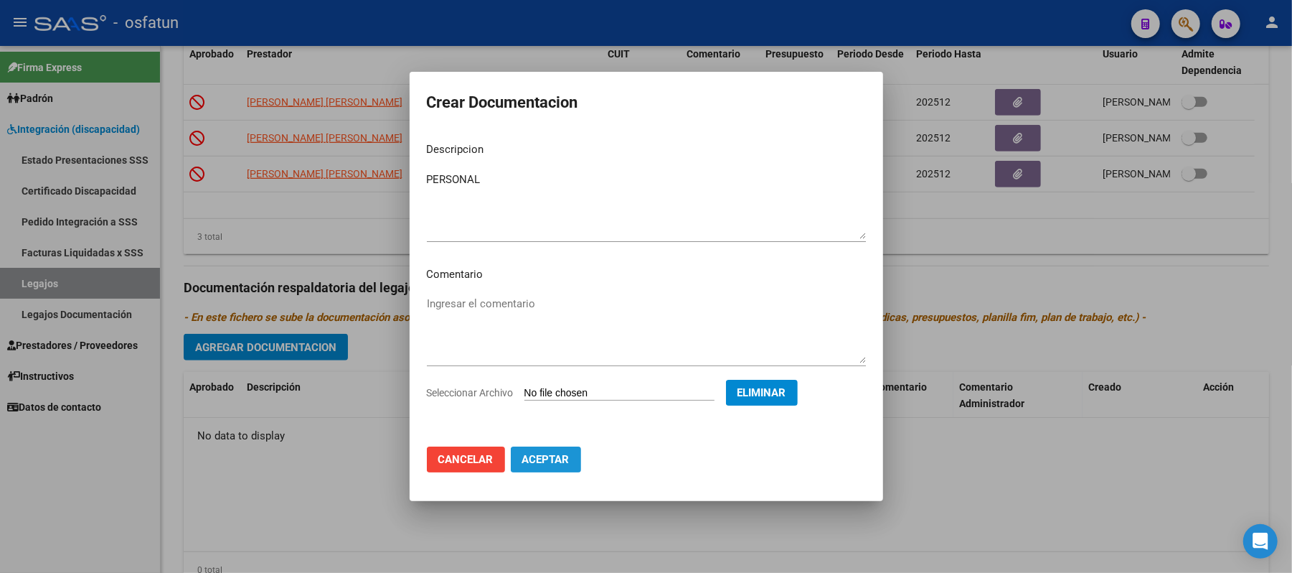
click at [555, 454] on span "Aceptar" at bounding box center [545, 459] width 47 height 13
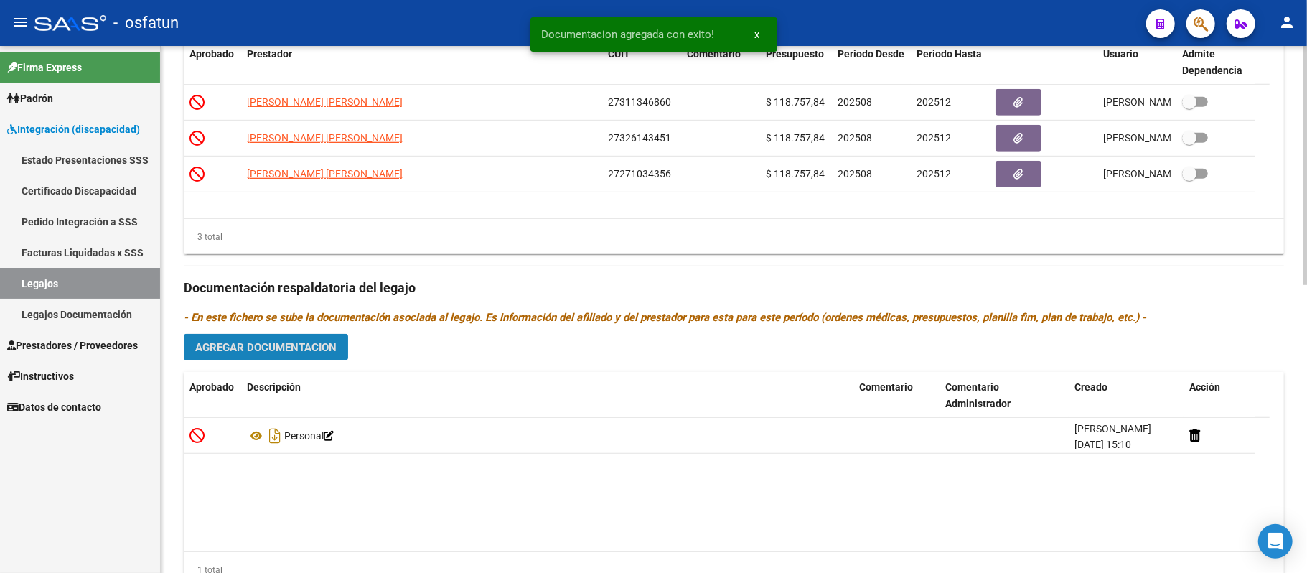
click at [316, 346] on span "Agregar Documentacion" at bounding box center [265, 347] width 141 height 13
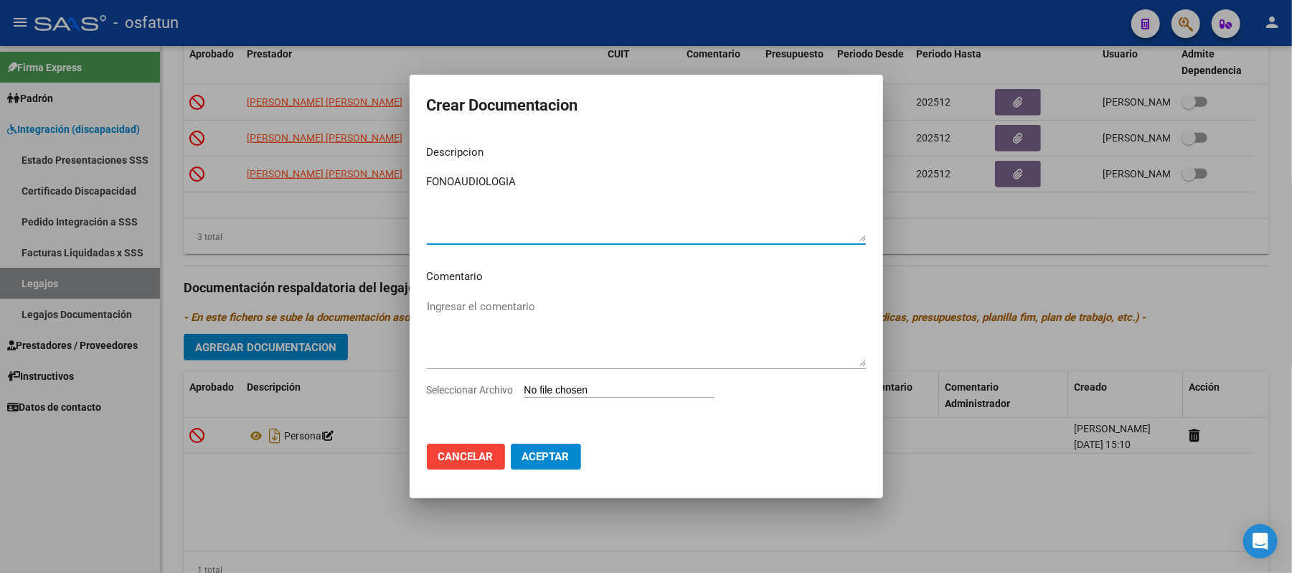
type textarea "FONOAUDIOLOGIA"
click at [567, 394] on input "Seleccionar Archivo" at bounding box center [620, 391] width 190 height 14
type input "C:\fakepath\LEGAJO FONO.pdf"
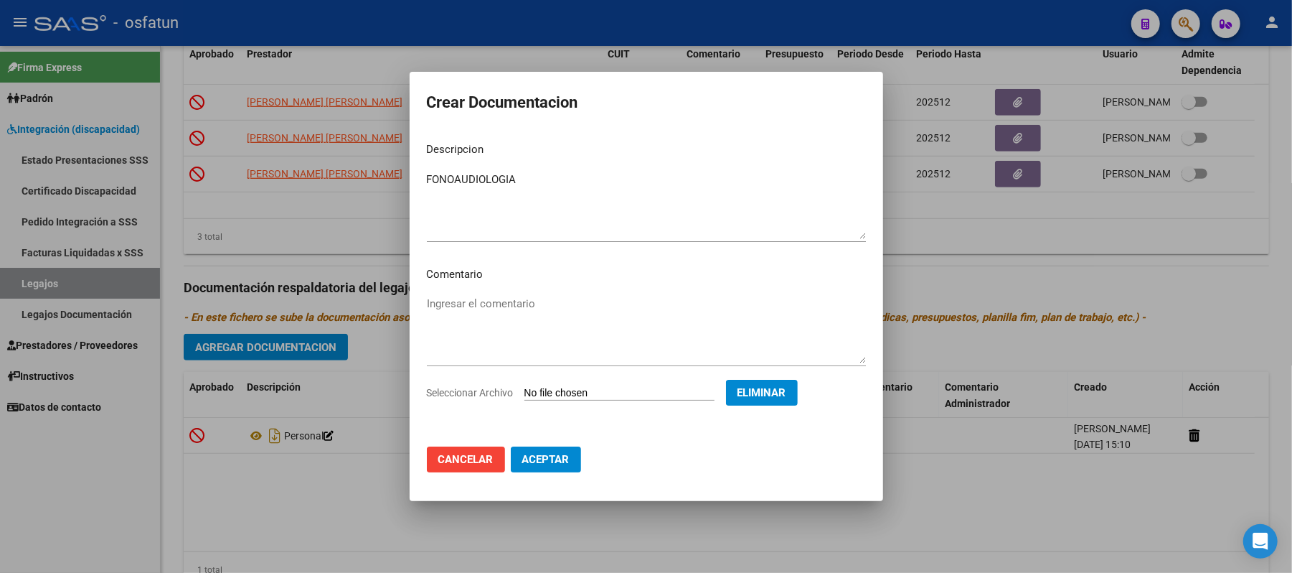
click at [532, 457] on span "Aceptar" at bounding box center [545, 459] width 47 height 13
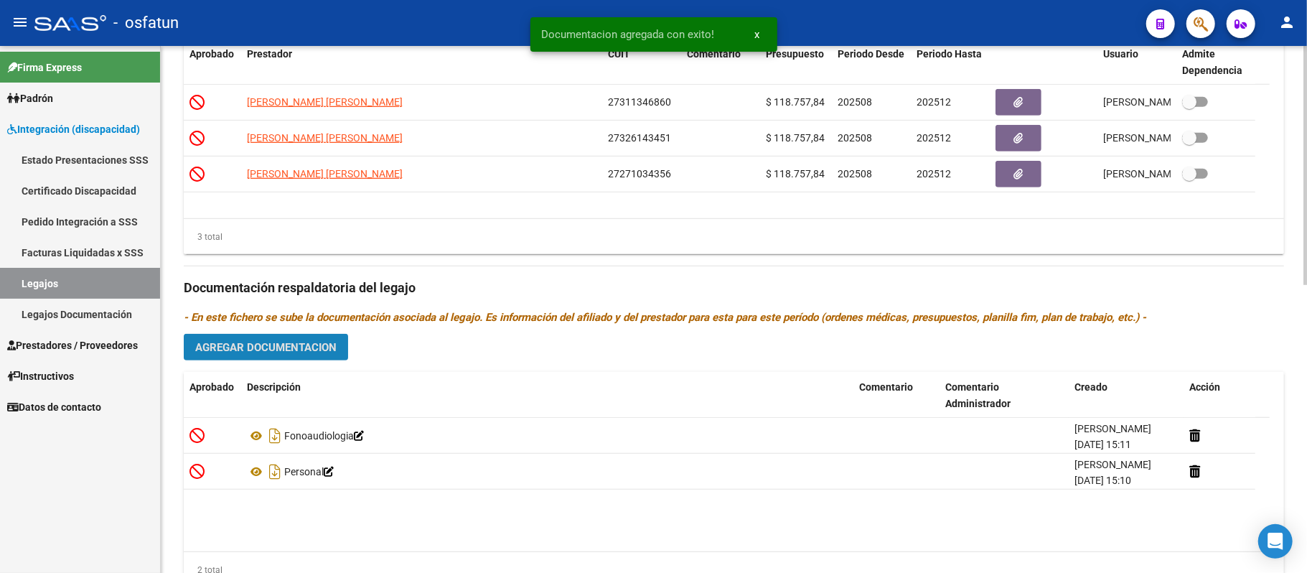
click at [307, 351] on span "Agregar Documentacion" at bounding box center [265, 347] width 141 height 13
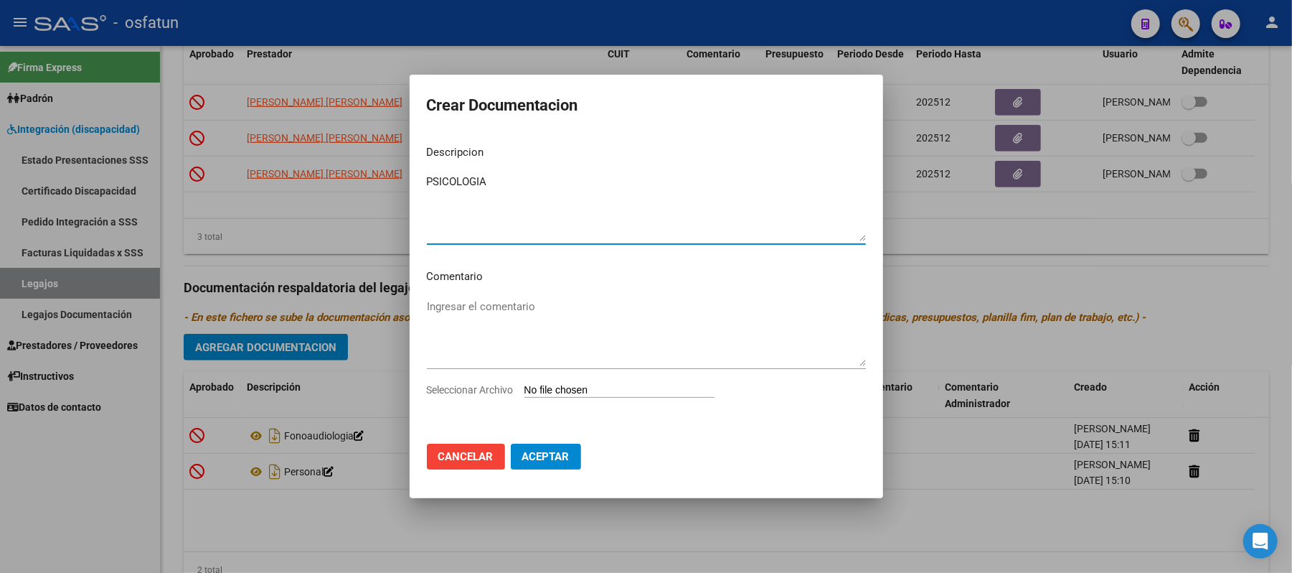
type textarea "PSICOLOGIA"
click at [552, 386] on input "Seleccionar Archivo" at bounding box center [620, 391] width 190 height 14
type input "C:\fakepath\LEGAJO PSICOLOGIA.pdf"
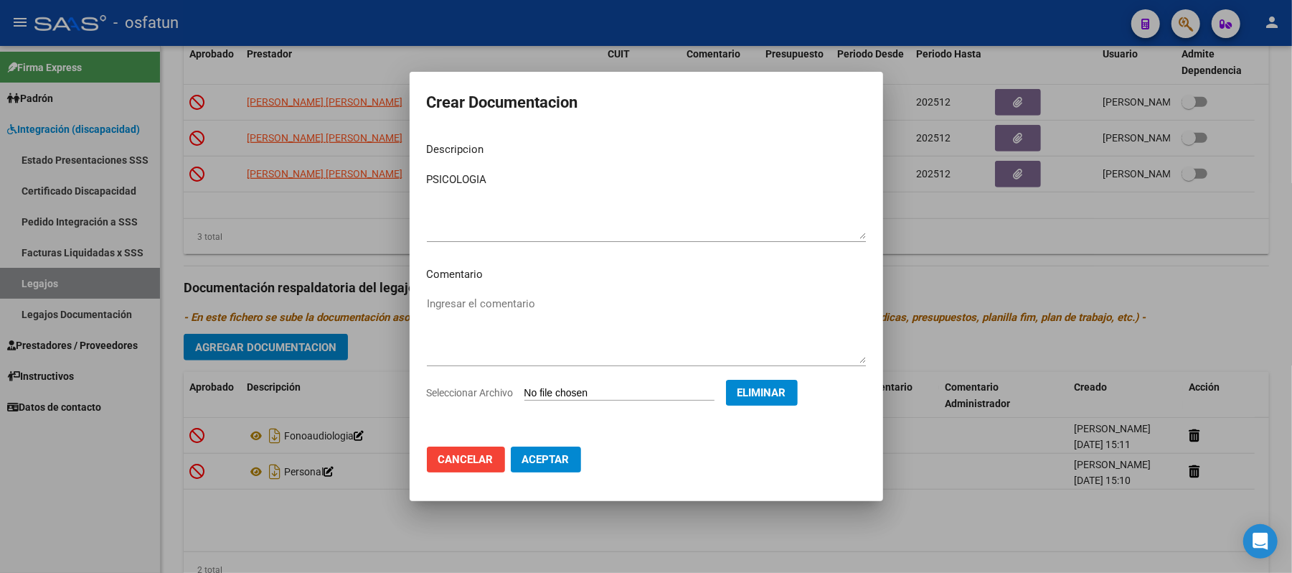
click at [557, 459] on span "Aceptar" at bounding box center [545, 459] width 47 height 13
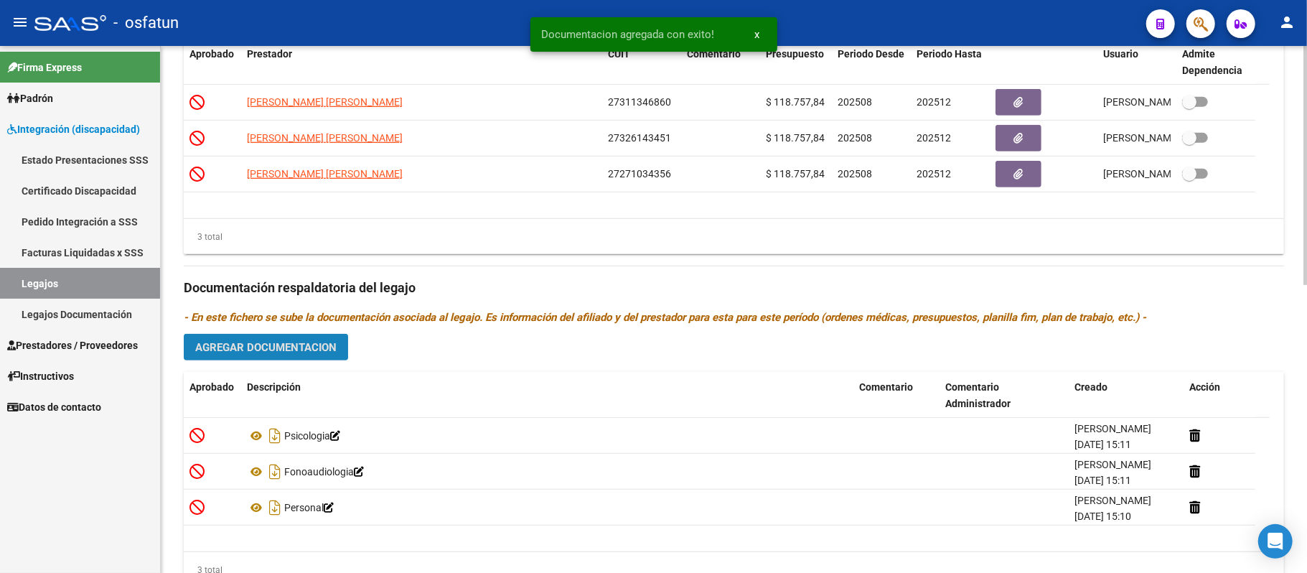
click at [305, 344] on span "Agregar Documentacion" at bounding box center [265, 347] width 141 height 13
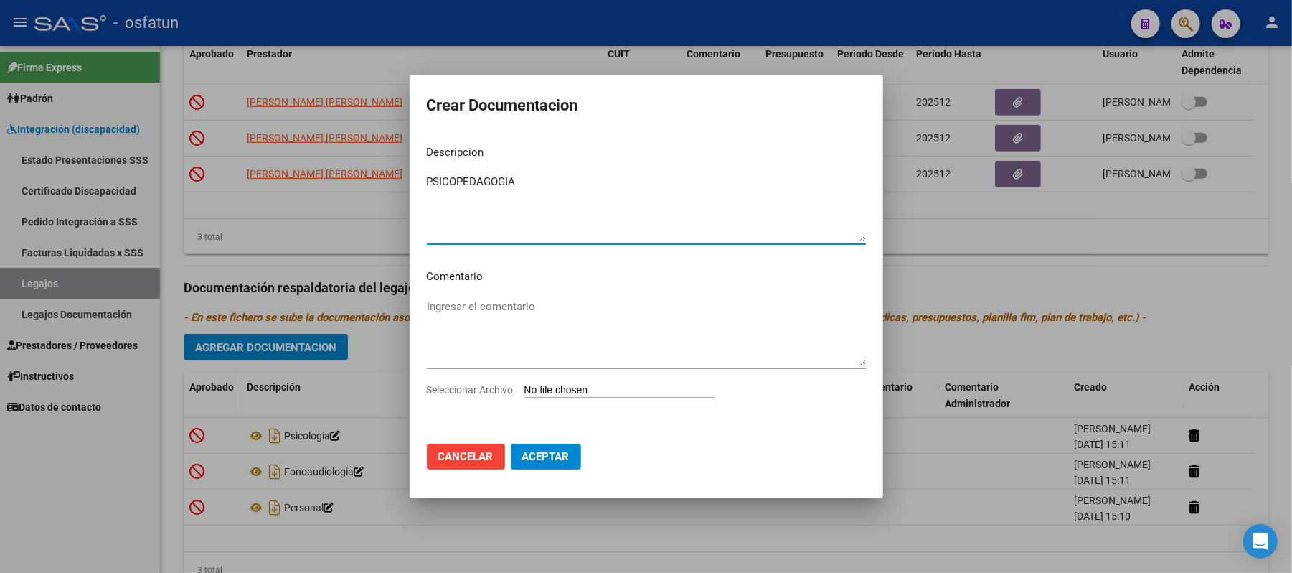
type textarea "PSICOPEDAGOGIA"
click at [560, 393] on input "Seleccionar Archivo" at bounding box center [620, 391] width 190 height 14
type input "C:\fakepath\LEGAJO PREST.pdf"
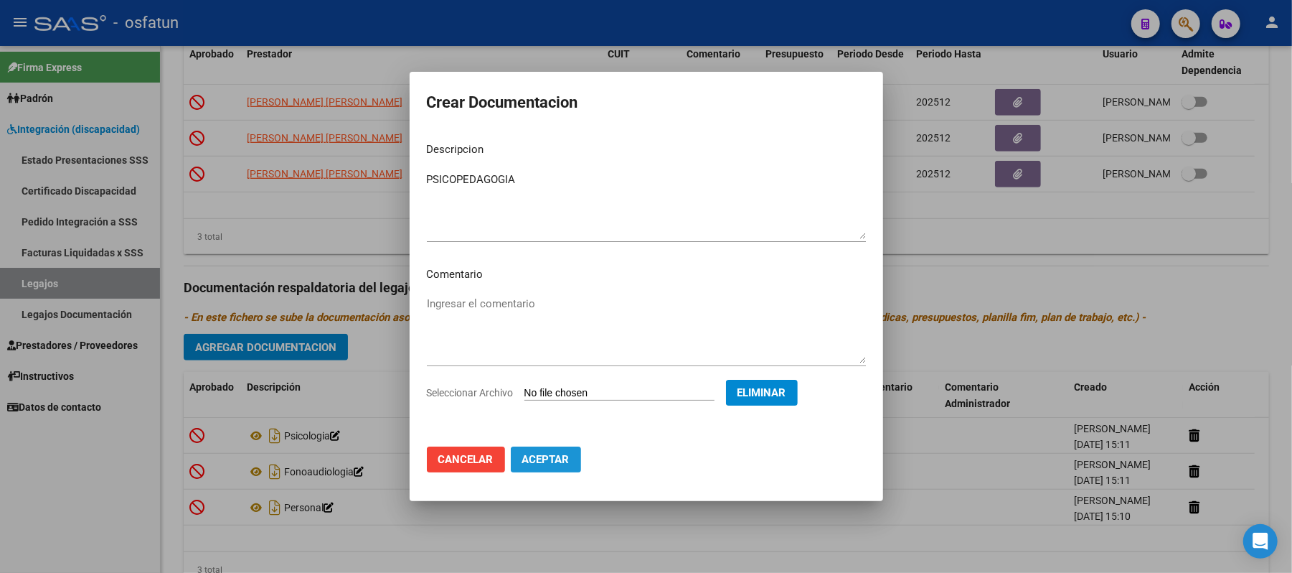
click at [565, 462] on span "Aceptar" at bounding box center [545, 459] width 47 height 13
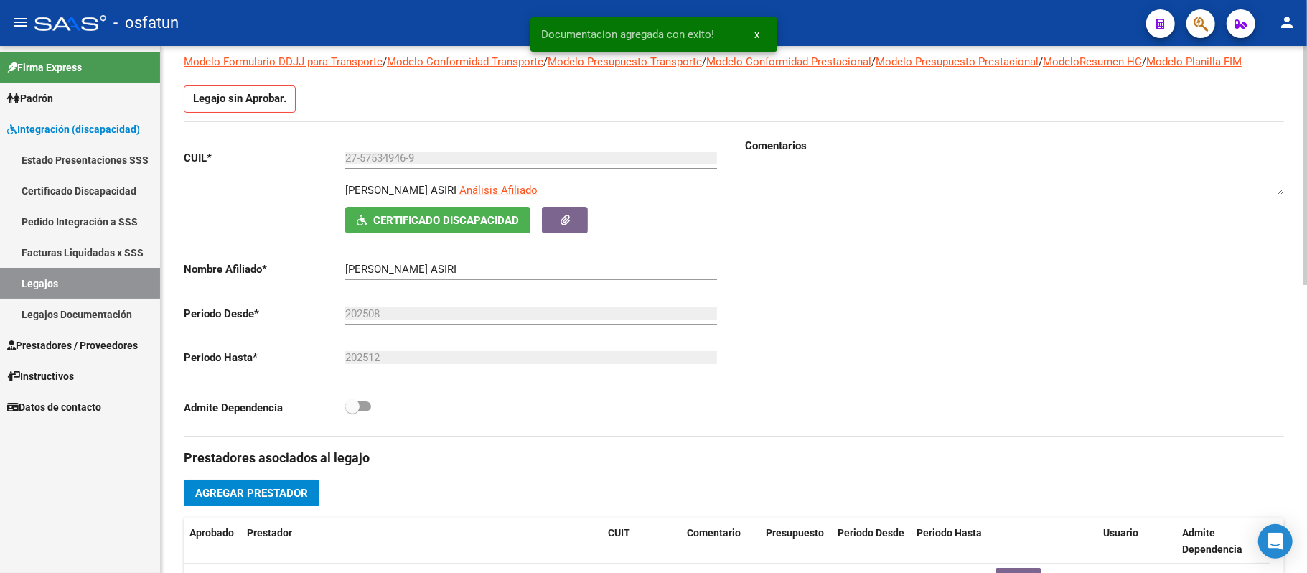
scroll to position [0, 0]
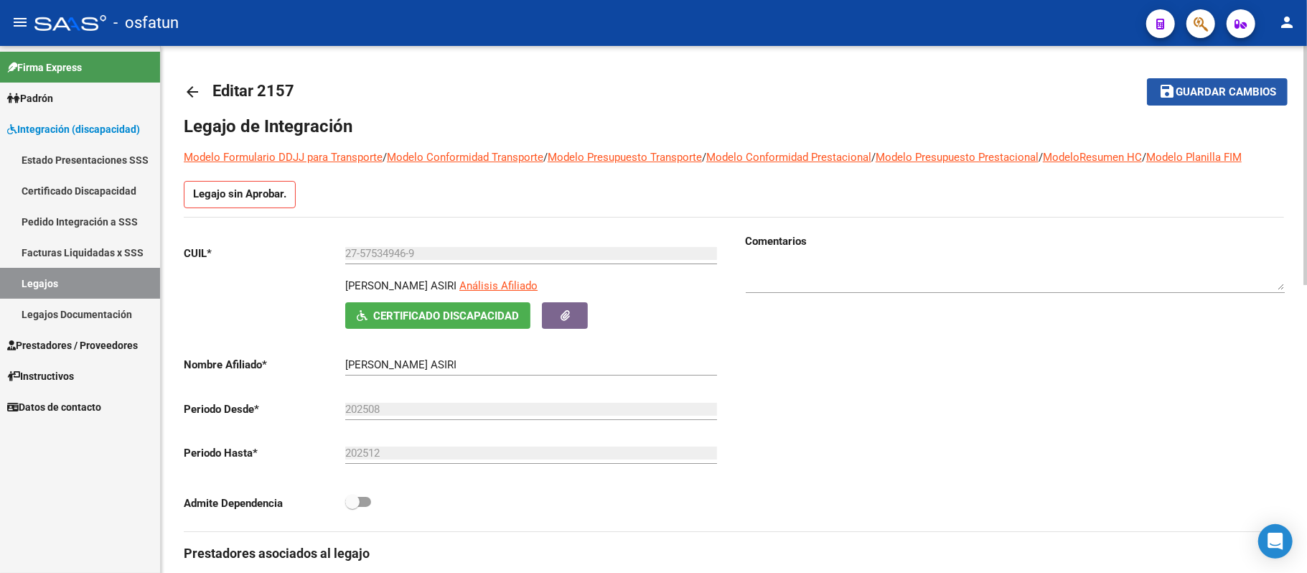
click at [1210, 96] on span "Guardar cambios" at bounding box center [1225, 92] width 100 height 13
click at [79, 339] on span "Prestadores / Proveedores" at bounding box center [72, 345] width 131 height 16
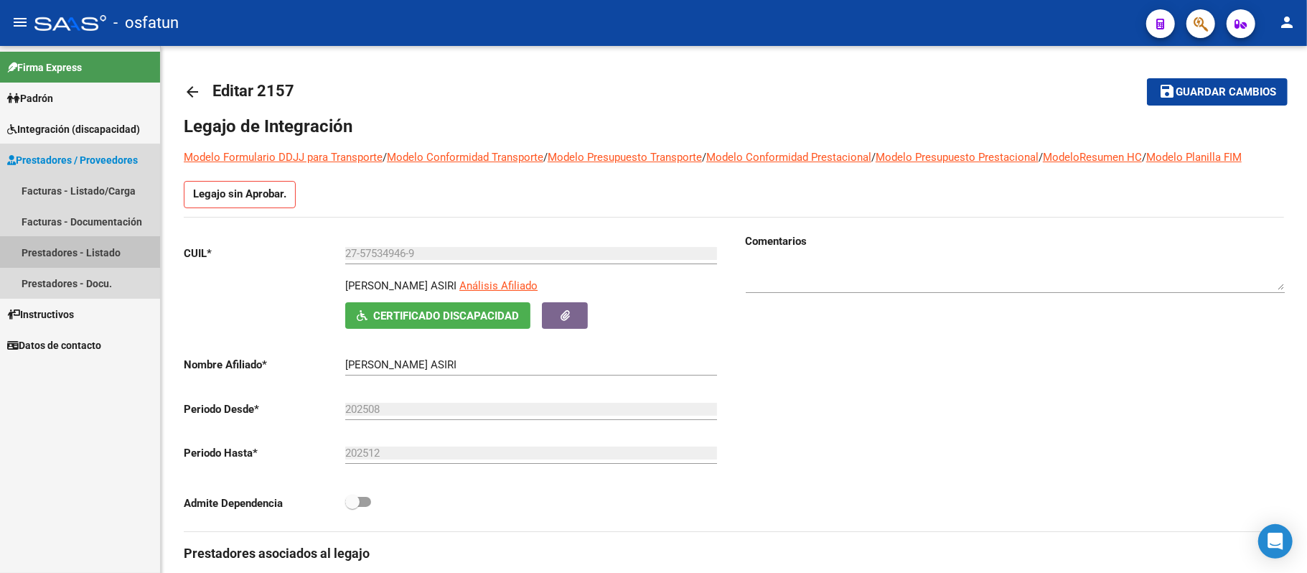
click at [69, 248] on link "Prestadores - Listado" at bounding box center [80, 252] width 160 height 31
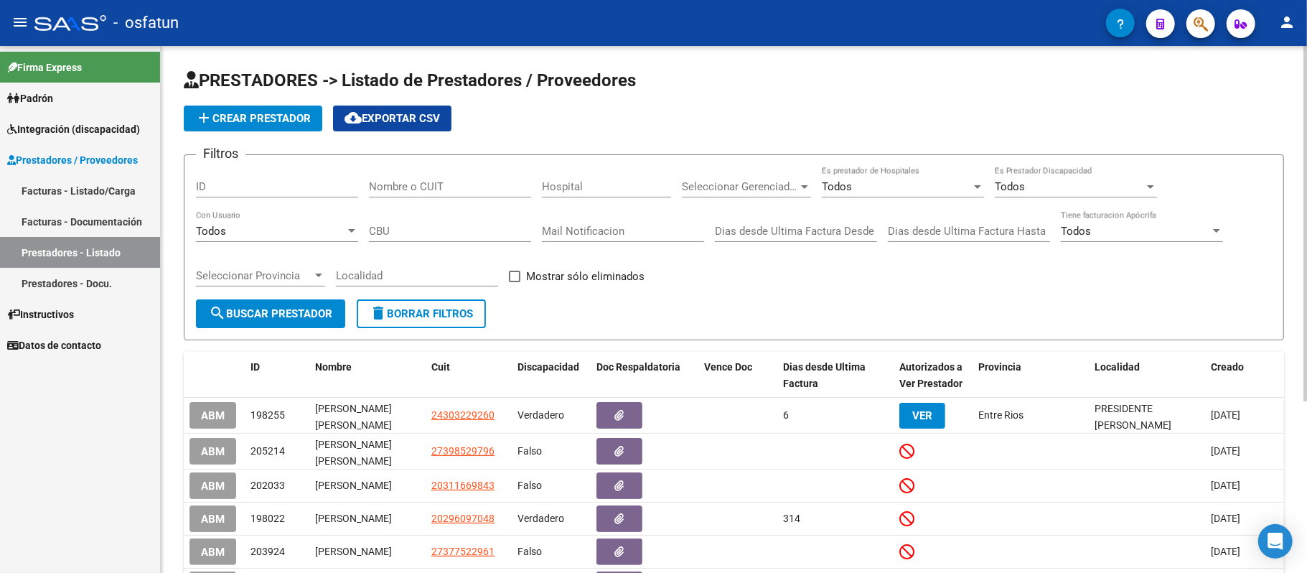
click at [471, 182] on input "Nombre o CUIT" at bounding box center [450, 186] width 162 height 13
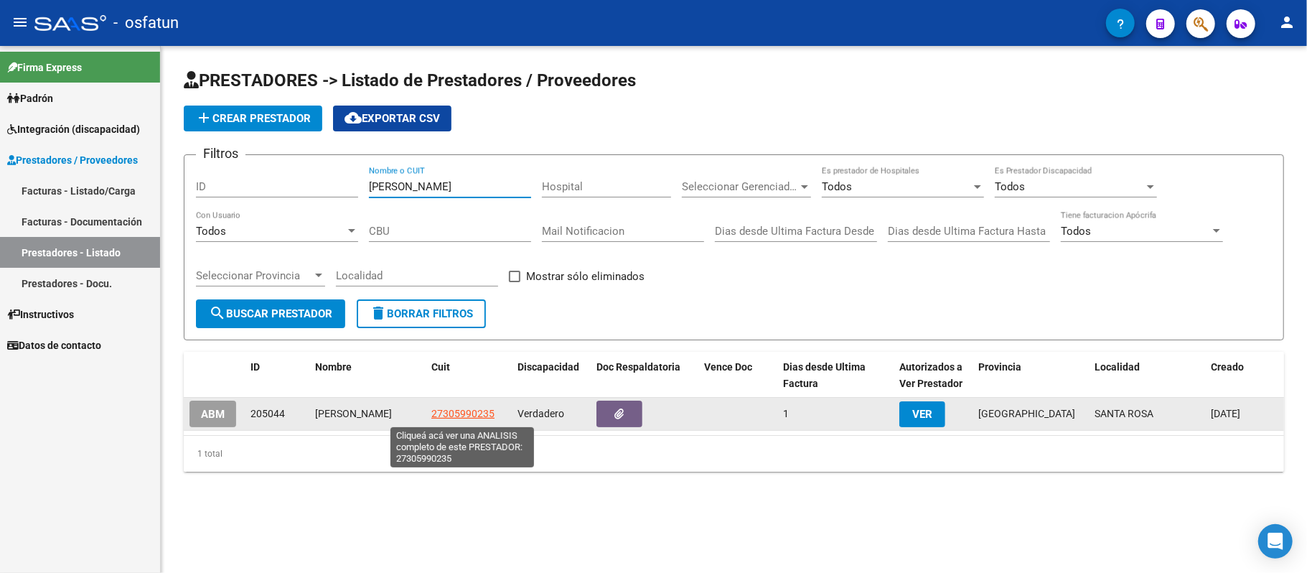
type input "[PERSON_NAME]"
click at [452, 418] on span "27305990235" at bounding box center [462, 413] width 63 height 11
type textarea "27305990235"
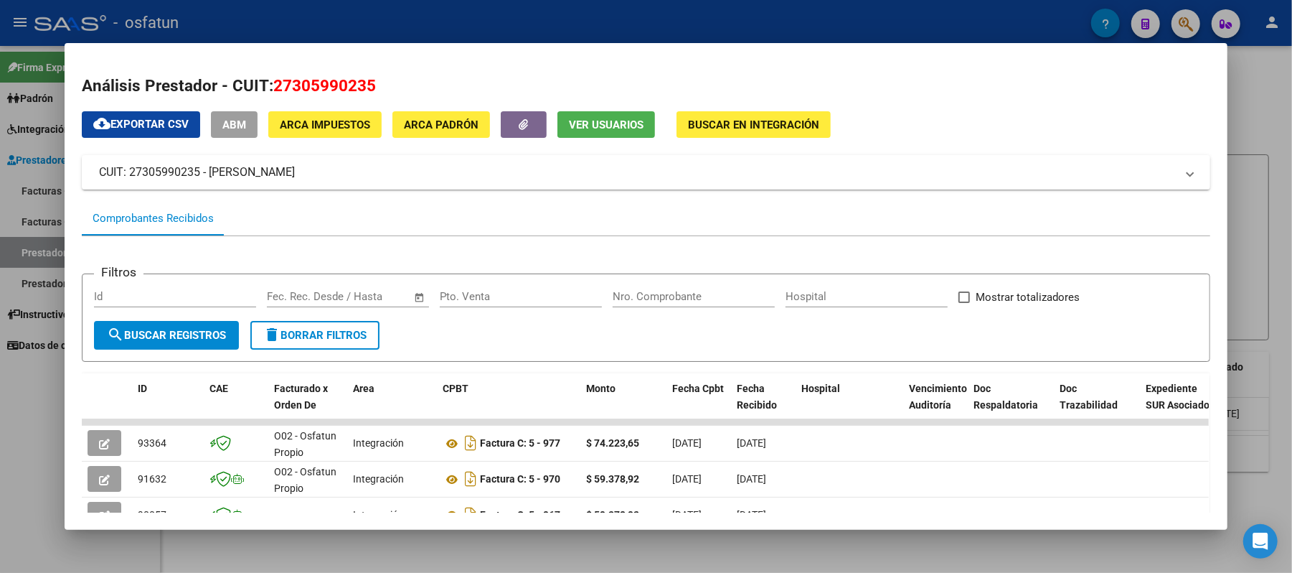
click at [1274, 98] on div at bounding box center [646, 286] width 1292 height 573
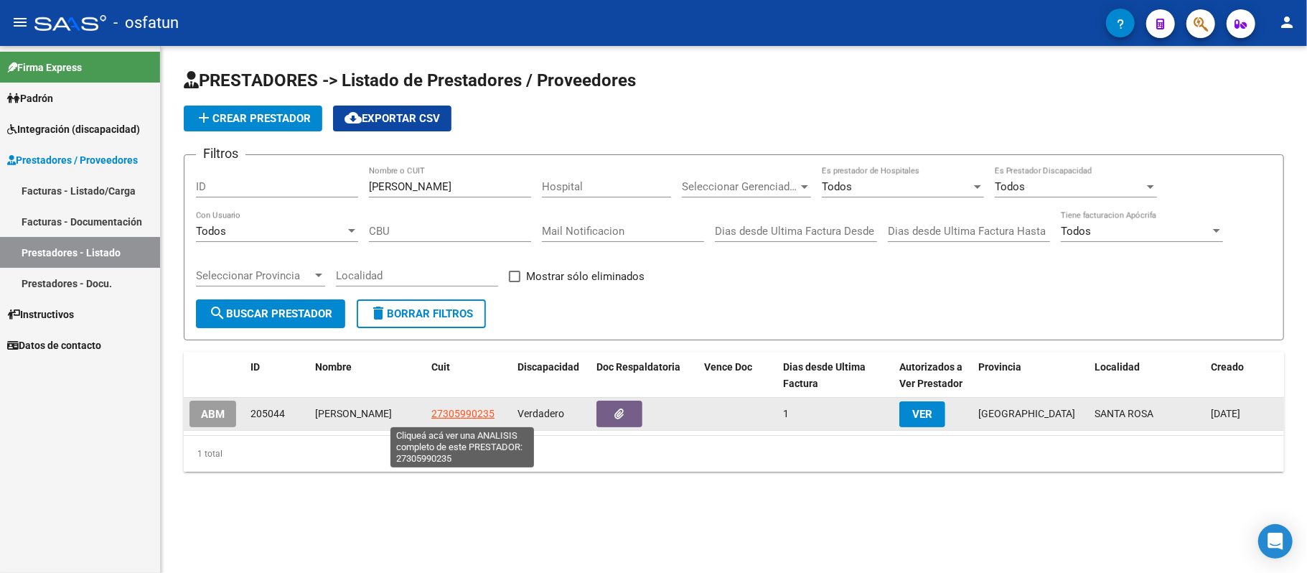
click at [457, 415] on span "27305990235" at bounding box center [462, 413] width 63 height 11
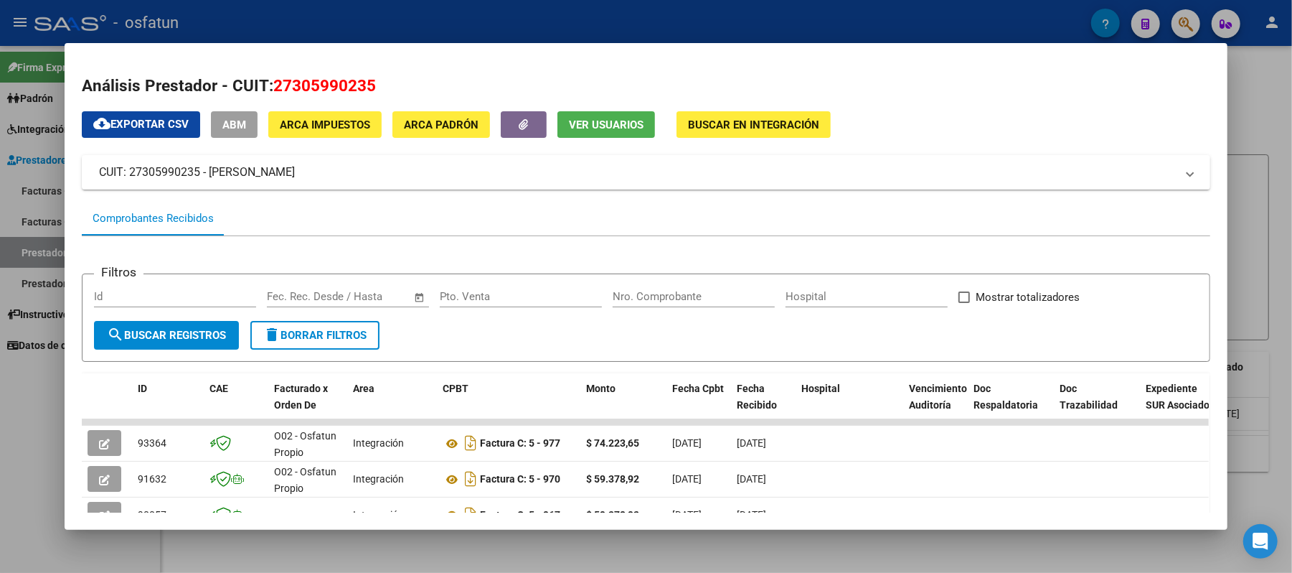
click at [761, 126] on span "Buscar en Integración" at bounding box center [753, 124] width 131 height 13
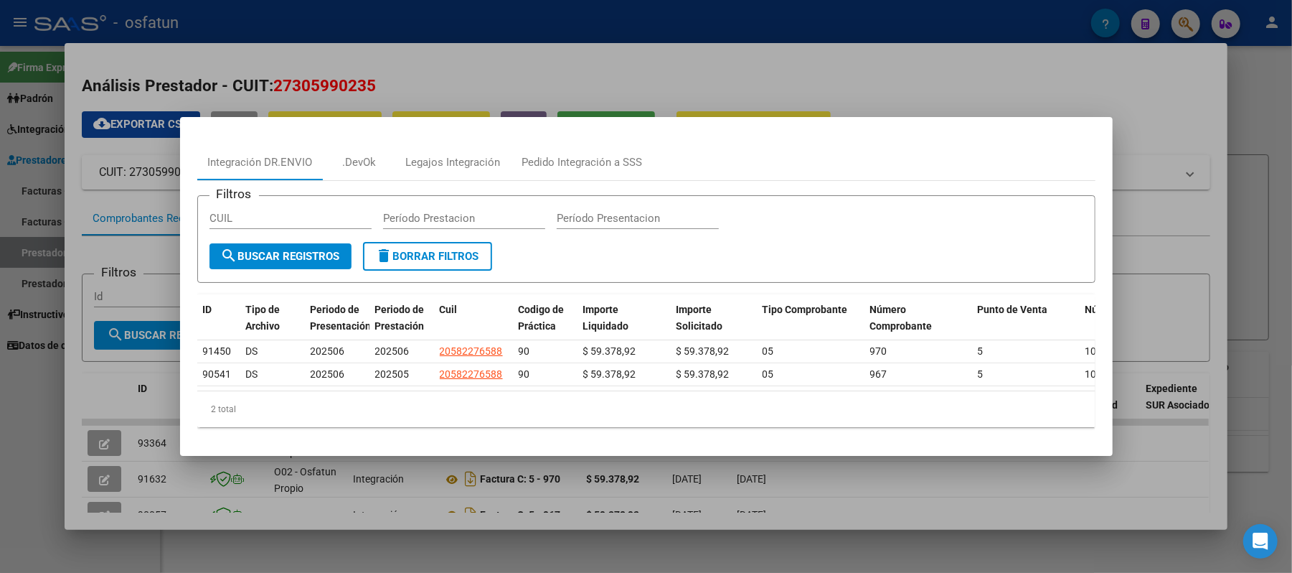
click at [1126, 67] on div at bounding box center [646, 286] width 1292 height 573
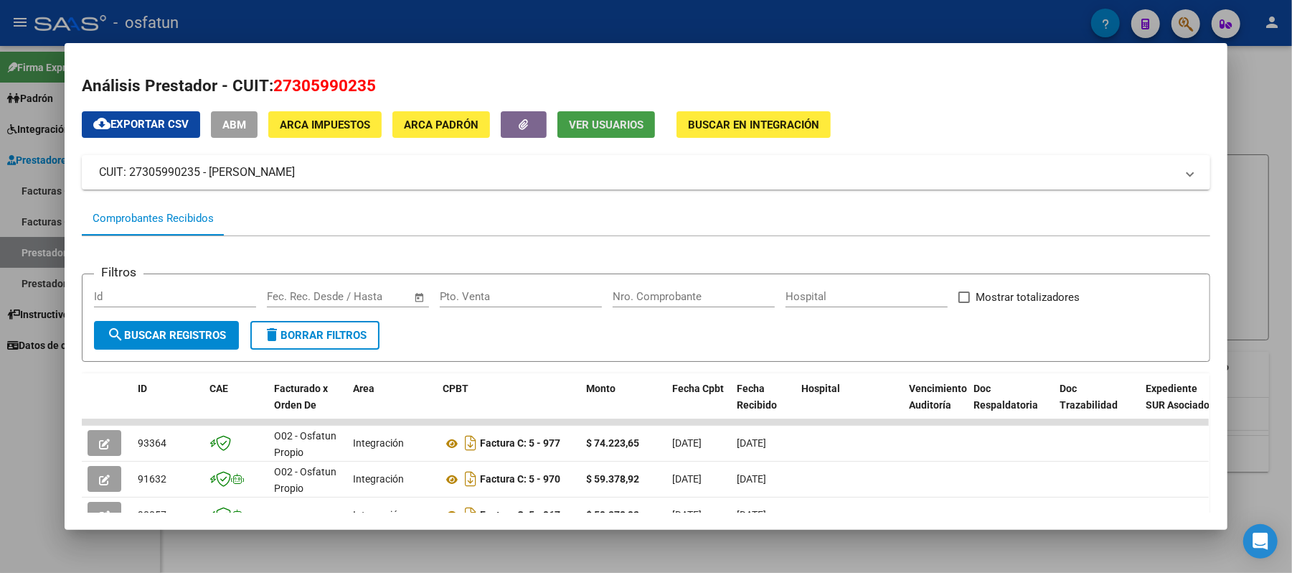
click at [606, 125] on span "Ver Usuarios" at bounding box center [606, 124] width 75 height 13
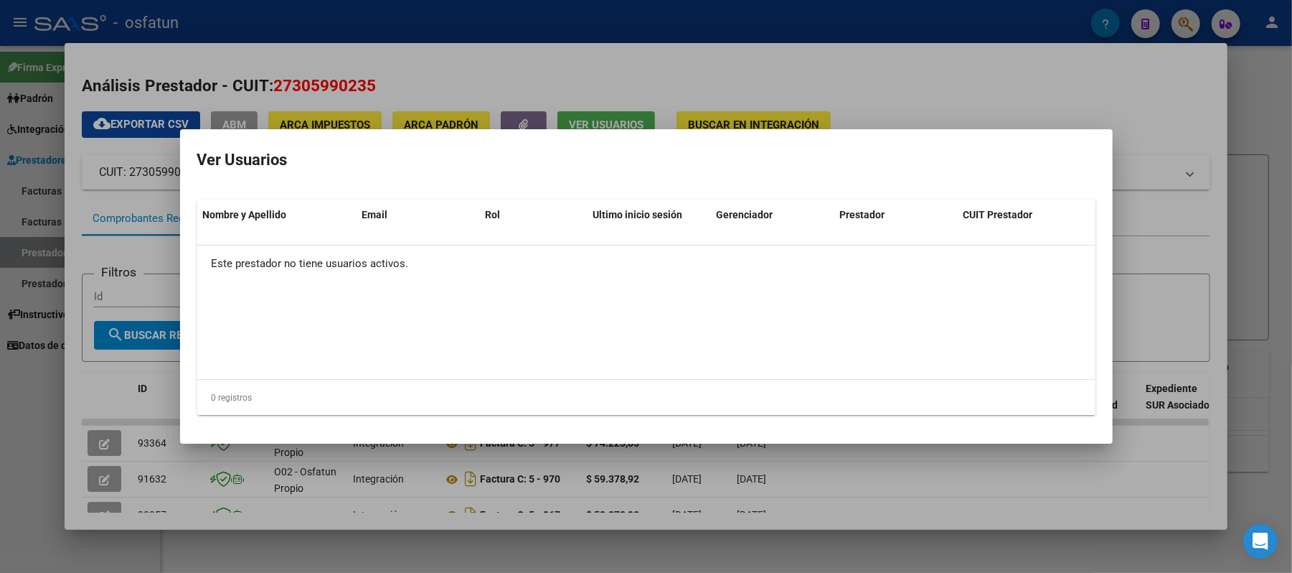
click at [1028, 98] on div at bounding box center [646, 286] width 1292 height 573
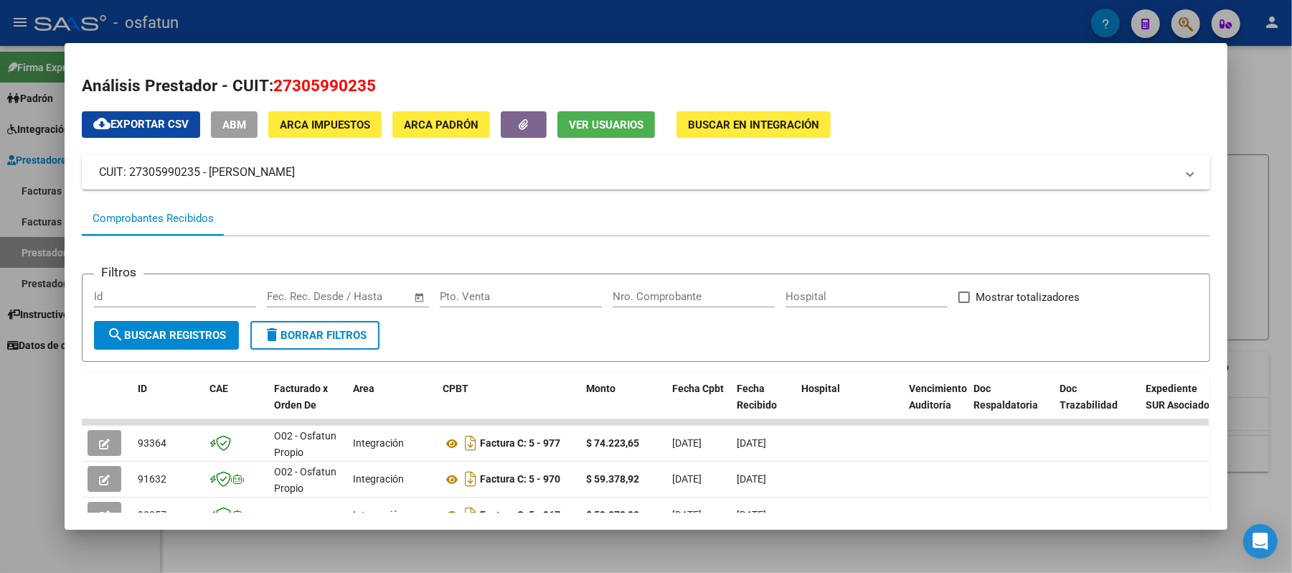
click at [1269, 100] on div at bounding box center [646, 286] width 1292 height 573
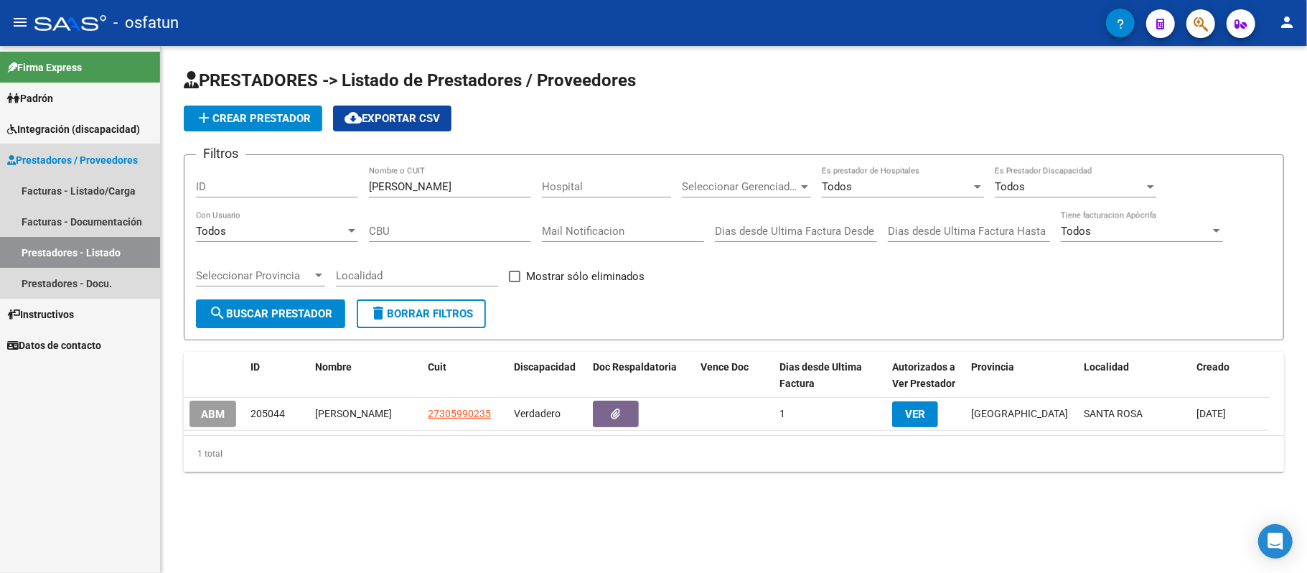
click at [59, 158] on span "Prestadores / Proveedores" at bounding box center [72, 160] width 131 height 16
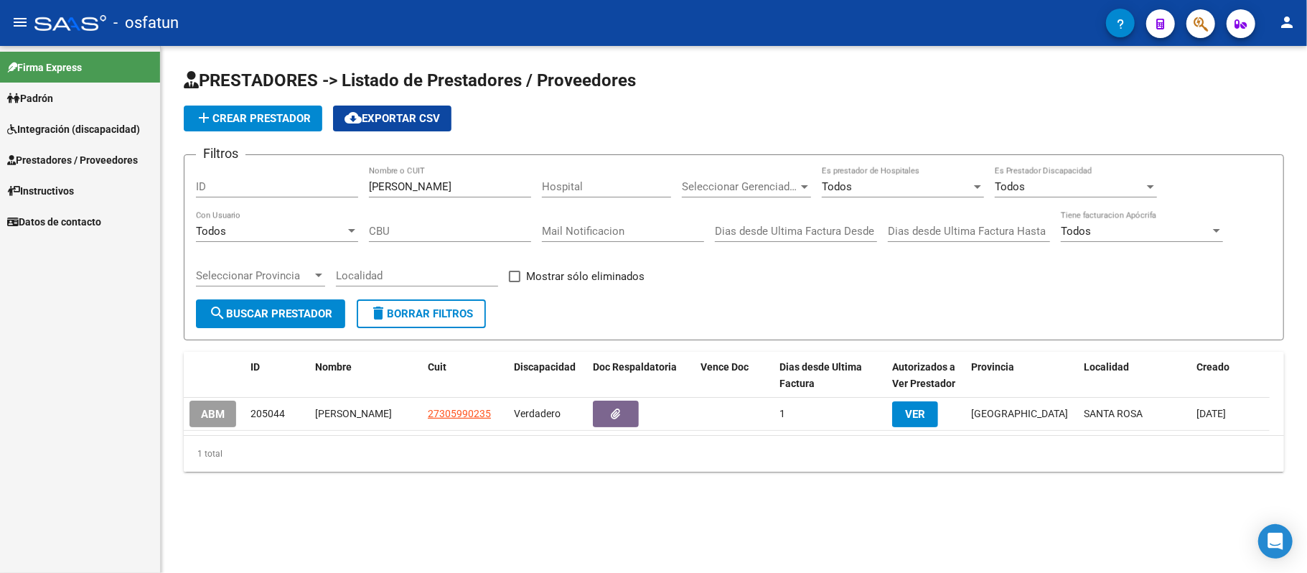
click at [65, 130] on span "Integración (discapacidad)" at bounding box center [73, 129] width 133 height 16
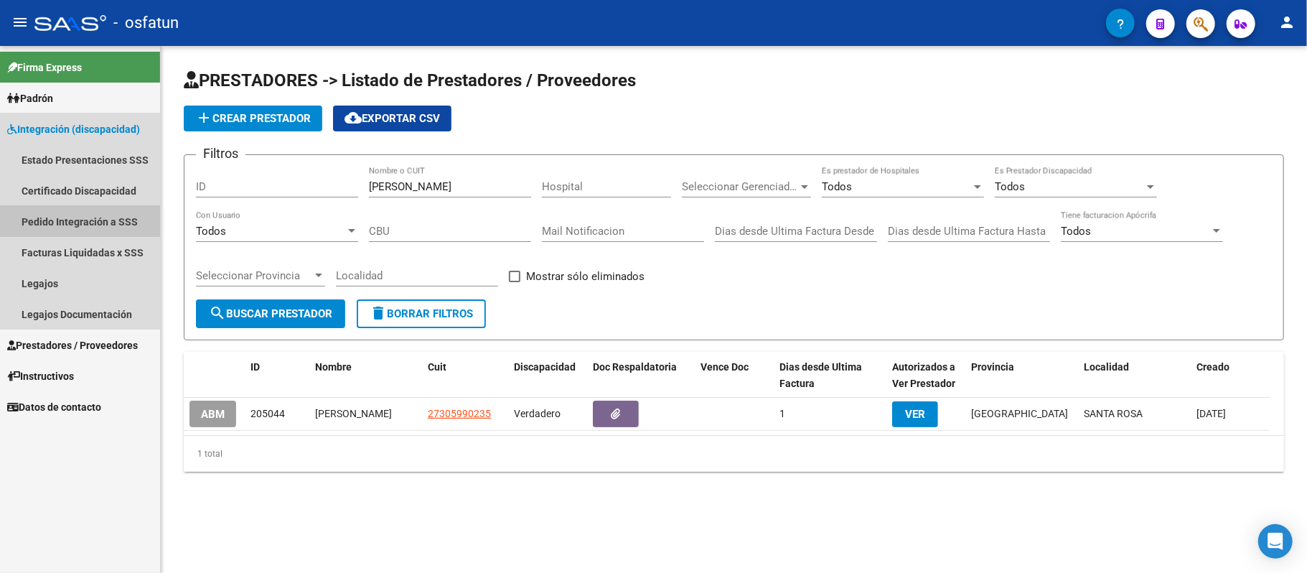
click at [62, 216] on link "Pedido Integración a SSS" at bounding box center [80, 221] width 160 height 31
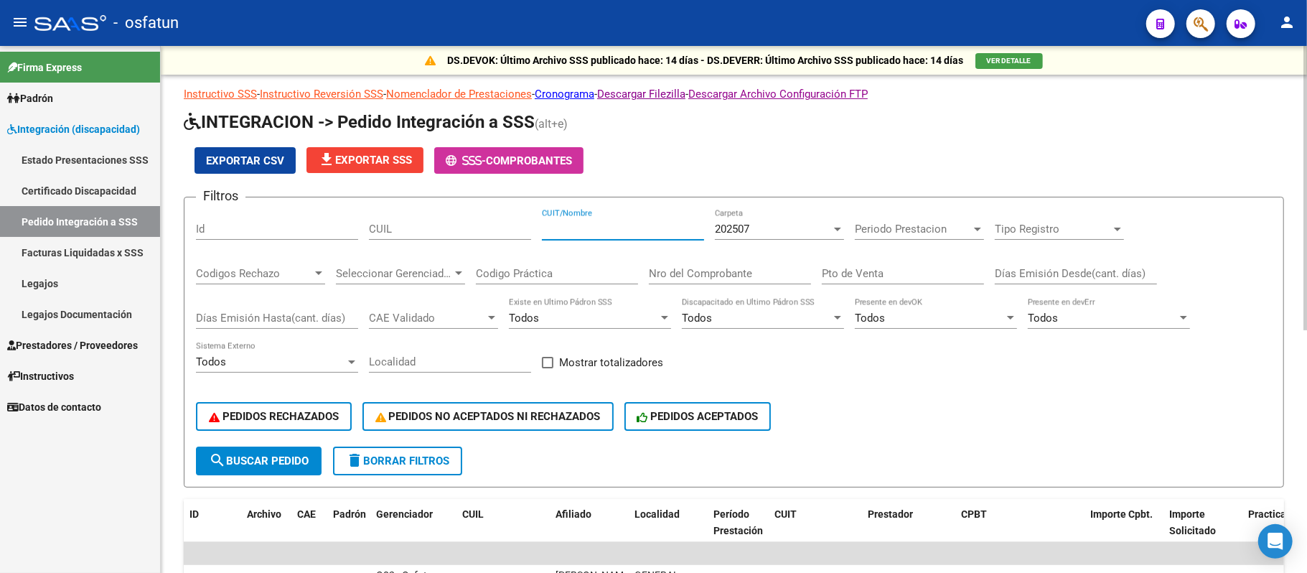
click at [569, 231] on input "CUIT/Nombre" at bounding box center [623, 228] width 162 height 13
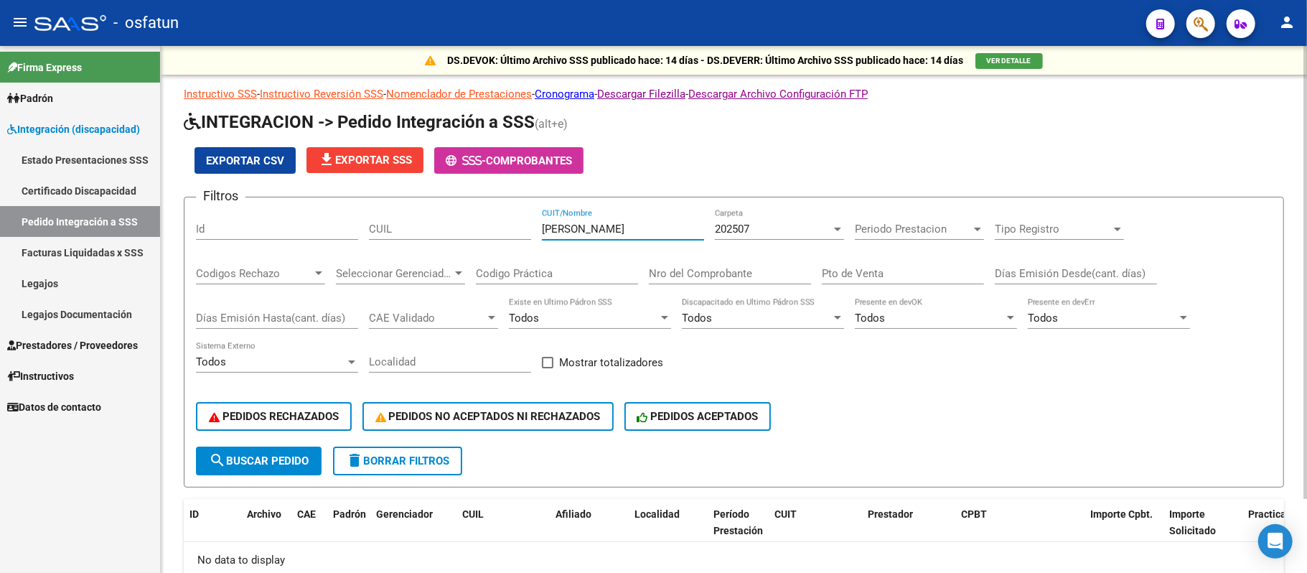
drag, startPoint x: 606, startPoint y: 225, endPoint x: 509, endPoint y: 227, distance: 96.9
click at [509, 227] on div "Filtros Id CUIL [PERSON_NAME] CUIT/Nombre 202507 Carpeta Periodo Prestacion Per…" at bounding box center [734, 328] width 1076 height 238
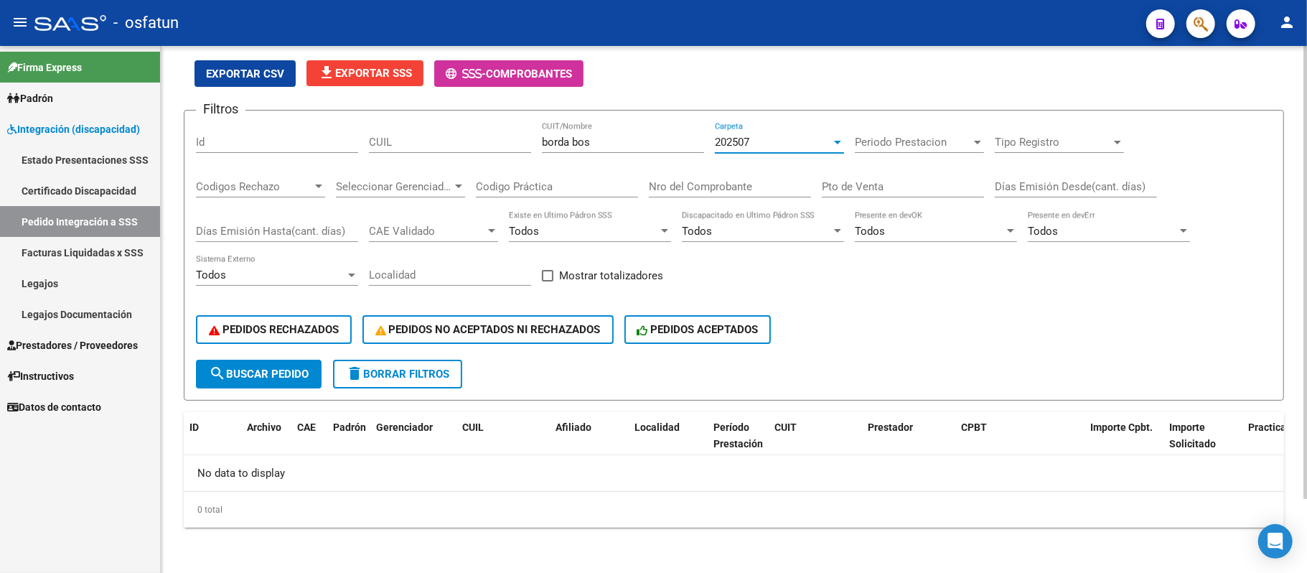
click at [838, 141] on div at bounding box center [837, 143] width 7 height 4
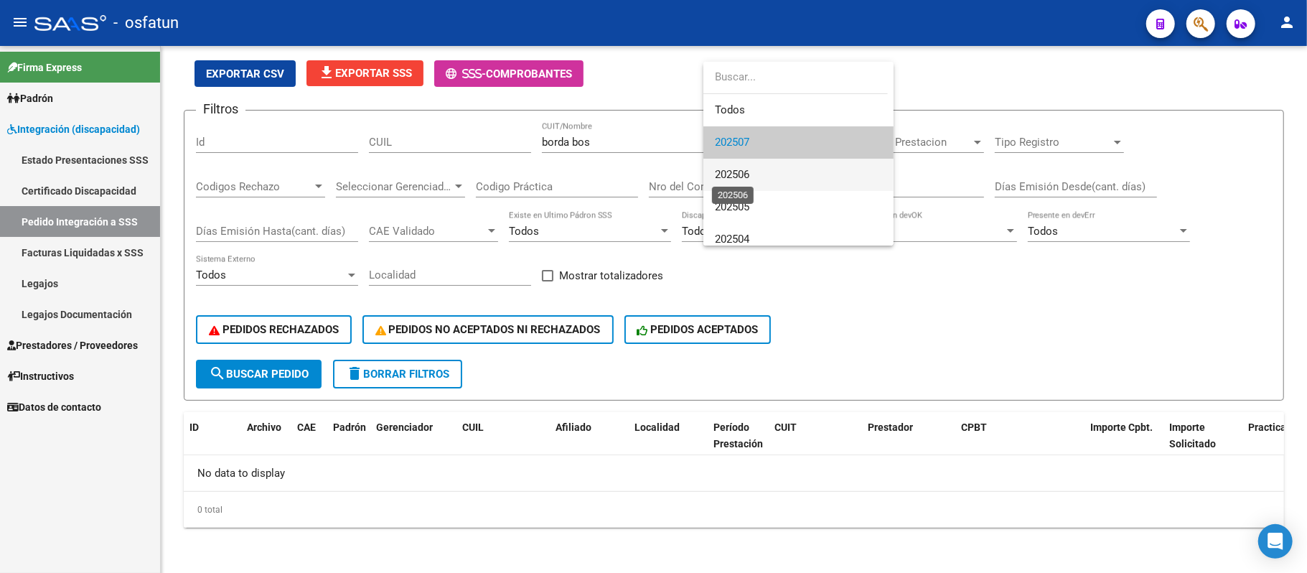
click at [742, 170] on span "202506" at bounding box center [732, 174] width 34 height 13
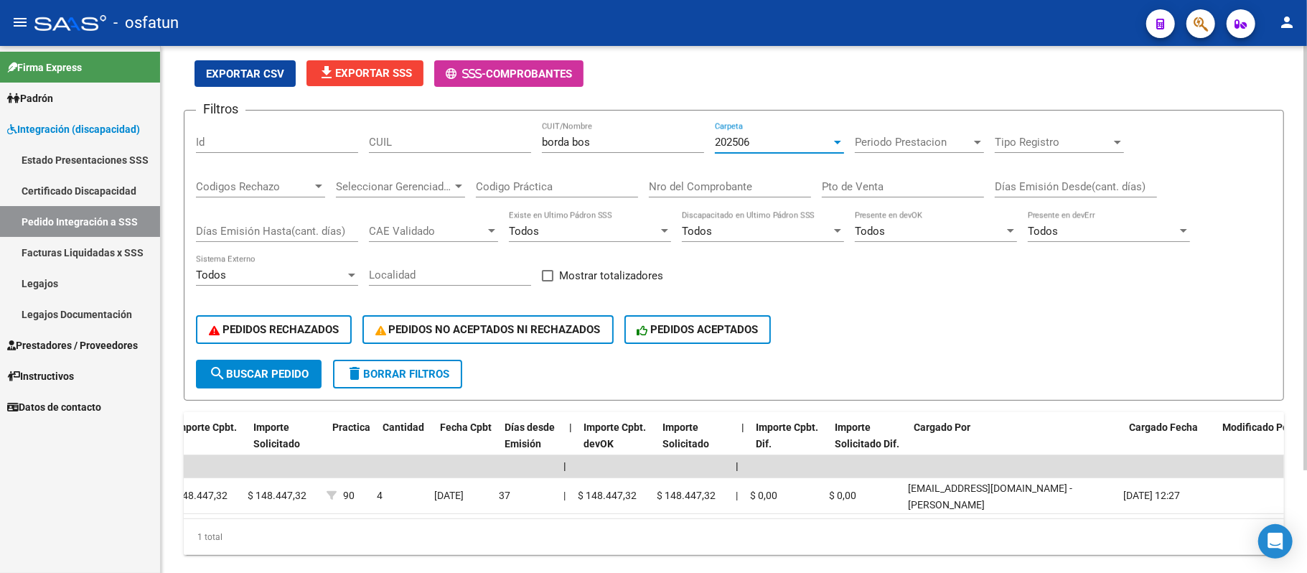
scroll to position [0, 916]
drag, startPoint x: 618, startPoint y: 144, endPoint x: 540, endPoint y: 144, distance: 78.2
click at [540, 144] on div "Filtros Id CUIL borda bos CUIT/Nombre 202506 Carpeta Periodo Prestacion Periodo…" at bounding box center [734, 241] width 1076 height 238
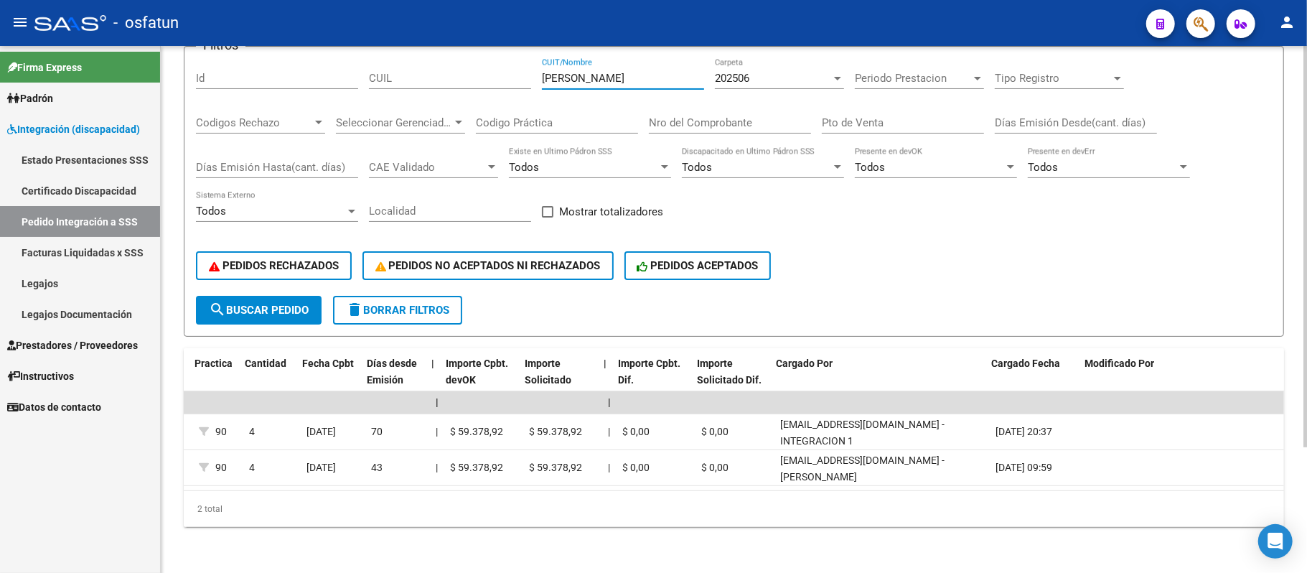
scroll to position [0, 1151]
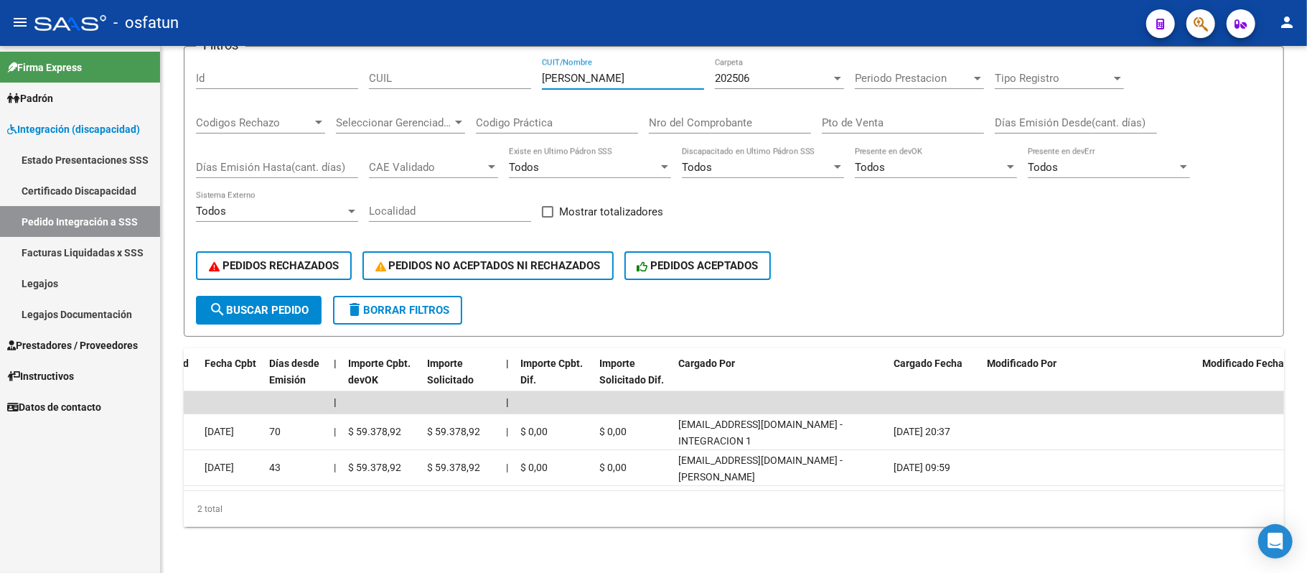
type input "[PERSON_NAME]"
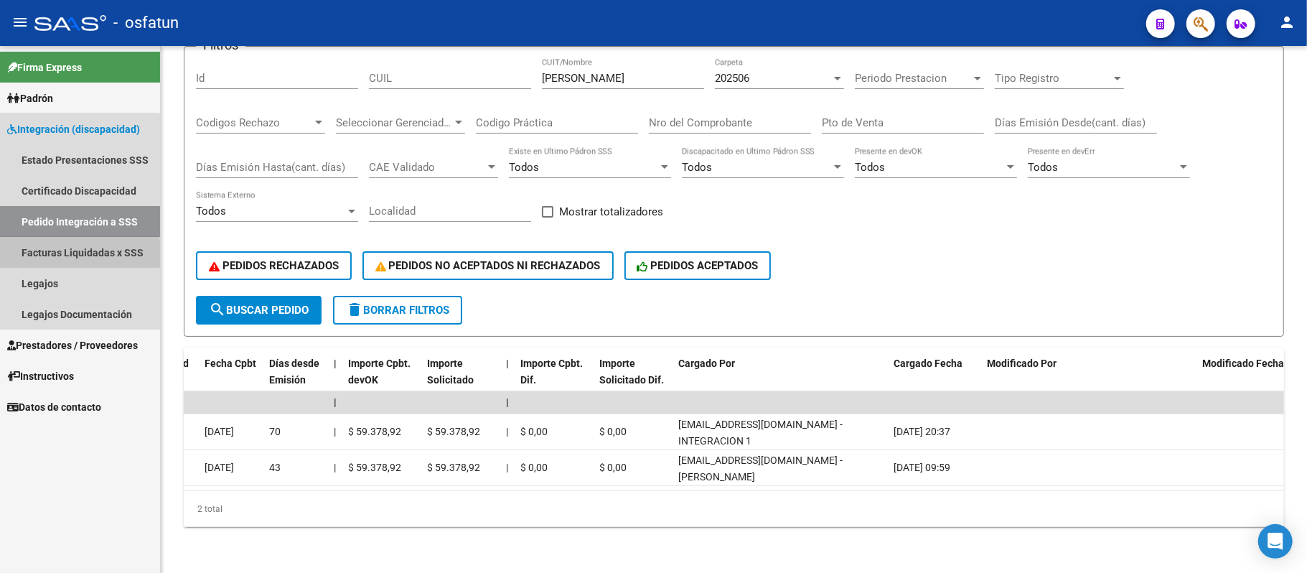
click at [50, 253] on link "Facturas Liquidadas x SSS" at bounding box center [80, 252] width 160 height 31
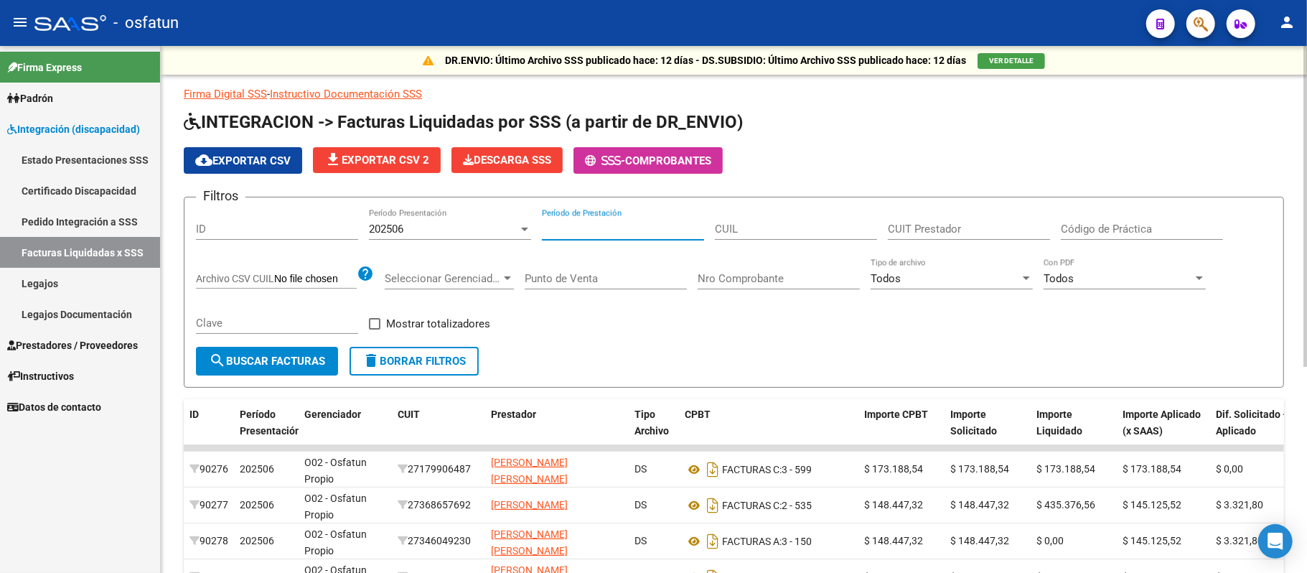
click at [684, 233] on input "Período de Prestación" at bounding box center [623, 228] width 162 height 13
click at [911, 233] on input "CUIT Prestador" at bounding box center [969, 228] width 162 height 13
click at [898, 224] on input "CUIT Prestador" at bounding box center [969, 228] width 162 height 13
type input "27-30599023-5"
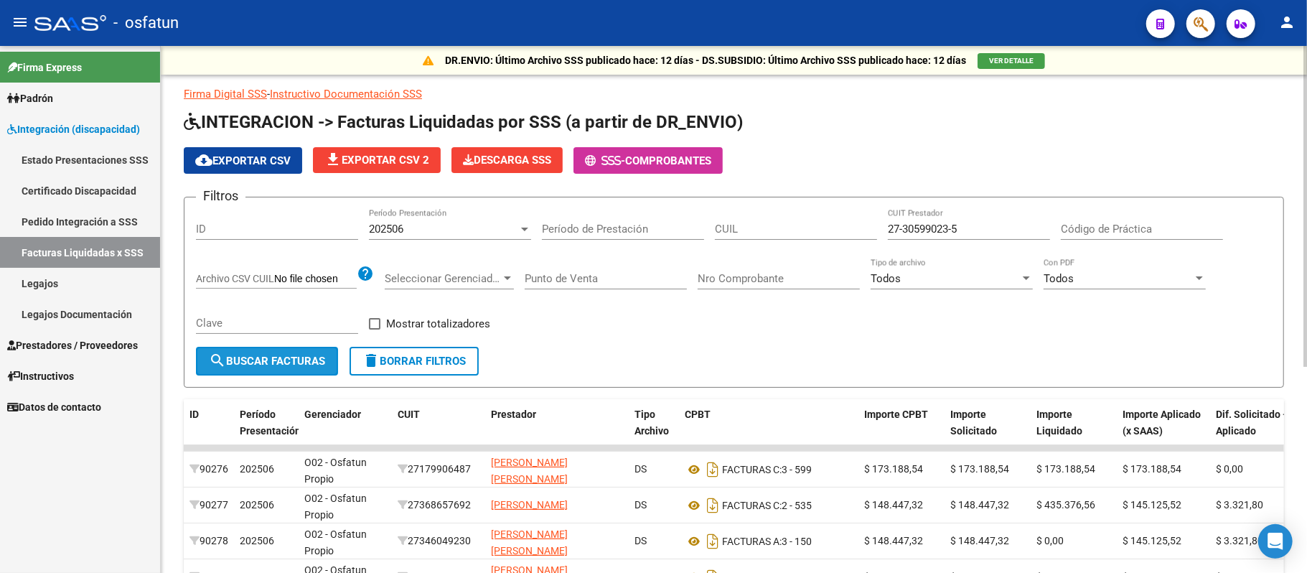
click at [293, 365] on span "search Buscar Facturas" at bounding box center [267, 361] width 116 height 13
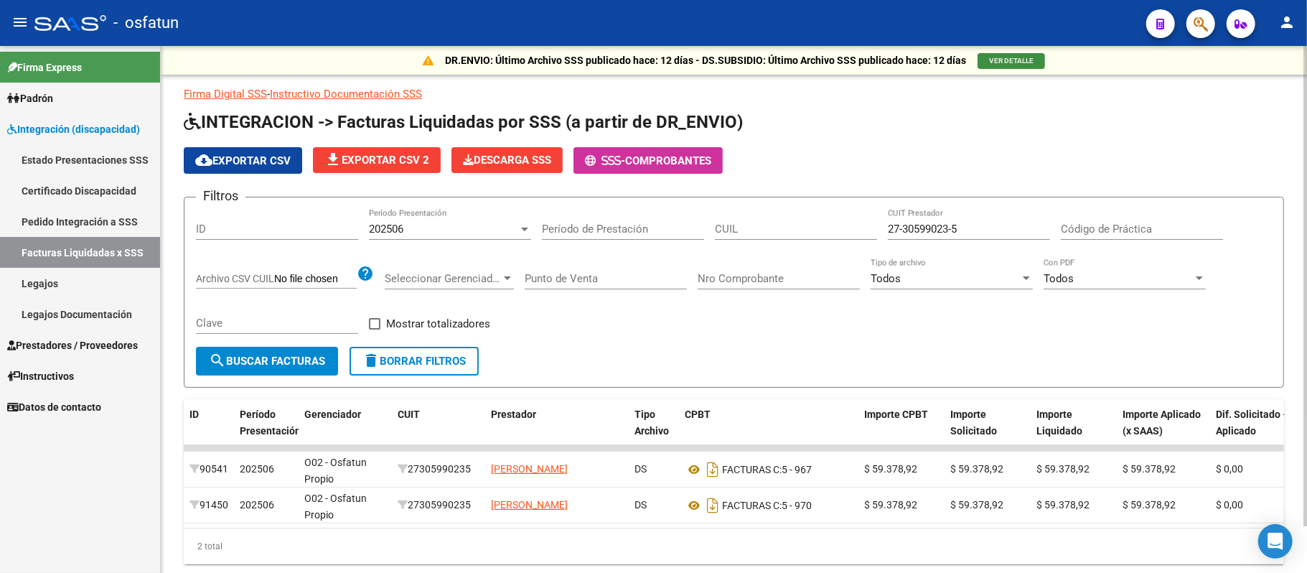
click at [1018, 62] on span "VER DETALLE" at bounding box center [1011, 61] width 44 height 8
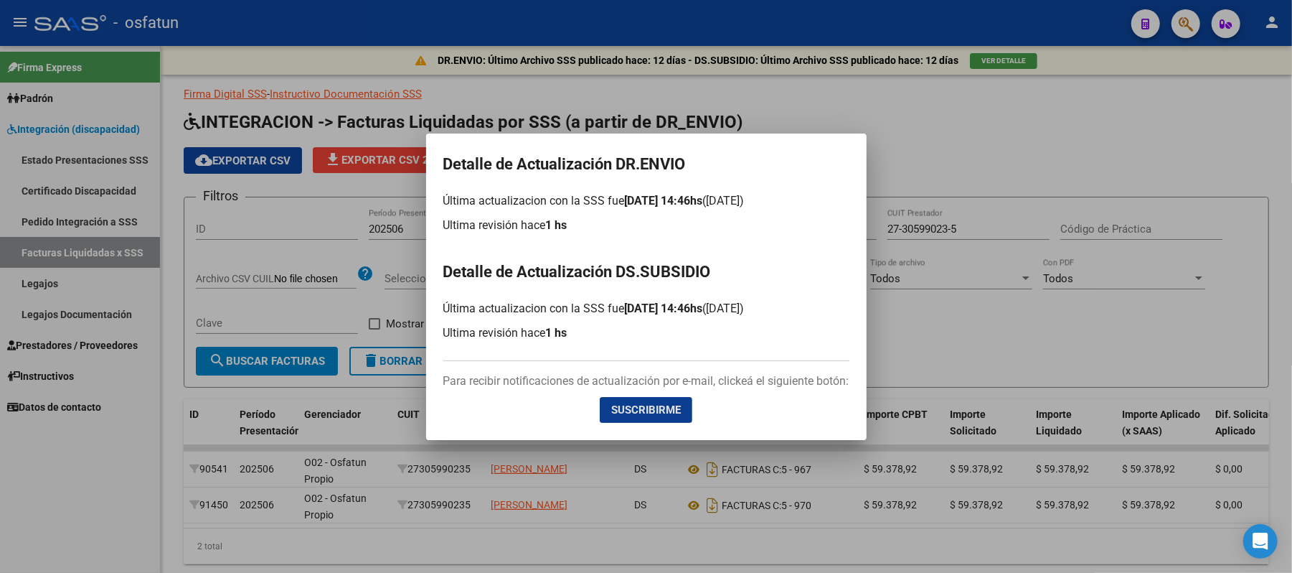
click at [908, 131] on div at bounding box center [646, 286] width 1292 height 573
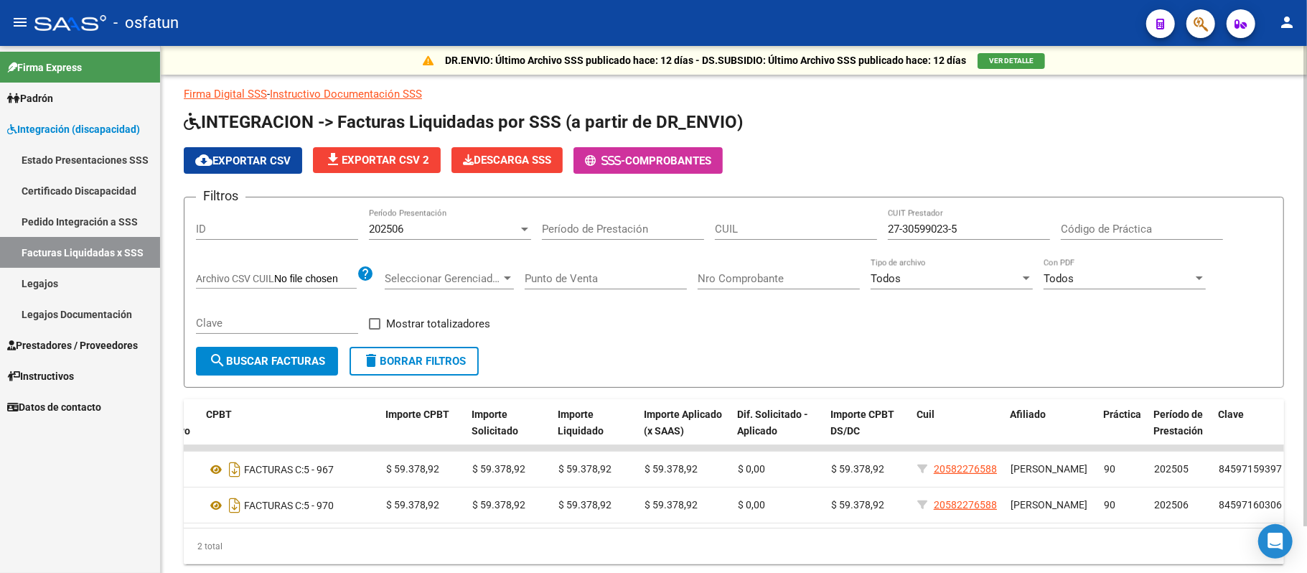
scroll to position [0, 515]
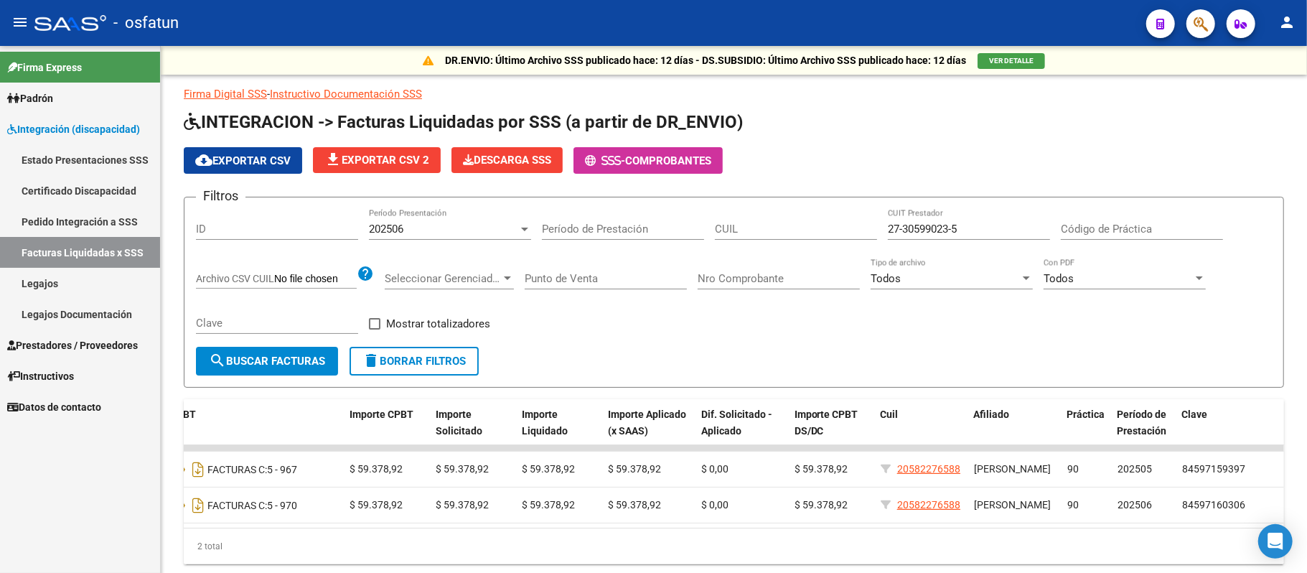
click at [52, 274] on link "Legajos" at bounding box center [80, 283] width 160 height 31
